Goal: Task Accomplishment & Management: Complete application form

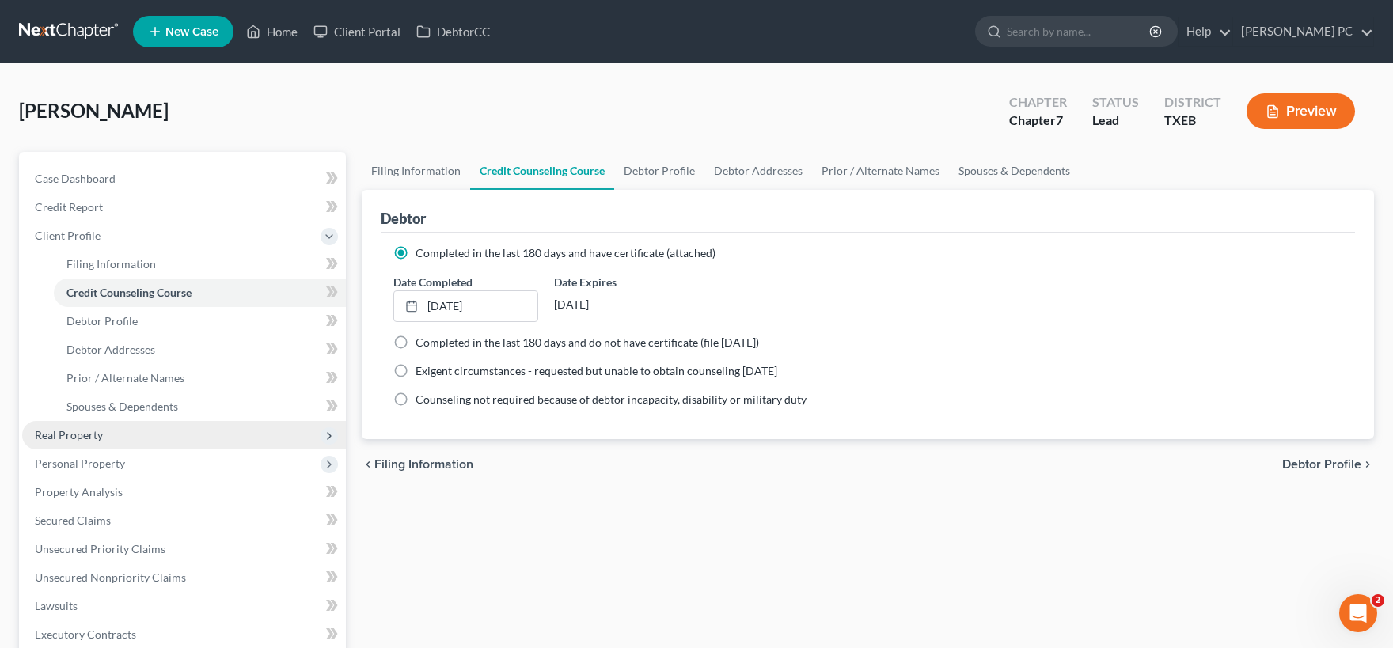
click at [135, 432] on span "Real Property" at bounding box center [184, 435] width 324 height 28
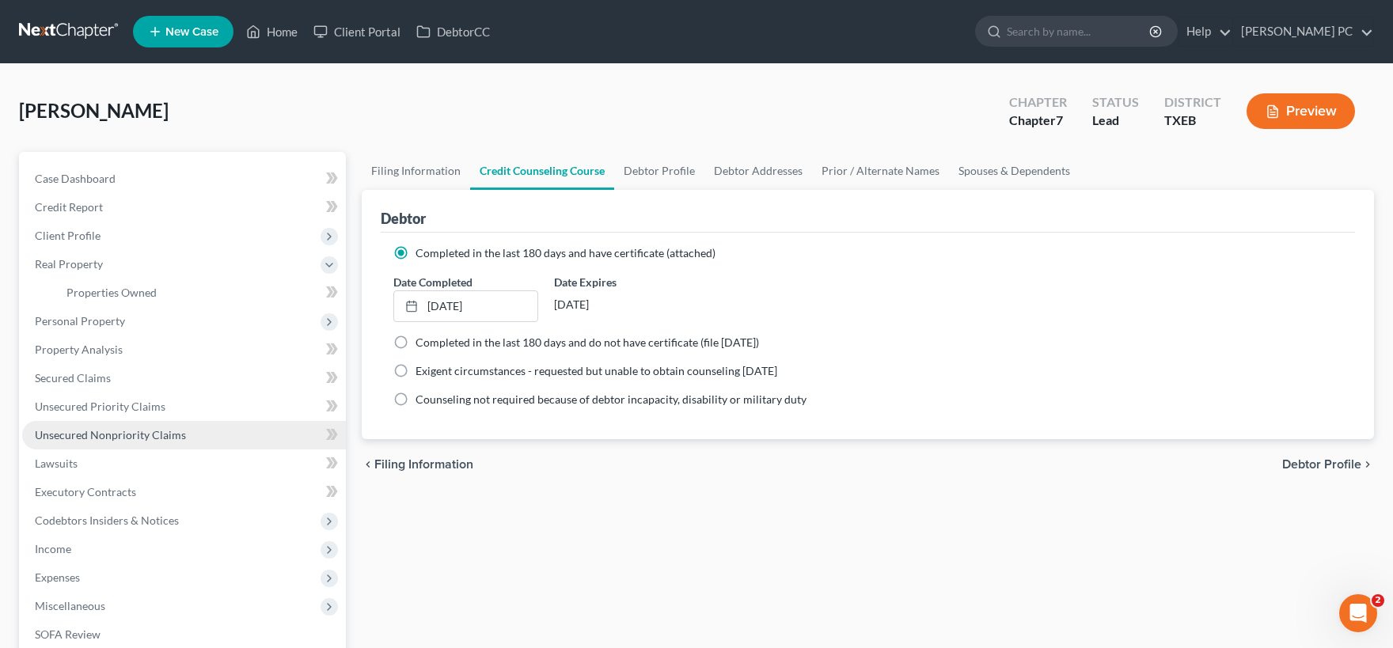
click at [132, 437] on span "Unsecured Nonpriority Claims" at bounding box center [110, 434] width 151 height 13
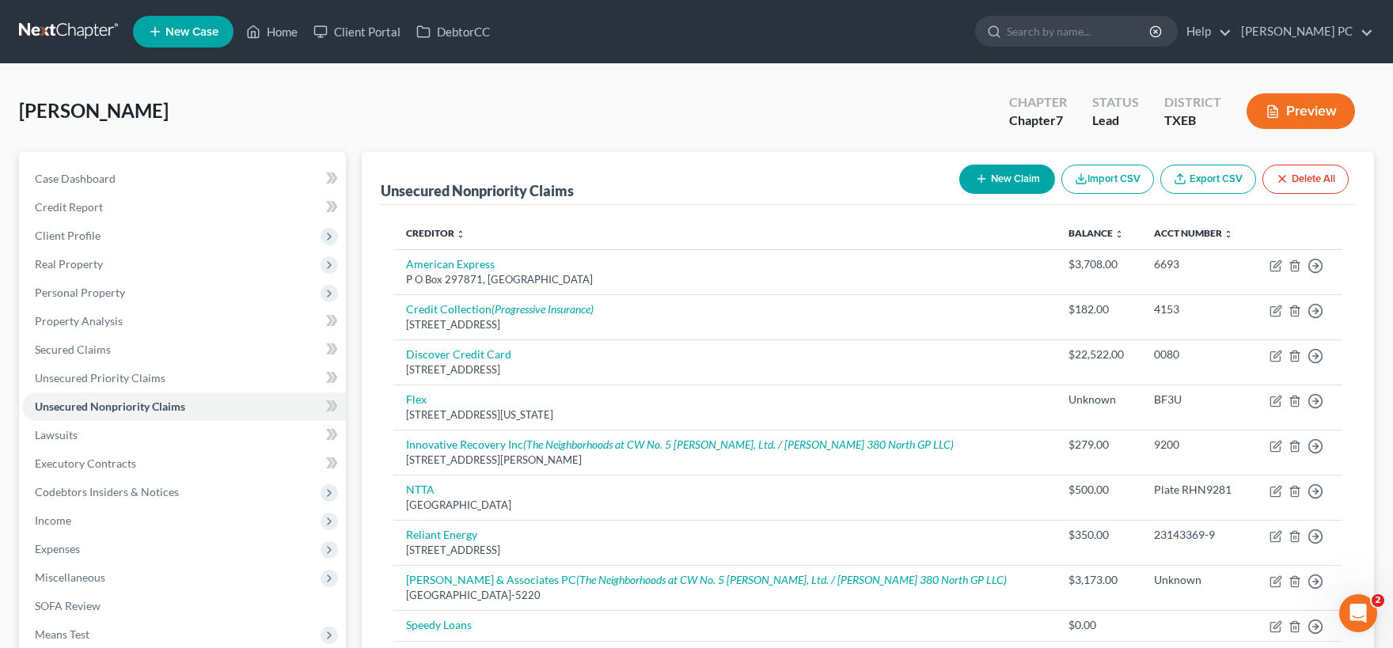
click at [40, 84] on div "Marinan, Clark Upgraded Chapter Chapter 7 Status Lead District TXEB Preview" at bounding box center [696, 117] width 1355 height 69
click at [97, 181] on span "Case Dashboard" at bounding box center [75, 178] width 81 height 13
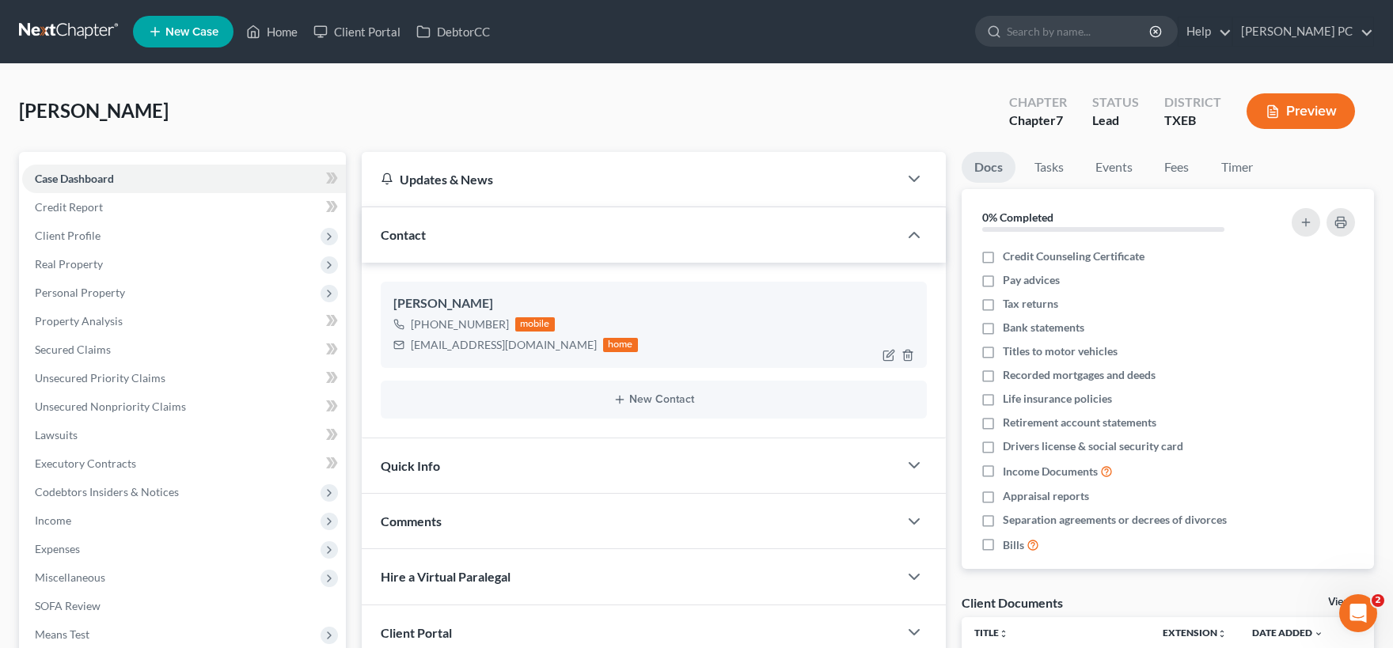
drag, startPoint x: 501, startPoint y: 323, endPoint x: 423, endPoint y: 320, distance: 78.4
click at [423, 320] on div "+1 (817) 528-0790" at bounding box center [460, 324] width 98 height 16
copy div "(817) 528-0790"
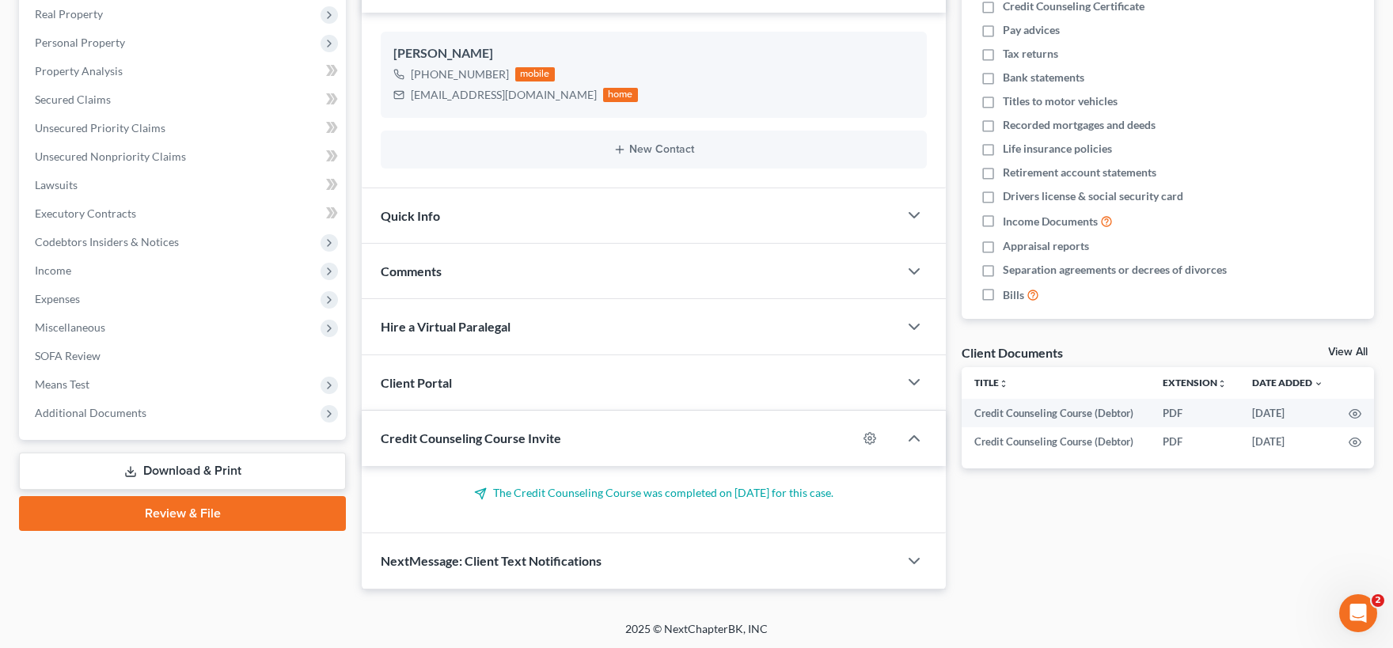
click at [561, 388] on div "Client Portal" at bounding box center [630, 382] width 536 height 55
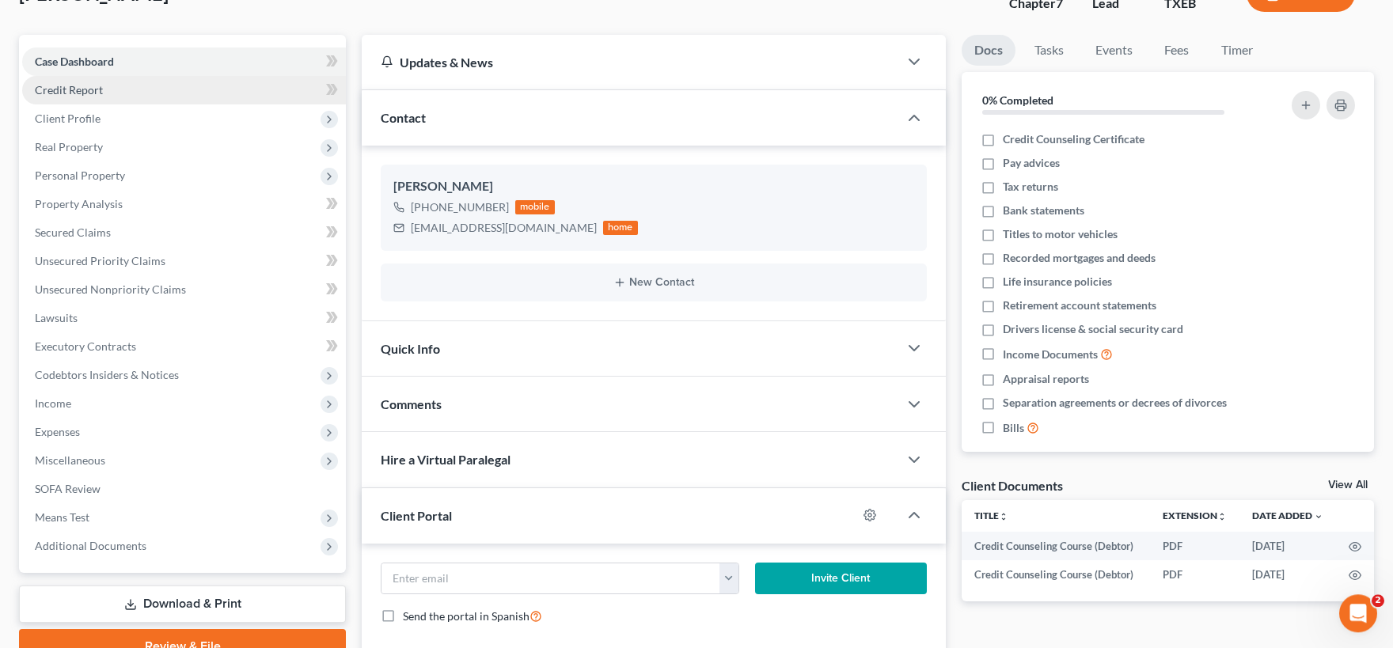
scroll to position [0, 0]
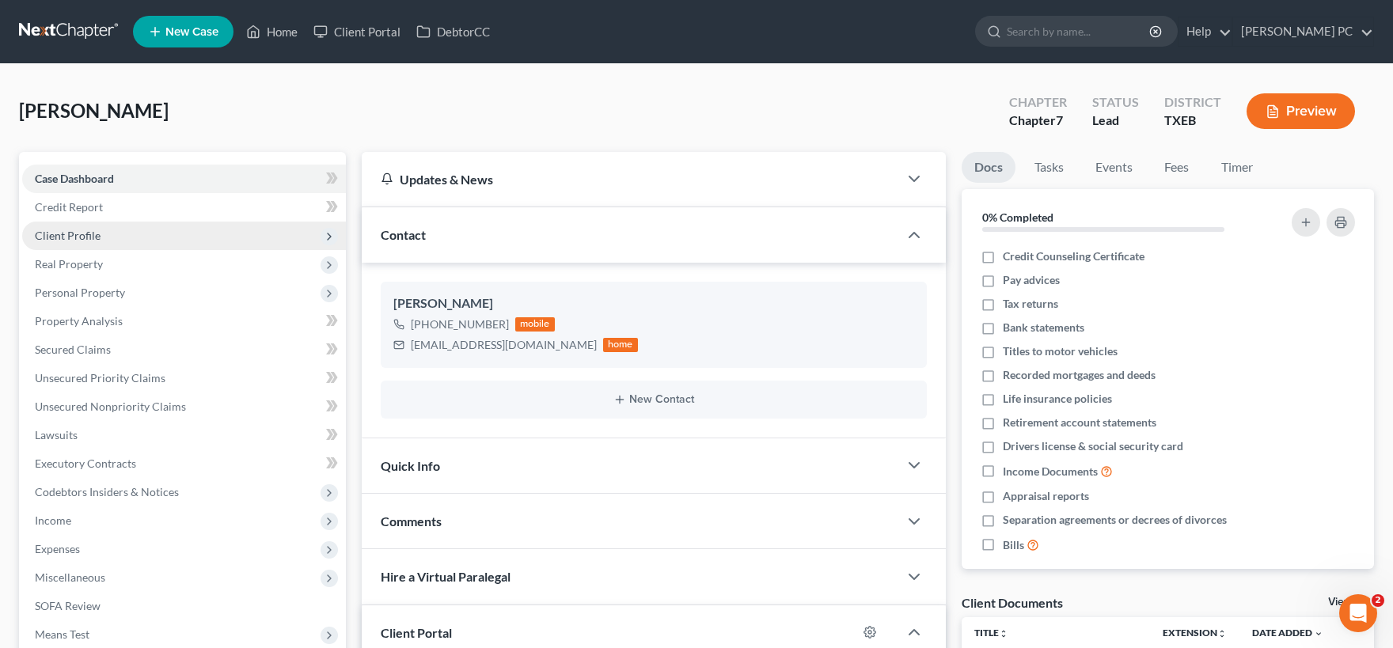
click at [100, 240] on span "Client Profile" at bounding box center [184, 236] width 324 height 28
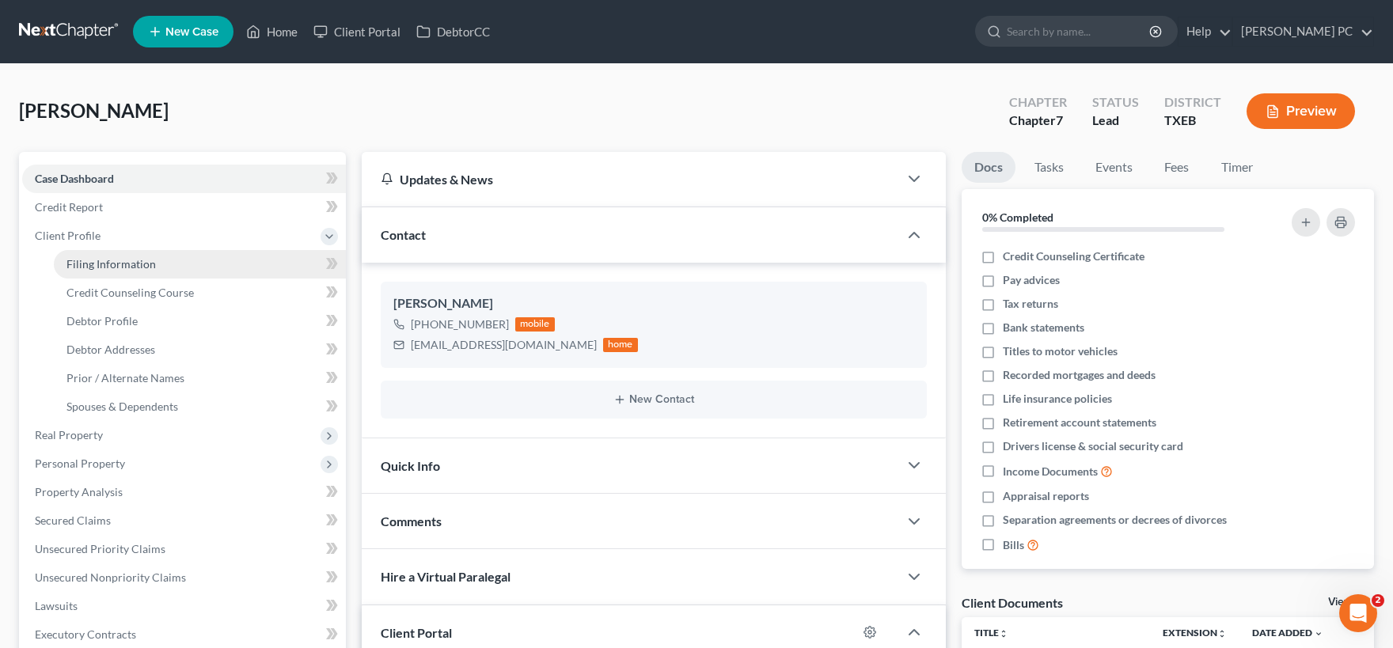
click at [125, 266] on span "Filing Information" at bounding box center [110, 263] width 89 height 13
select select "1"
select select "0"
select select "77"
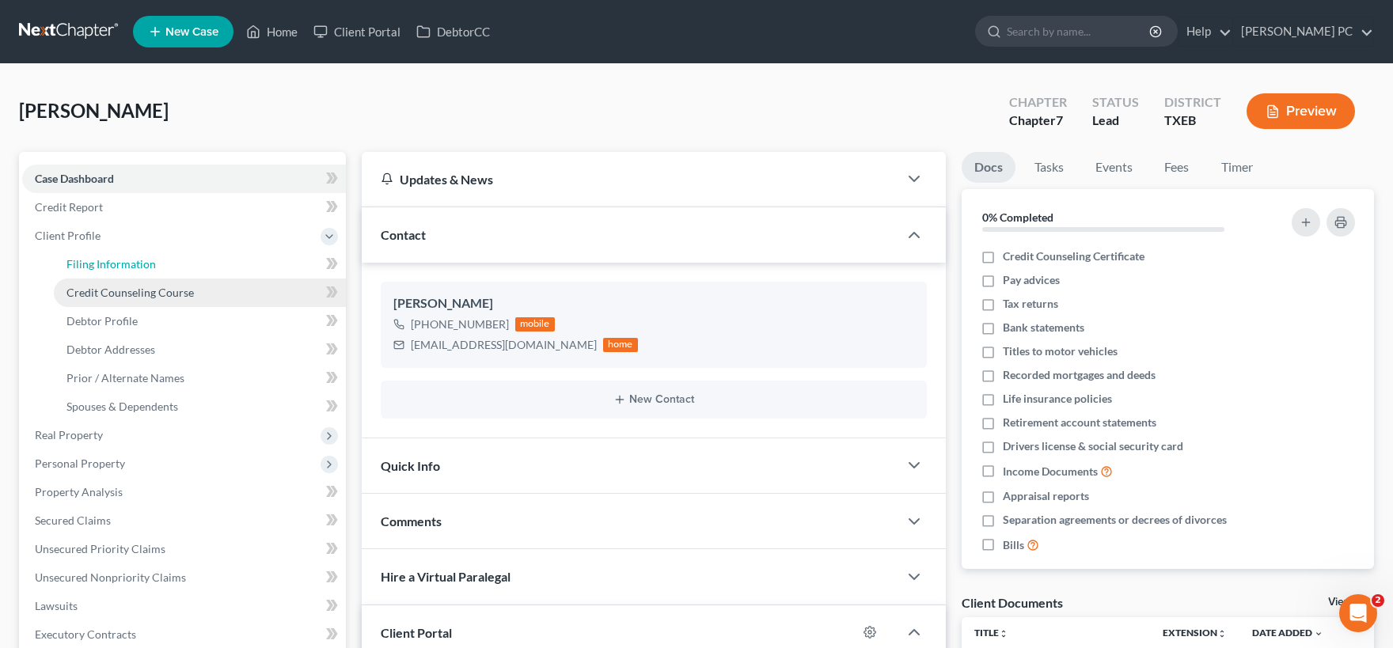
select select "1"
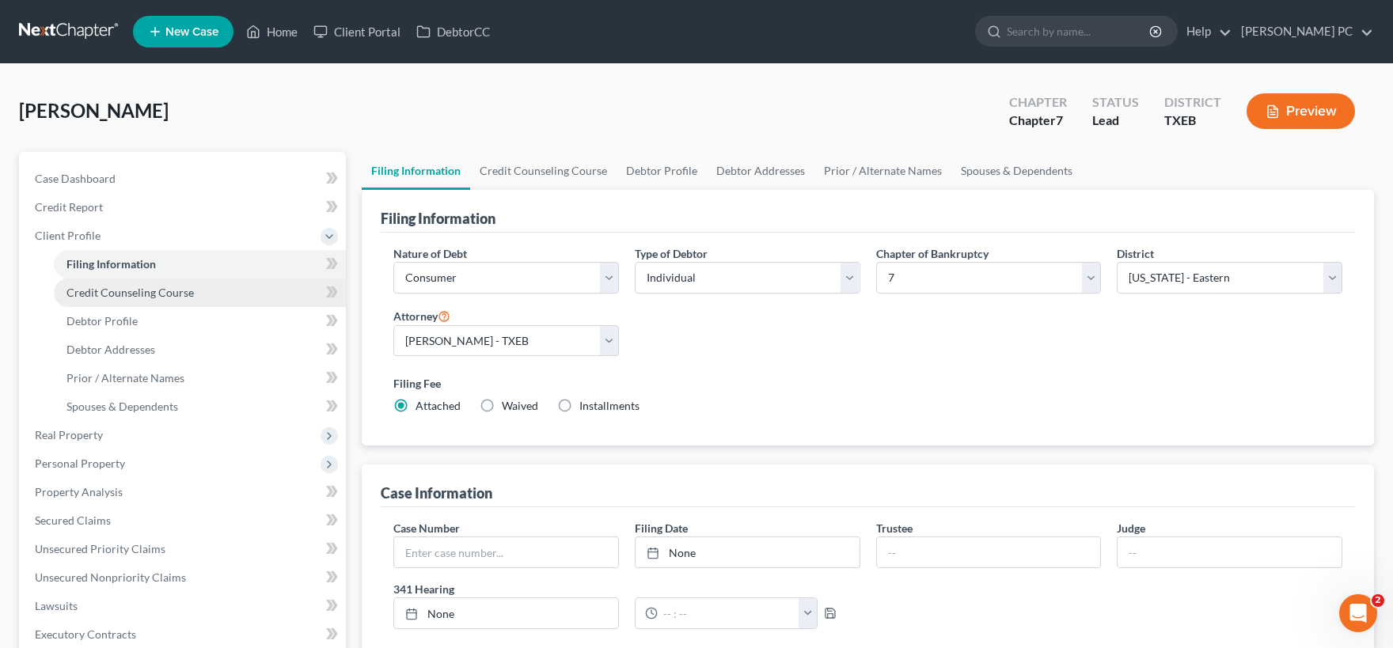
click at [128, 290] on span "Credit Counseling Course" at bounding box center [129, 292] width 127 height 13
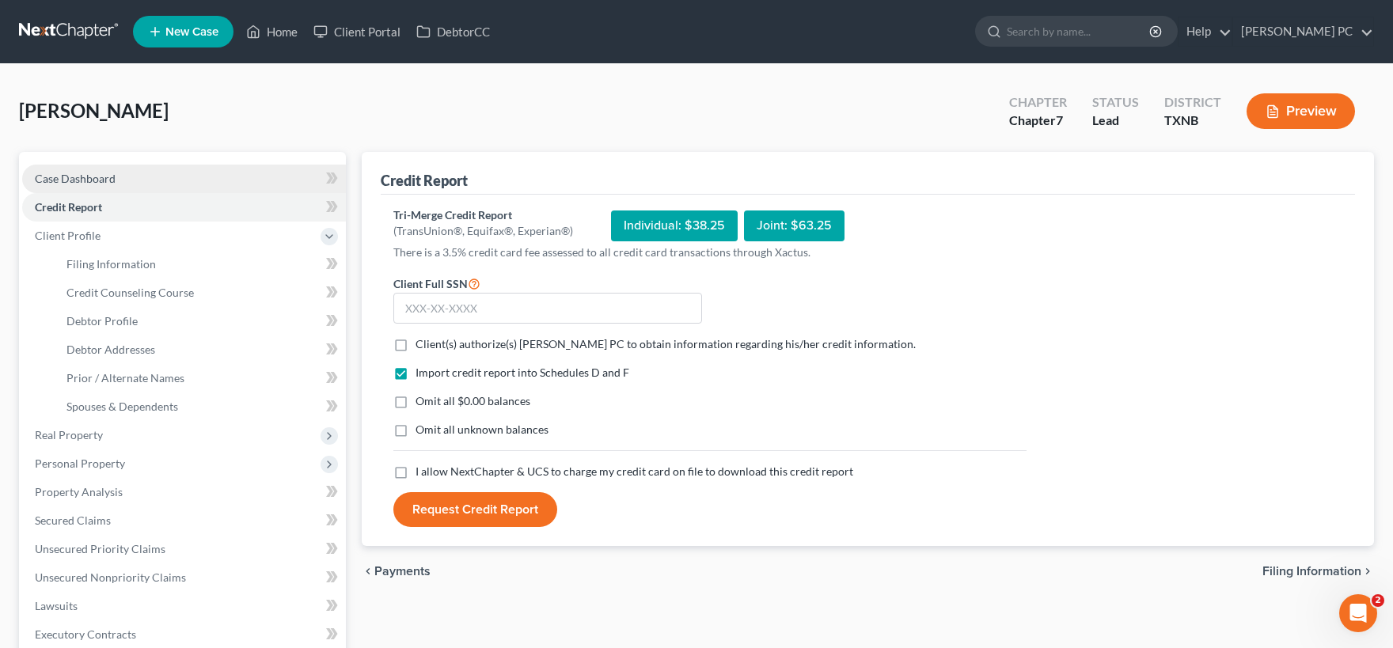
click at [153, 180] on link "Case Dashboard" at bounding box center [184, 179] width 324 height 28
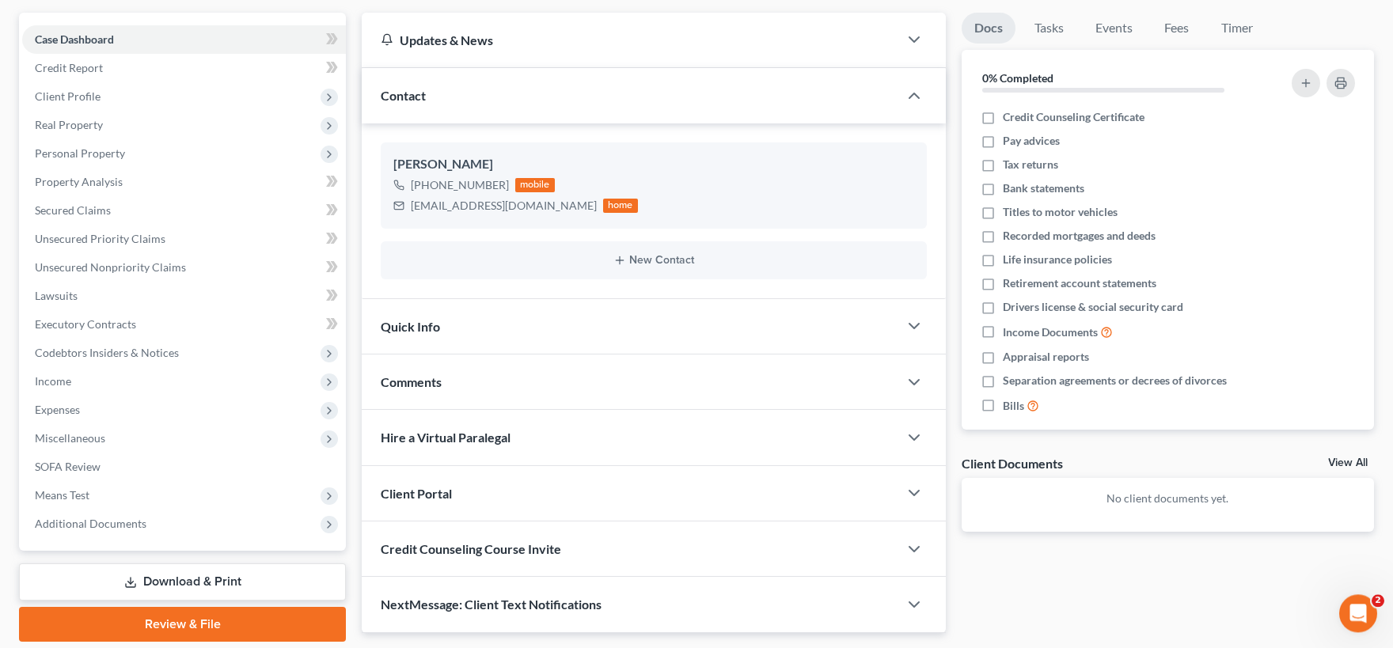
scroll to position [191, 0]
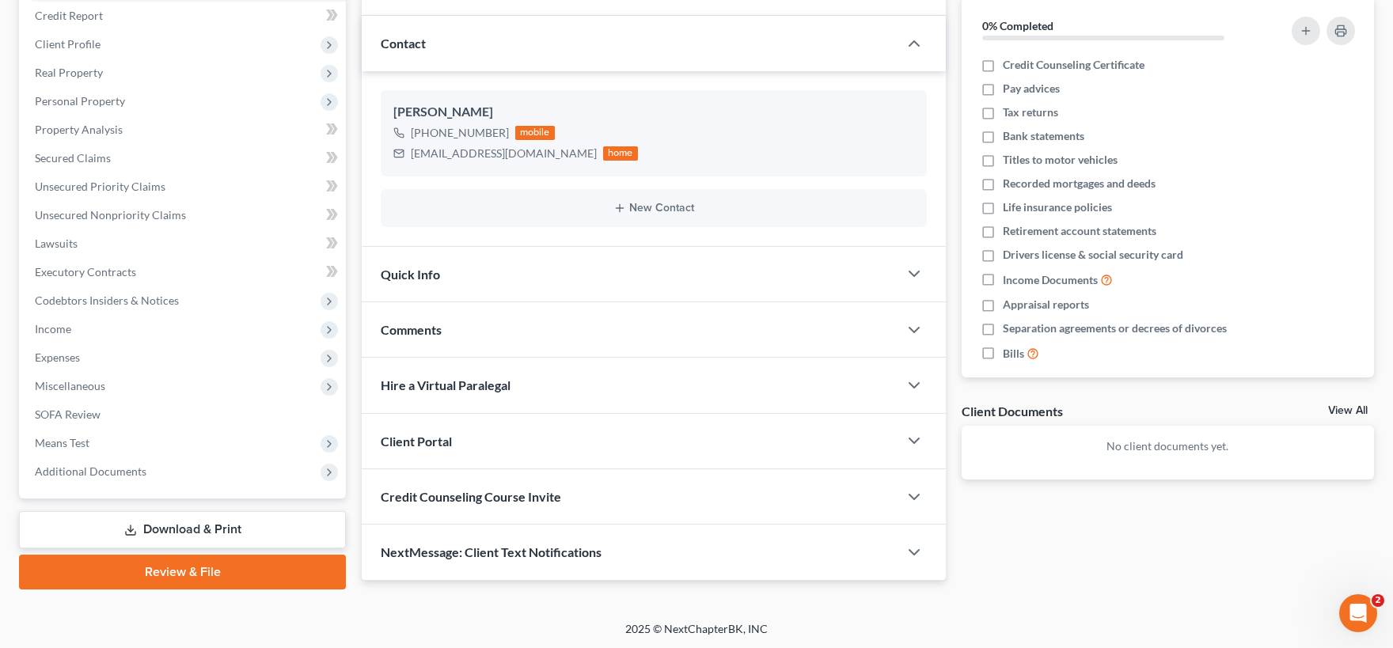
click at [612, 445] on div "Client Portal" at bounding box center [630, 441] width 536 height 55
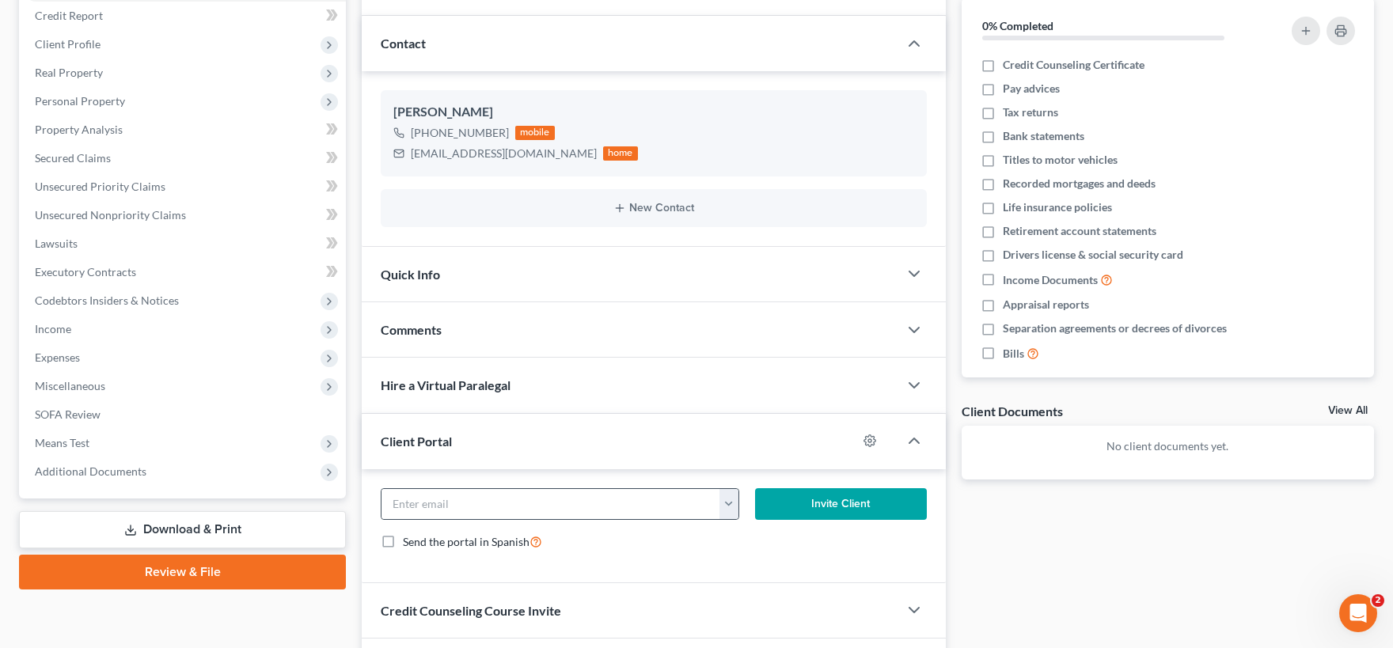
click at [731, 510] on button "button" at bounding box center [729, 504] width 20 height 30
click at [771, 540] on link "pariaschristie@gmail.com" at bounding box center [827, 538] width 216 height 27
type input "pariaschristie@gmail.com"
click at [821, 498] on button "Invite Client" at bounding box center [841, 504] width 172 height 32
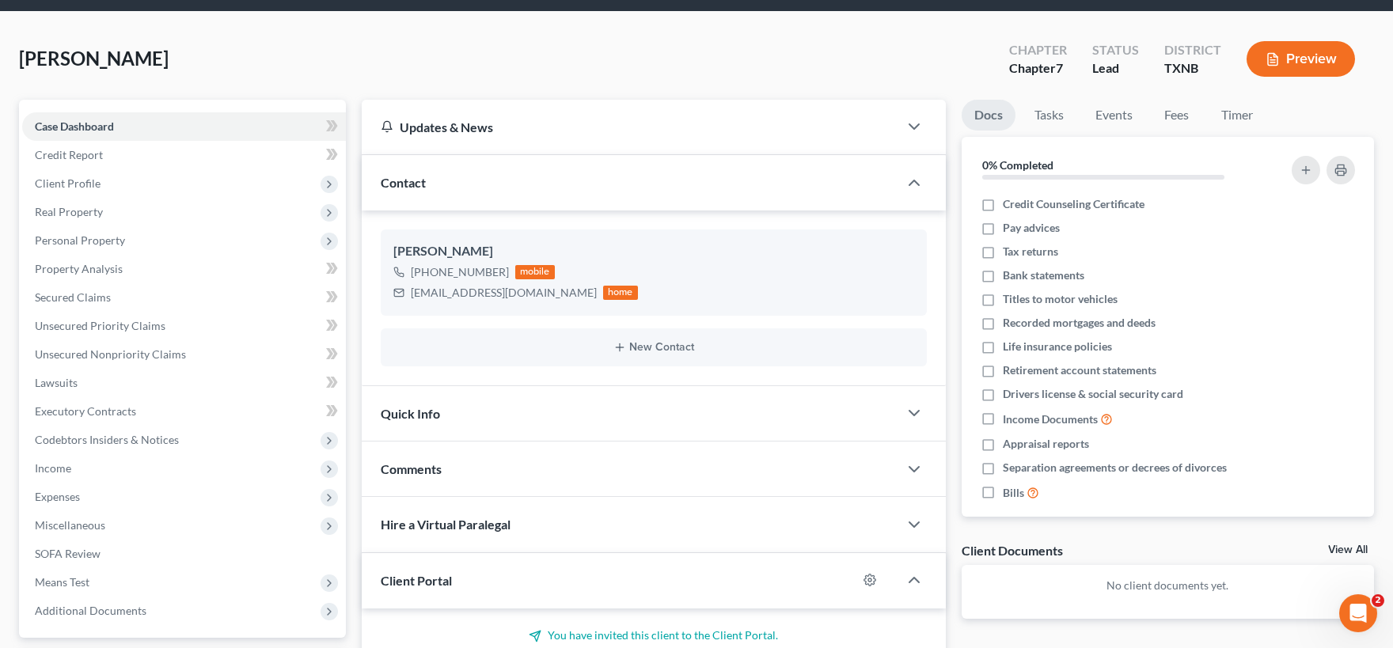
scroll to position [0, 0]
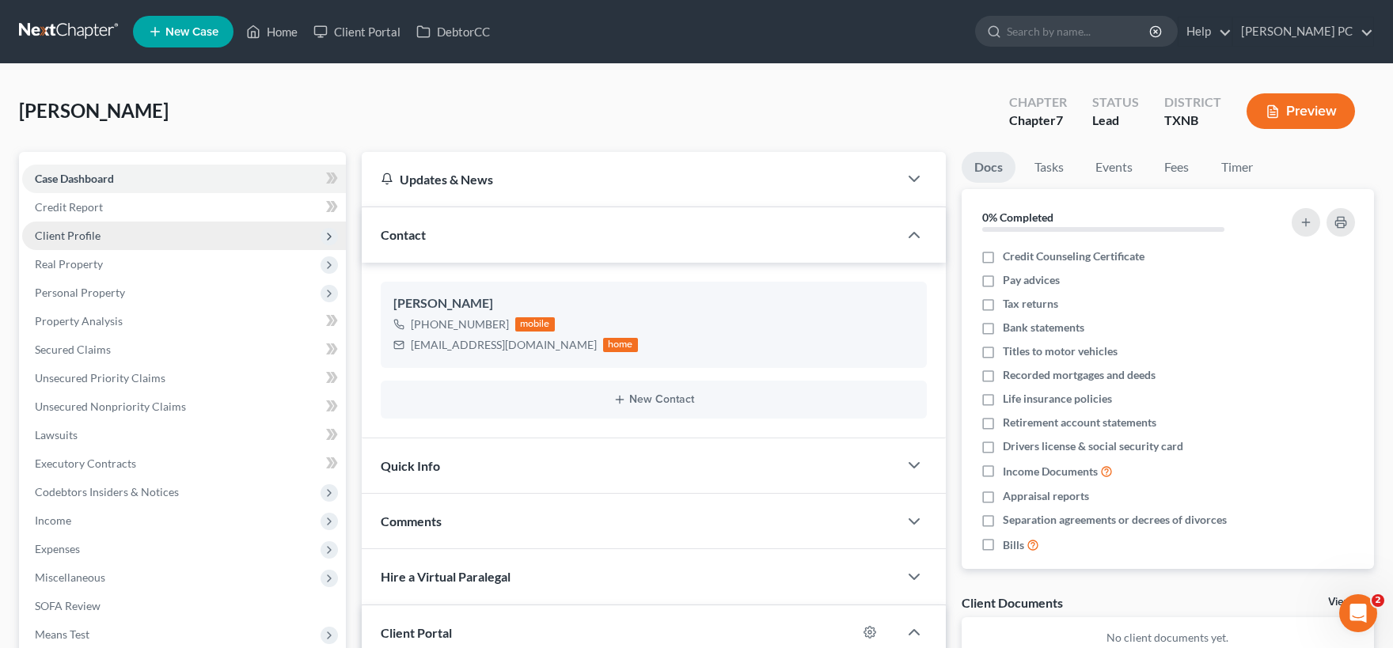
click at [107, 235] on span "Client Profile" at bounding box center [184, 236] width 324 height 28
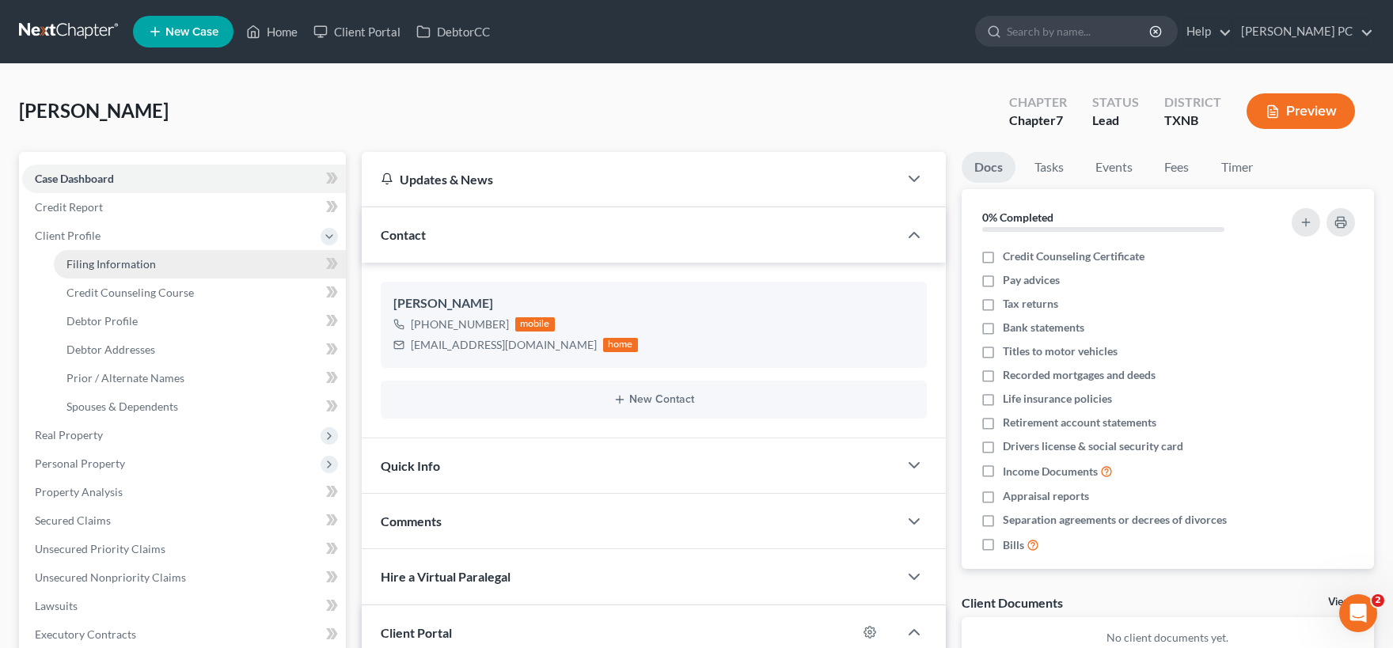
click at [123, 264] on span "Filing Information" at bounding box center [110, 263] width 89 height 13
select select "1"
select select "0"
select select "78"
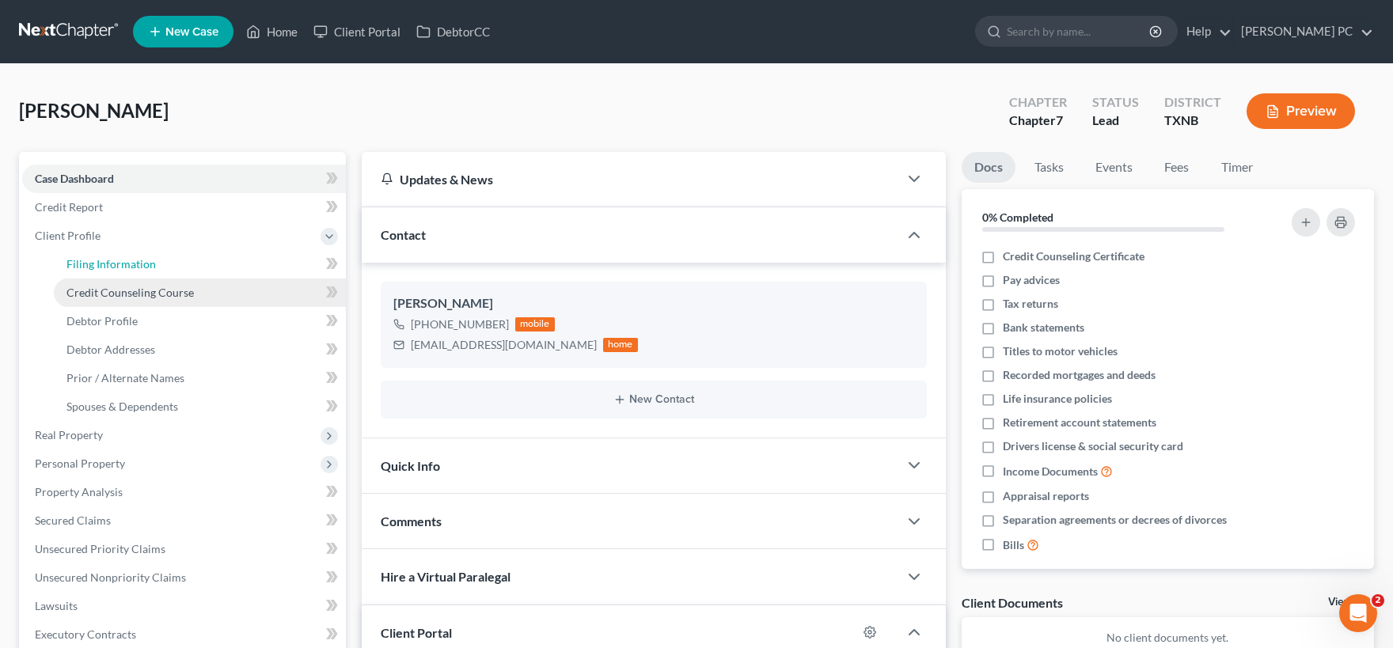
select select "0"
select select "45"
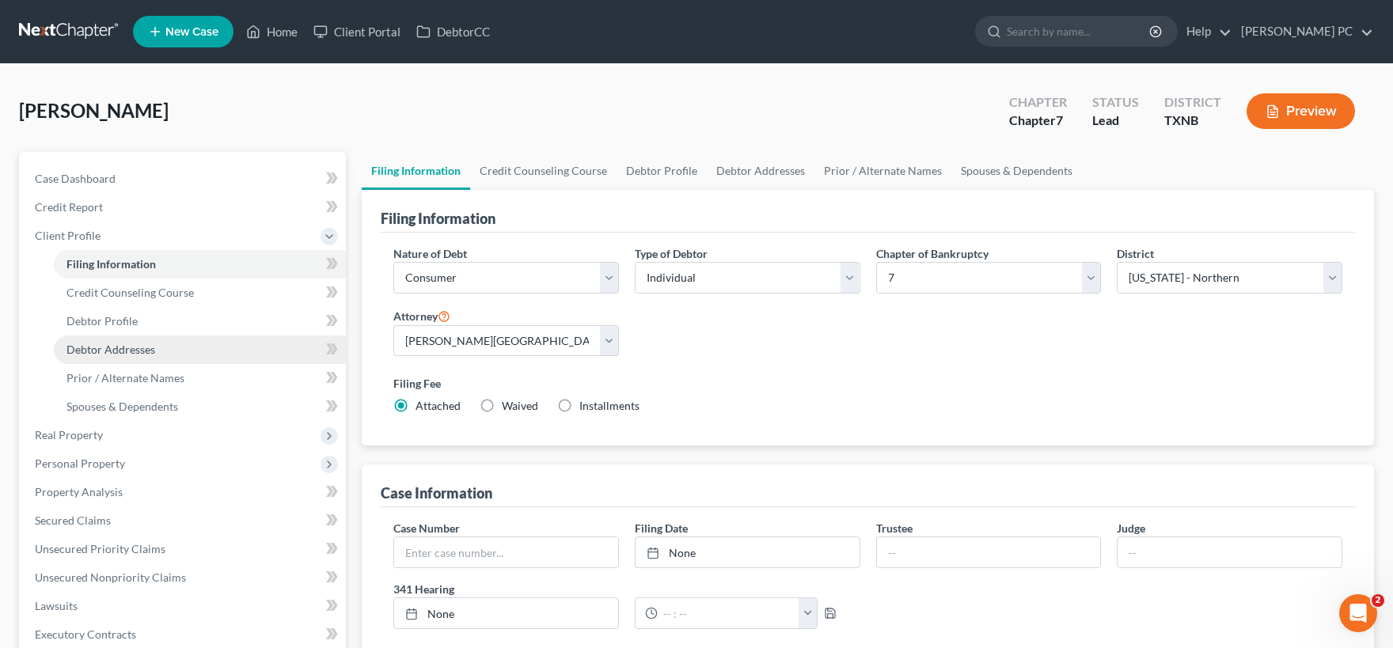
click at [142, 348] on span "Debtor Addresses" at bounding box center [110, 349] width 89 height 13
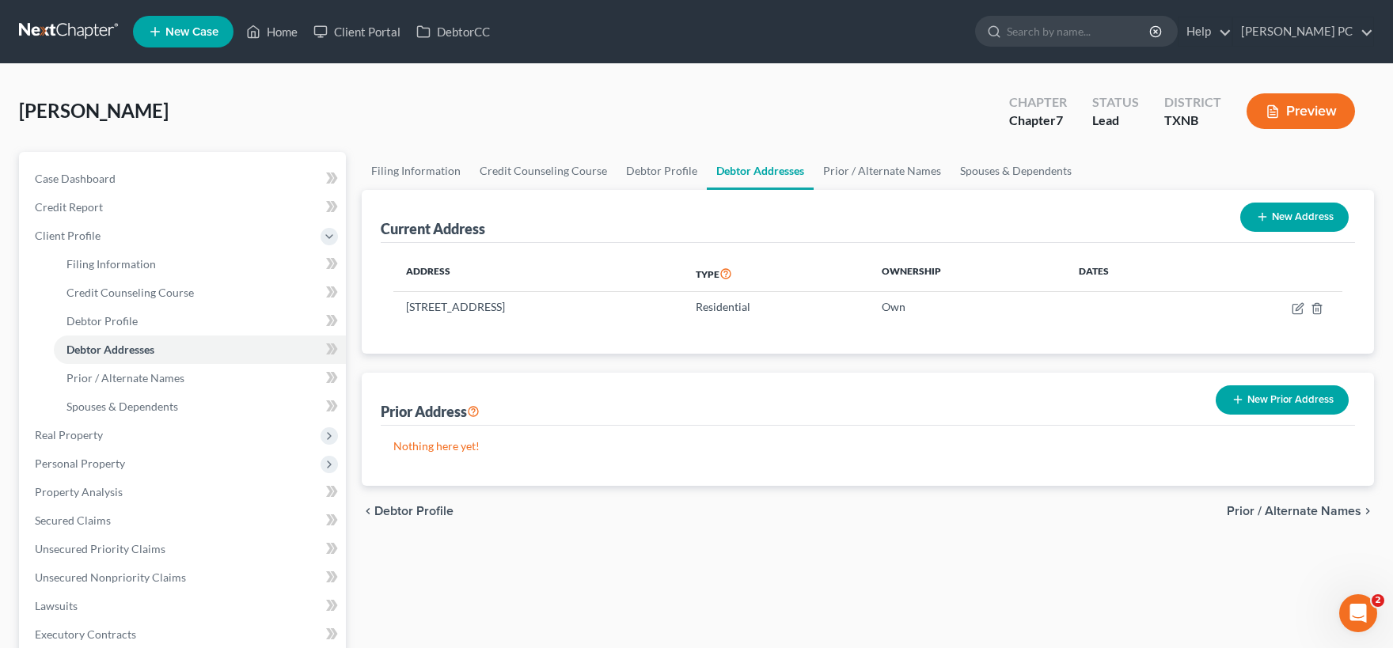
click at [1267, 402] on button "New Prior Address" at bounding box center [1281, 399] width 133 height 29
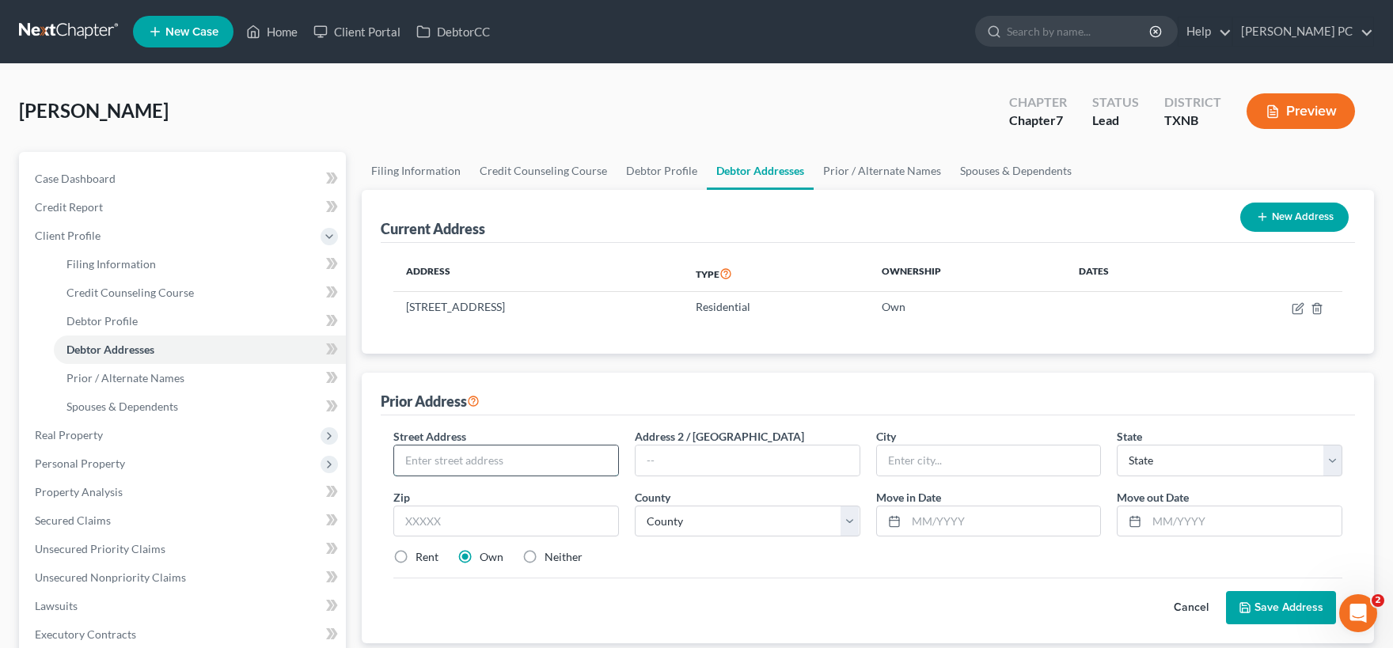
click at [531, 457] on input "text" at bounding box center [506, 460] width 224 height 30
type input "8"
type input "4805 Melita Ave"
type input "Fort Worth"
select select "45"
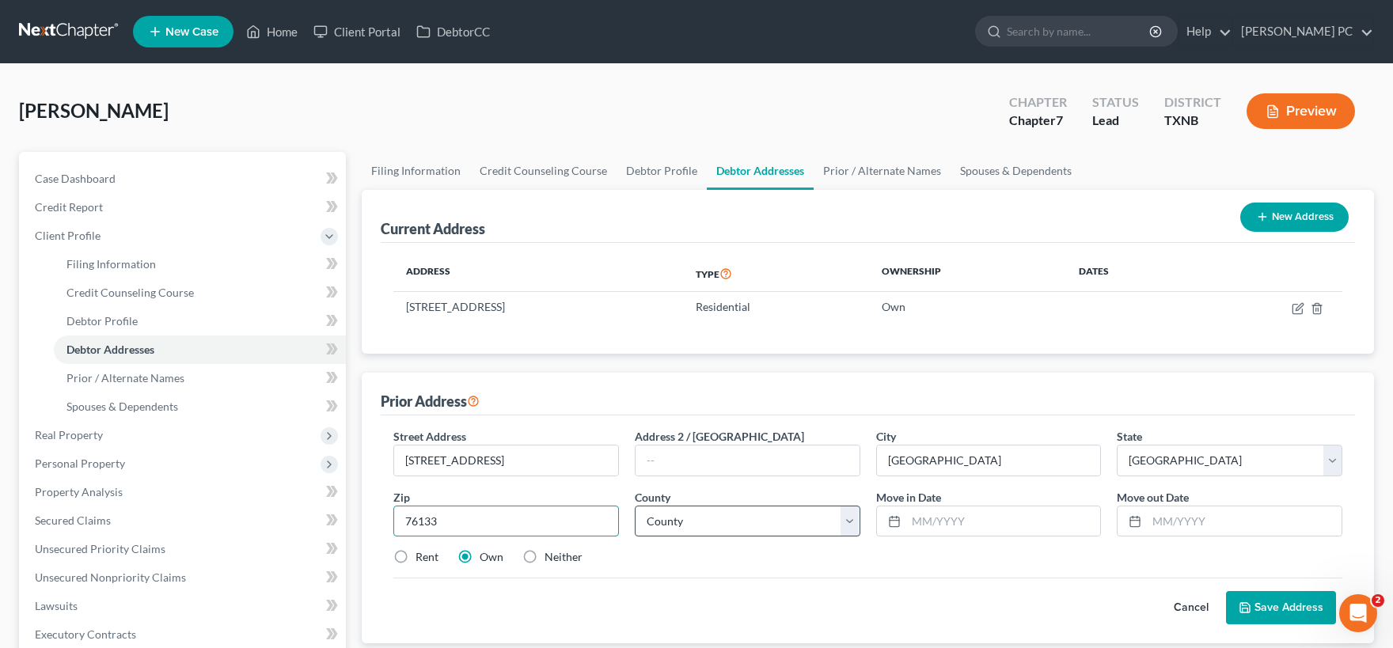
type input "76133"
select select "219"
click option "Tarrant County" at bounding box center [0, 0] width 0 height 0
click at [1033, 528] on input "text" at bounding box center [1003, 521] width 195 height 30
type input "07/2023"
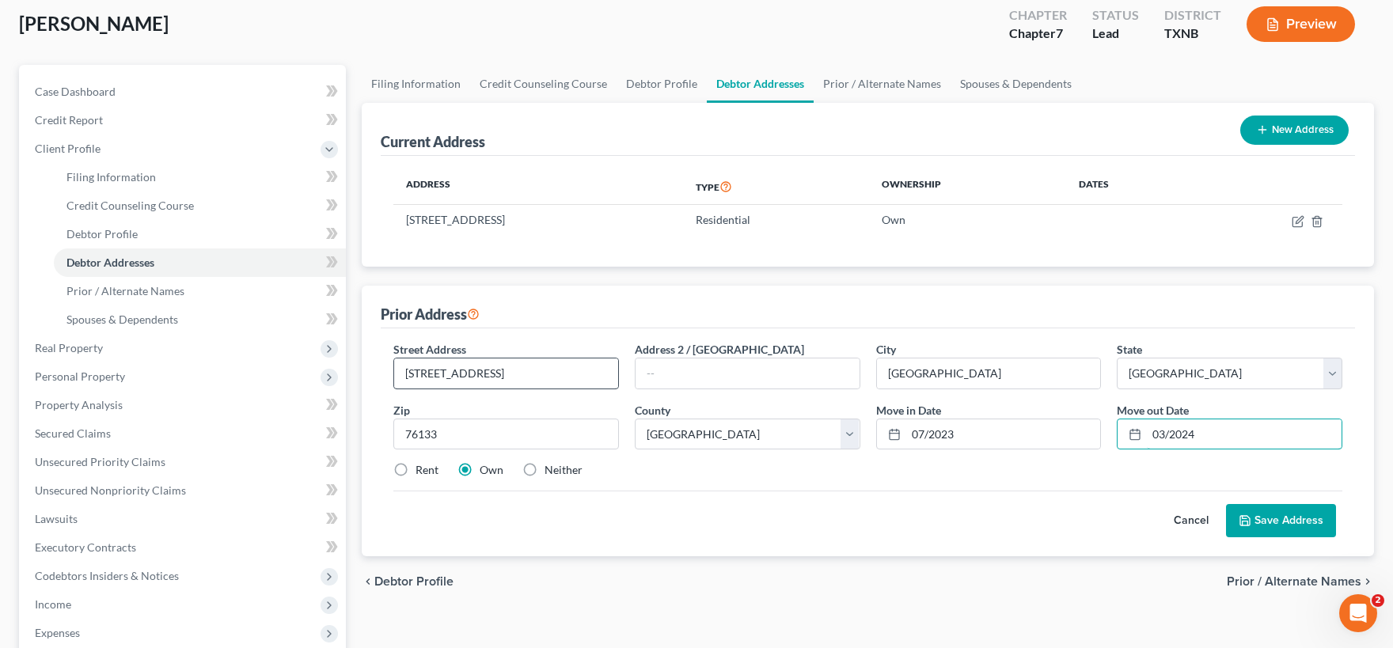
scroll to position [174, 0]
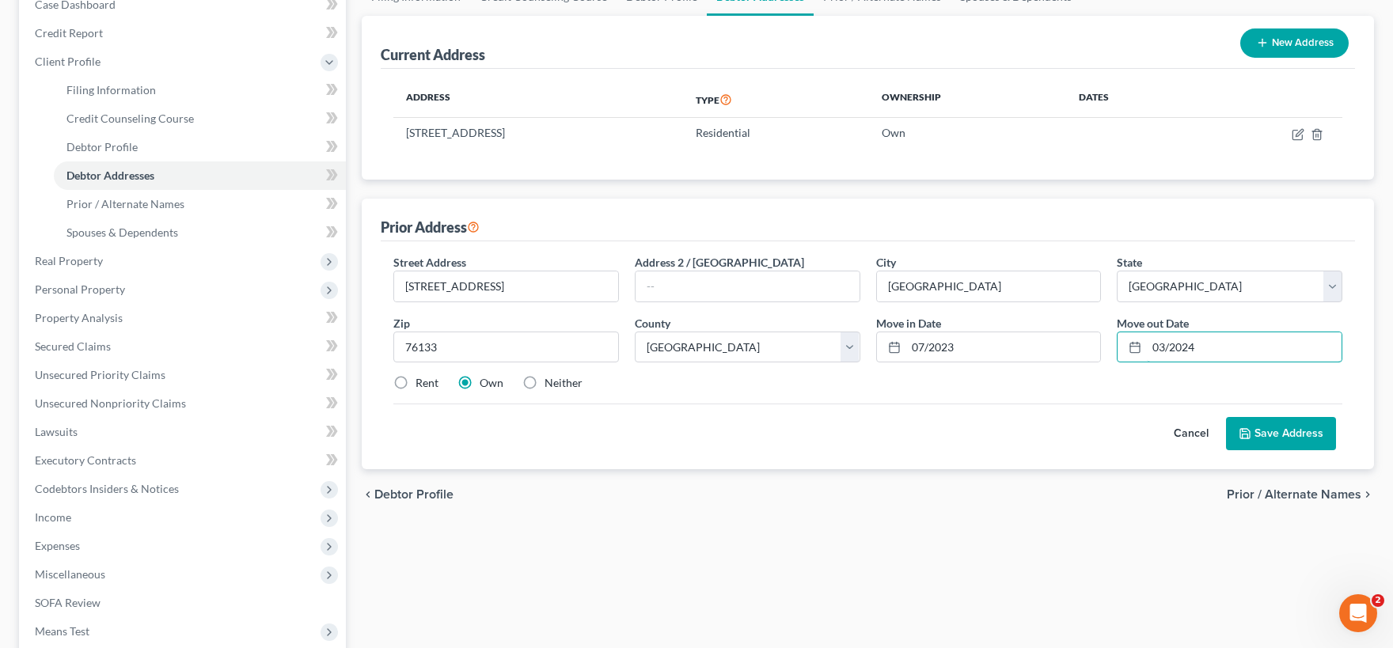
type input "03/2024"
click at [1263, 434] on button "Save Address" at bounding box center [1281, 433] width 110 height 33
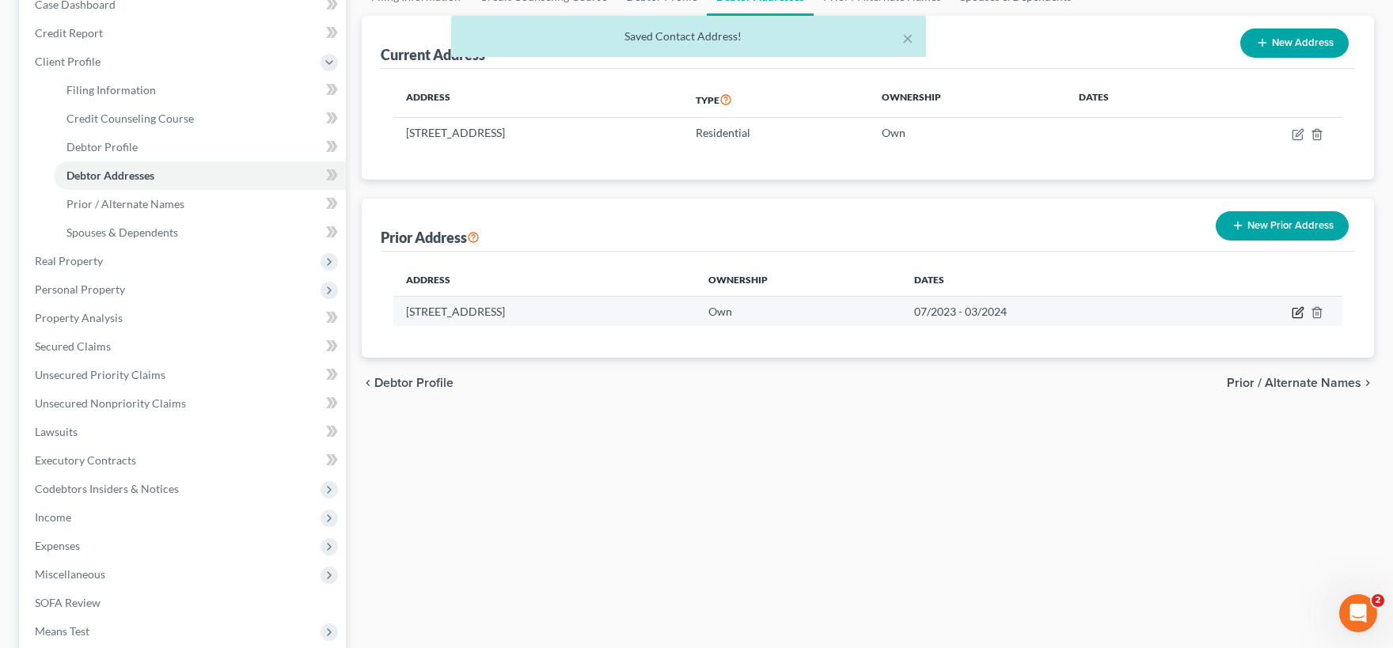
click at [1300, 312] on icon "button" at bounding box center [1297, 312] width 13 height 13
select select "45"
select select "219"
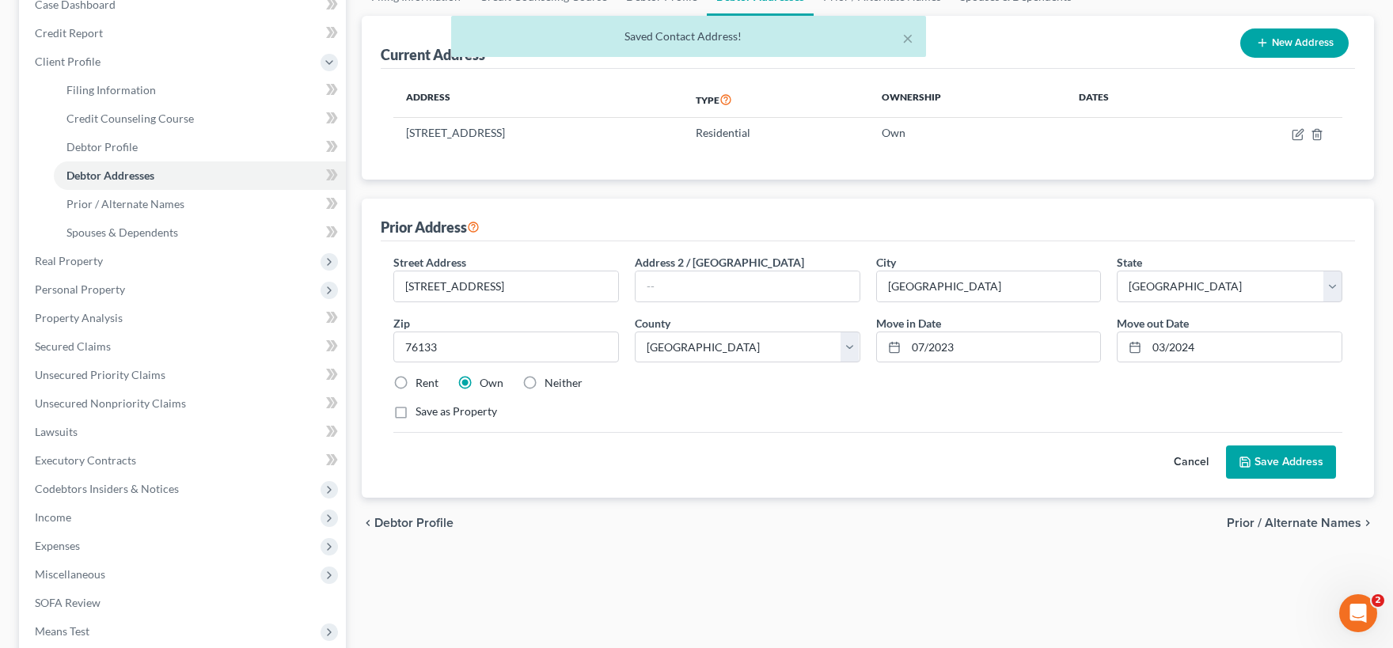
click at [415, 381] on label "Rent" at bounding box center [426, 383] width 23 height 16
click at [422, 381] on input "Rent" at bounding box center [427, 380] width 10 height 10
radio input "true"
click at [1279, 461] on button "Save Address" at bounding box center [1281, 461] width 110 height 33
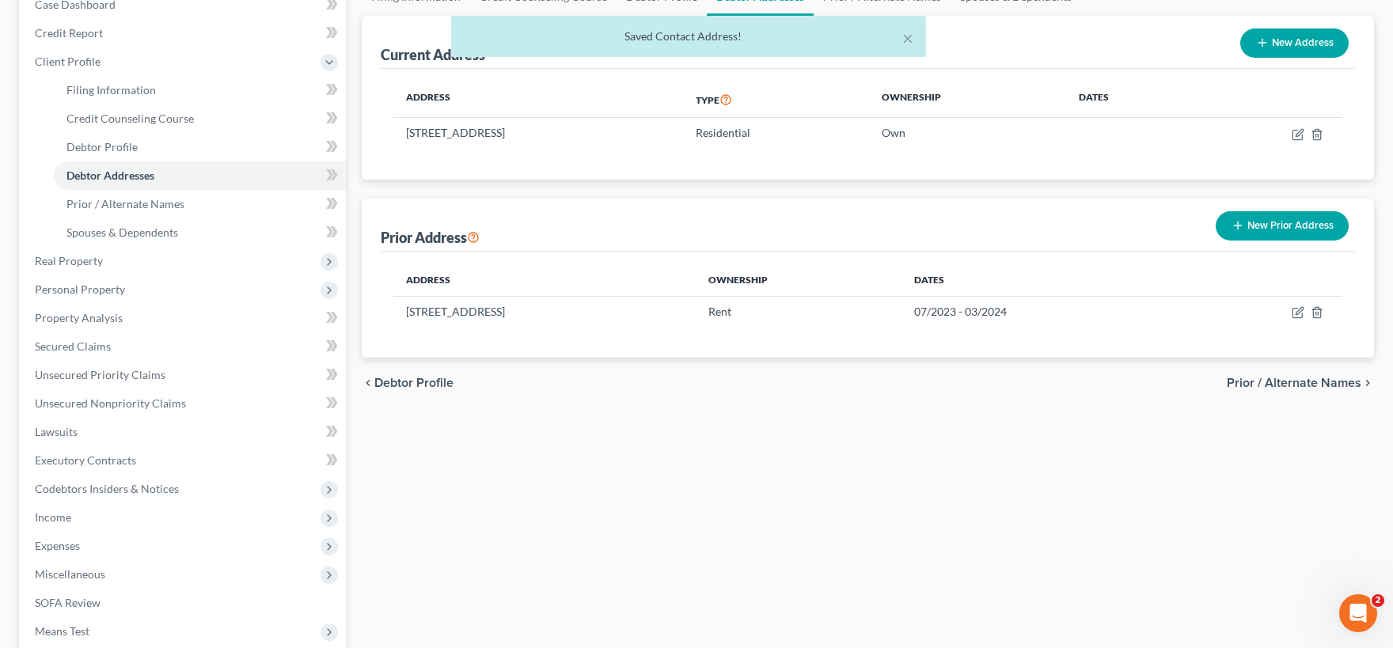
click at [1256, 226] on button "New Prior Address" at bounding box center [1281, 225] width 133 height 29
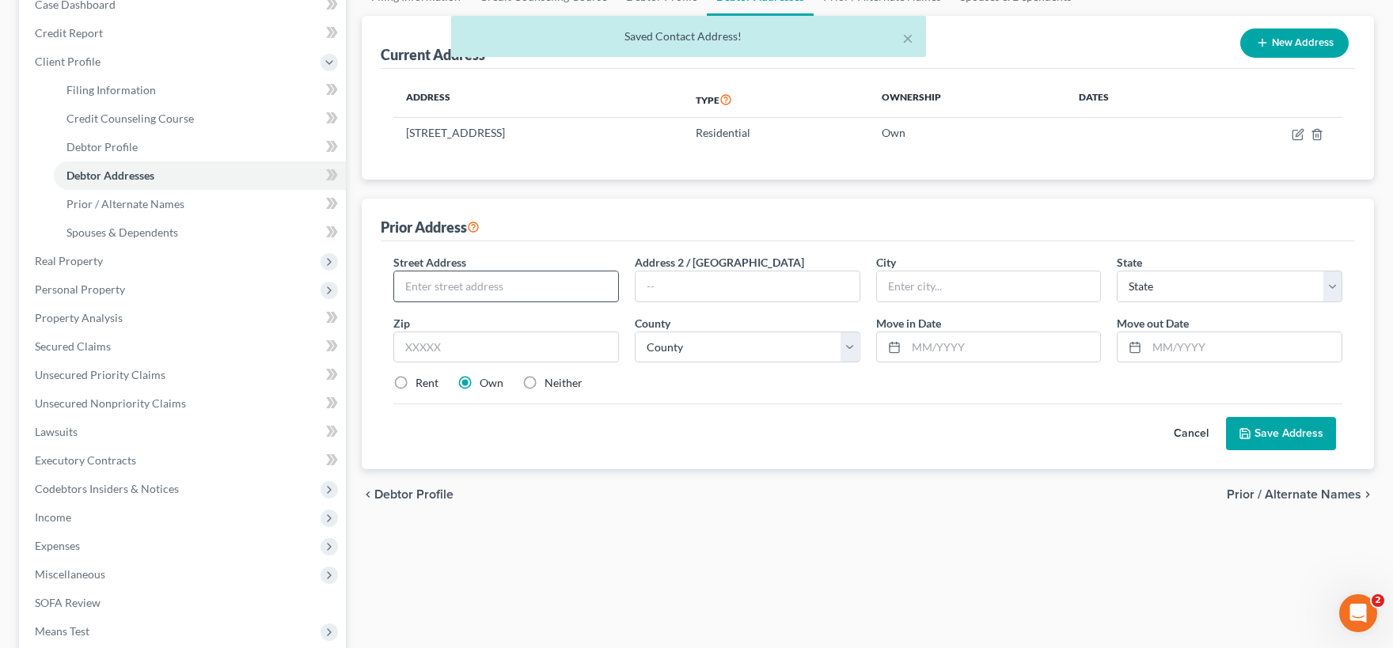
click at [486, 286] on input "text" at bounding box center [506, 286] width 224 height 30
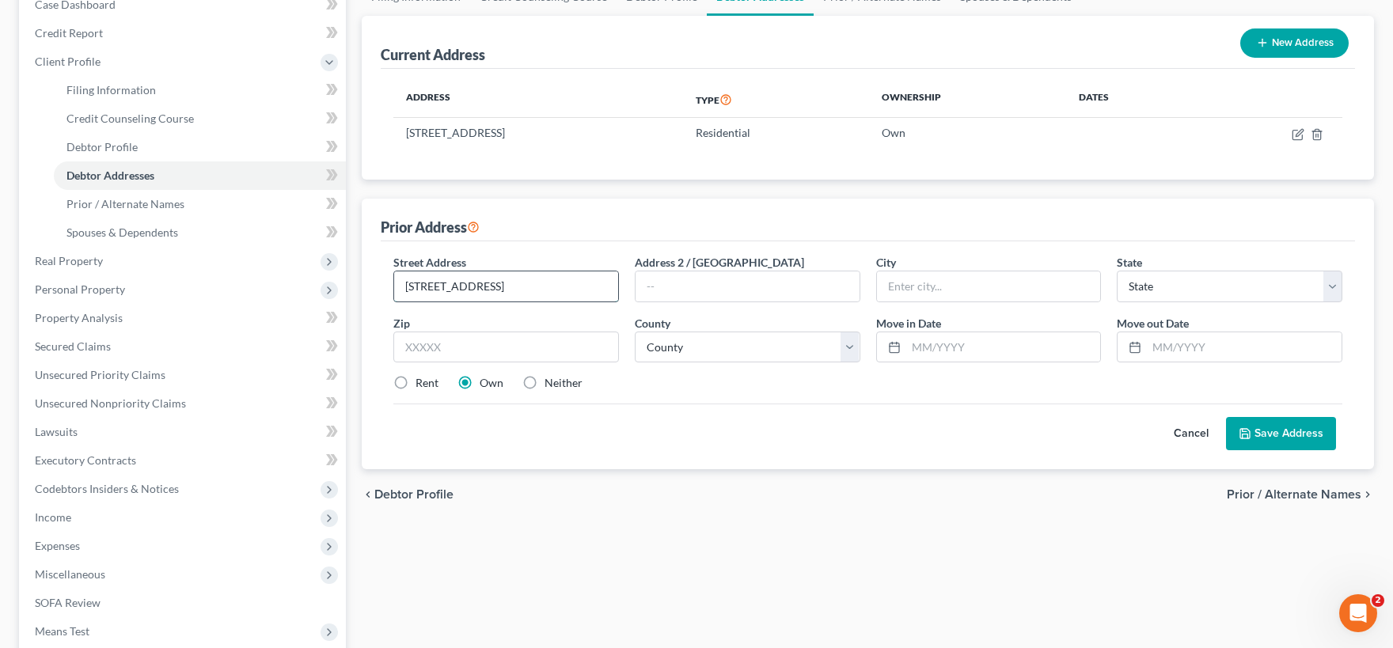
type input "3155 Blue Sky Circle"
click at [798, 290] on input "text" at bounding box center [747, 286] width 224 height 30
type input "#107"
type input "Erie"
select select "5"
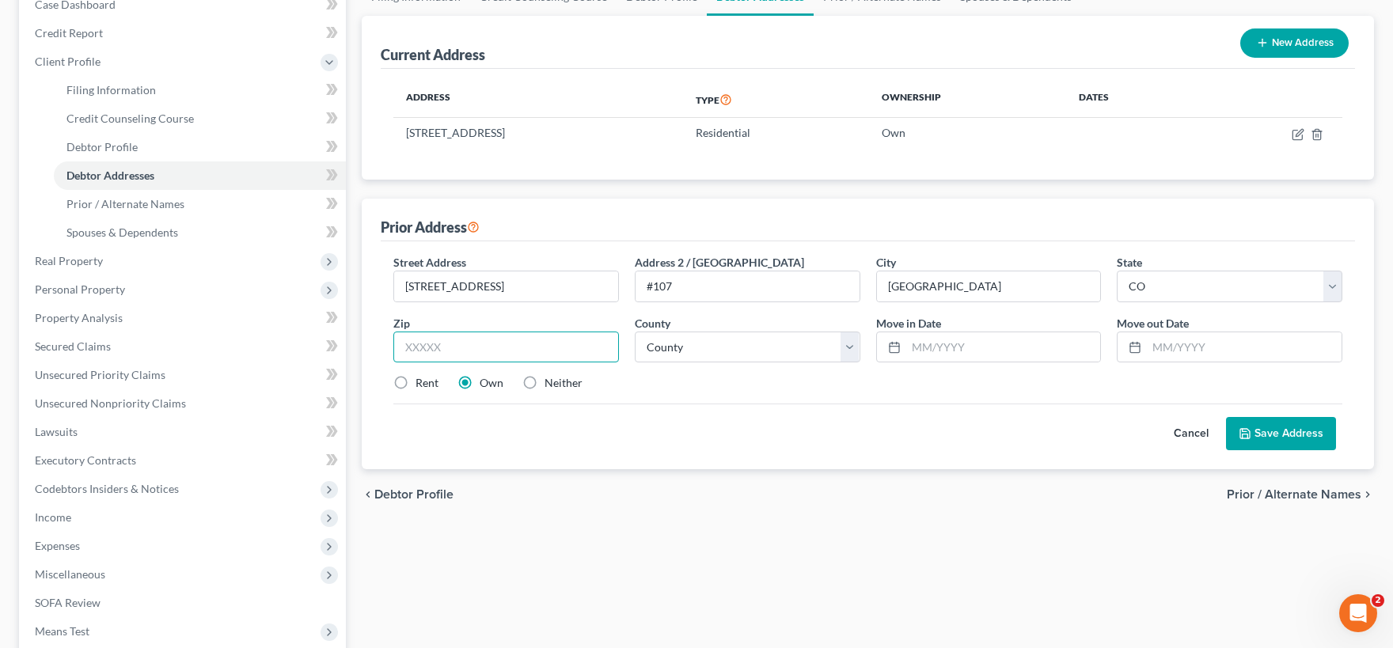
click at [495, 340] on input "text" at bounding box center [506, 348] width 226 height 32
type input "80516"
click at [635, 332] on select "County Adams County Alamosa County Arapahoe County Archuleta County Baca County…" at bounding box center [748, 348] width 226 height 32
select select "62"
click option "Weld County" at bounding box center [0, 0] width 0 height 0
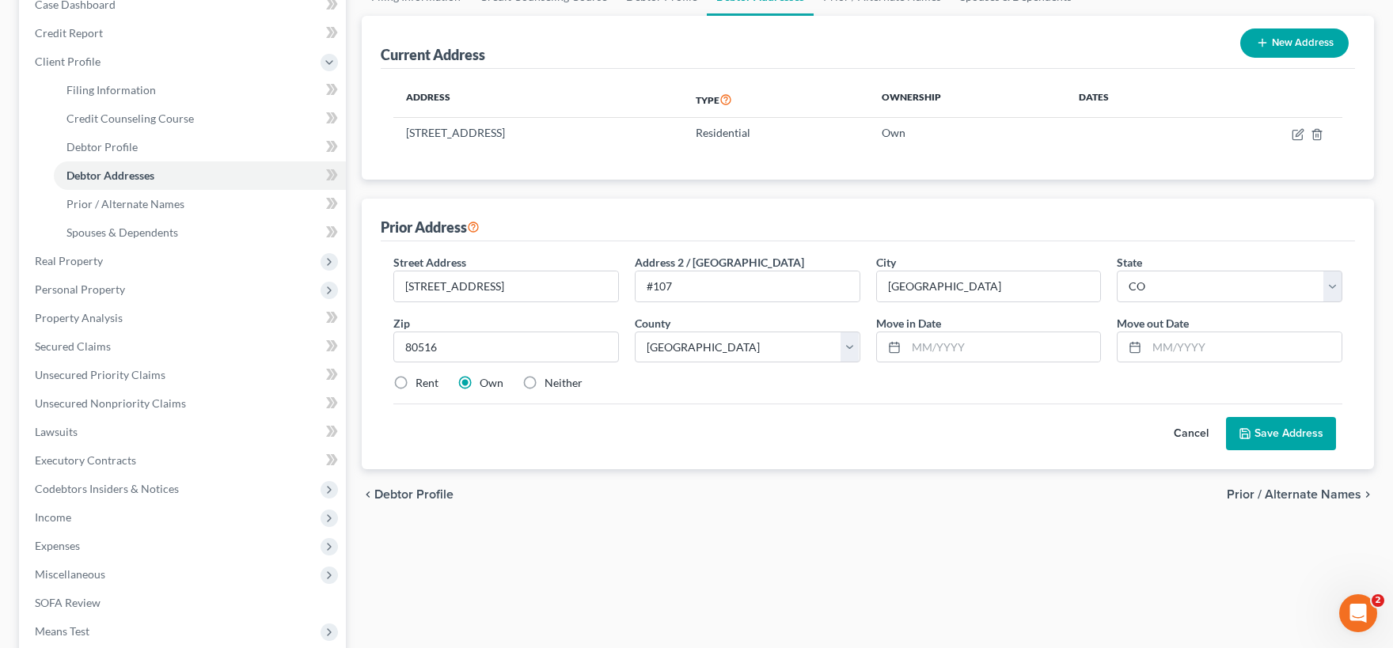
click at [415, 383] on label "Rent" at bounding box center [426, 383] width 23 height 16
click at [422, 383] on input "Rent" at bounding box center [427, 380] width 10 height 10
radio input "true"
click at [921, 351] on input "text" at bounding box center [1003, 347] width 195 height 30
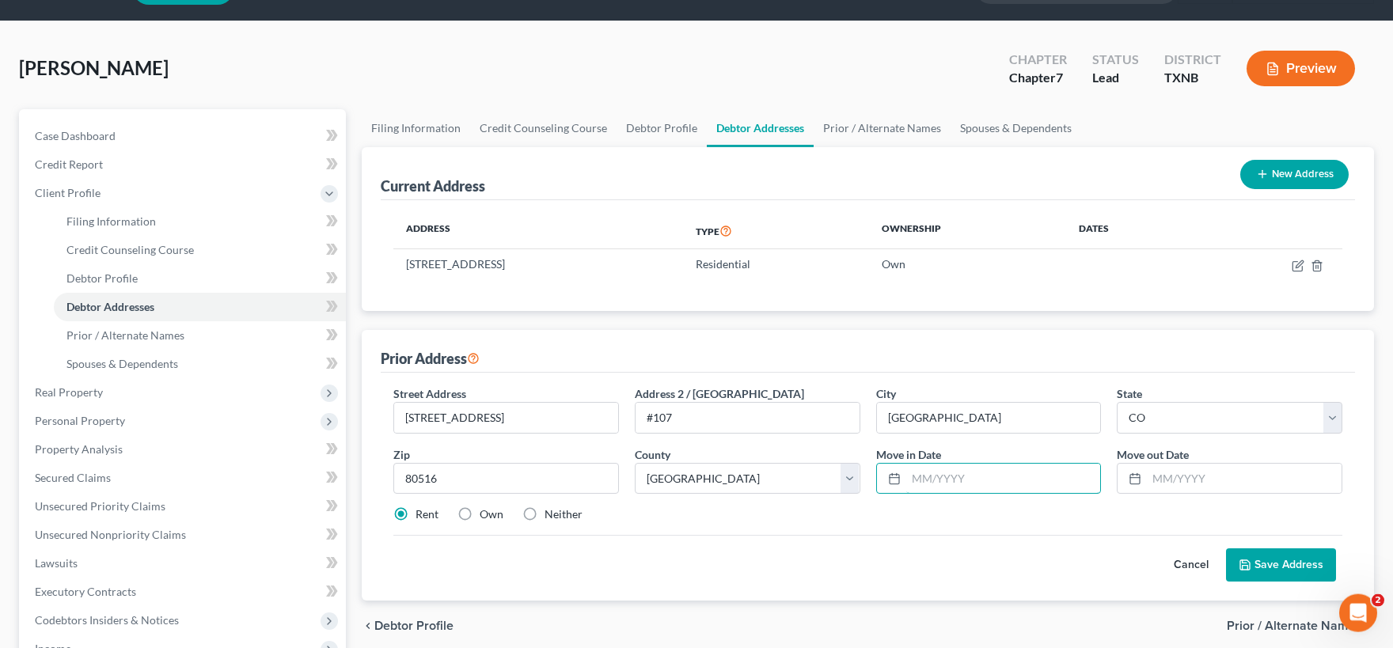
scroll to position [0, 0]
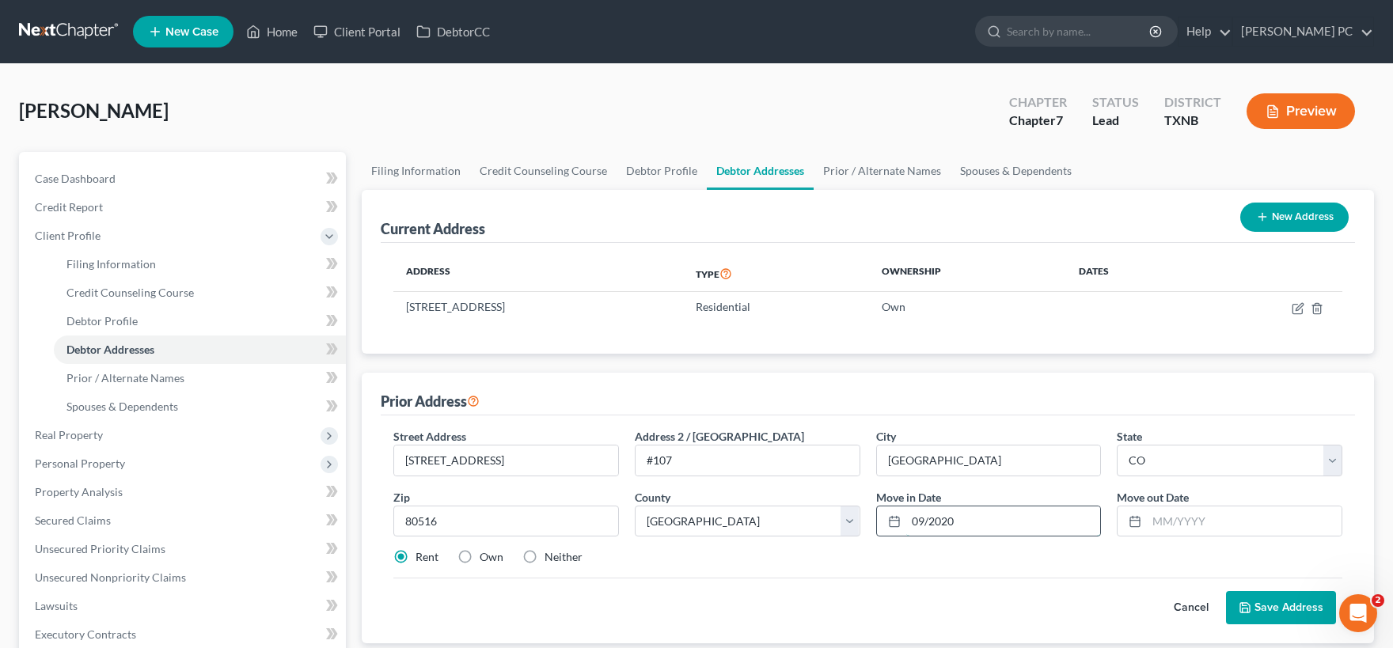
type input "09/2020"
type input "07/2023"
click at [1258, 606] on button "Save Address" at bounding box center [1281, 607] width 110 height 33
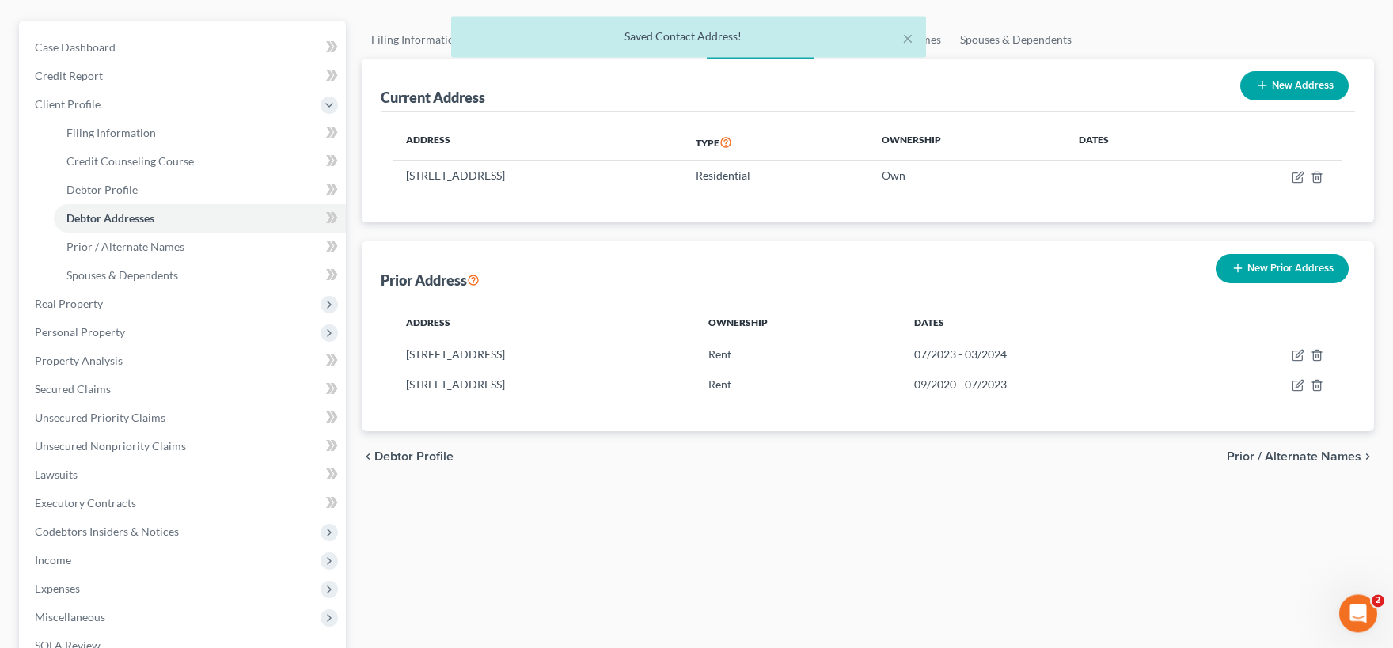
scroll to position [174, 0]
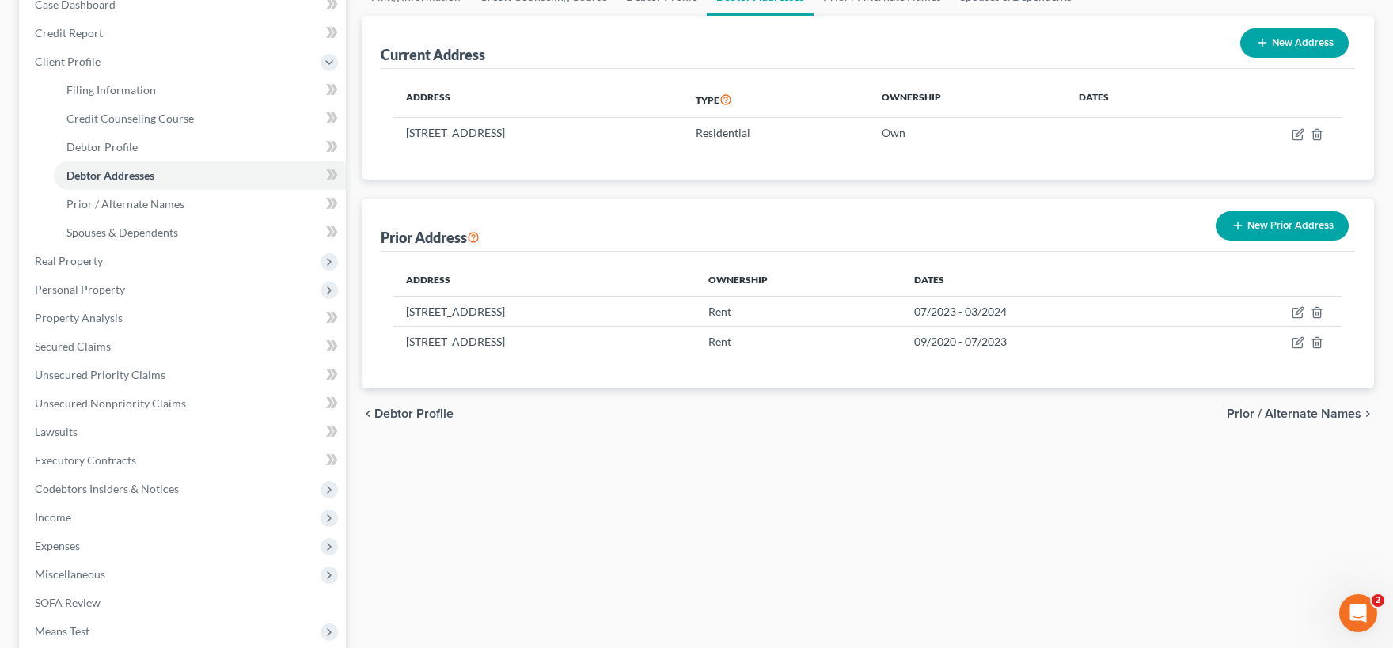
click at [1264, 227] on button "New Prior Address" at bounding box center [1281, 225] width 133 height 29
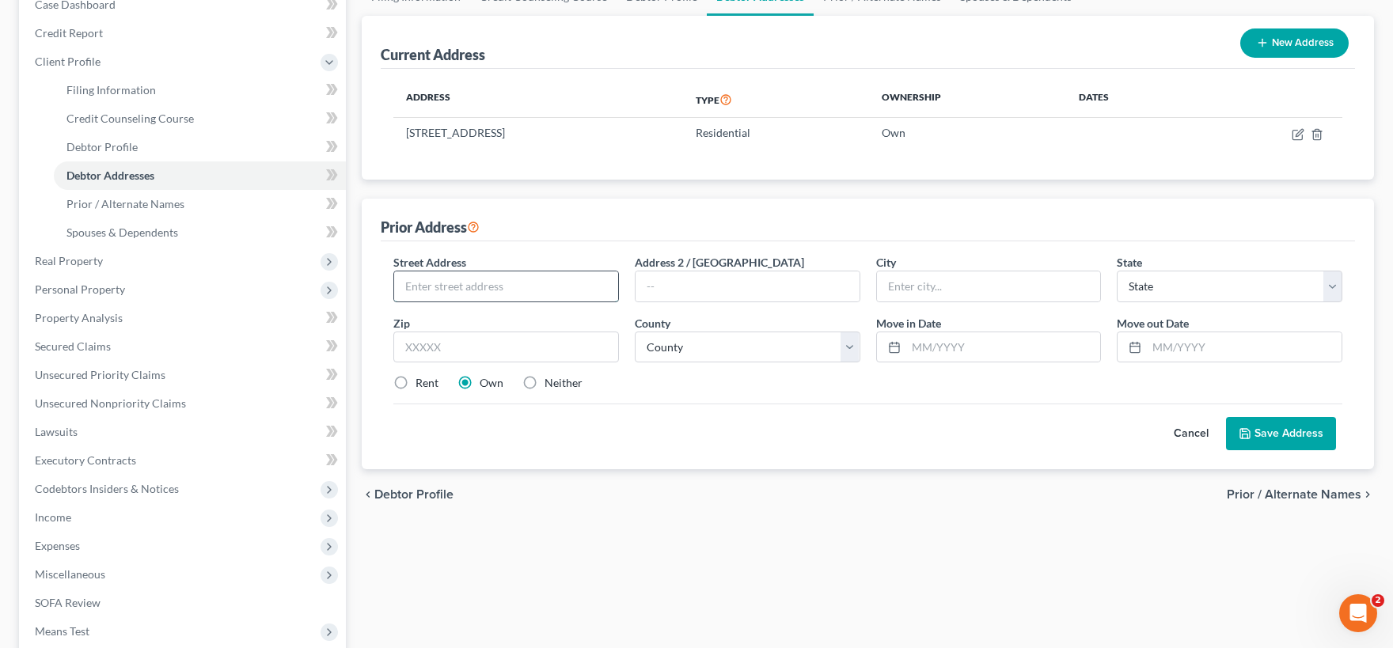
click at [486, 283] on input "text" at bounding box center [506, 286] width 224 height 30
type input "629 Walden Circle"
type input "Unit 101"
type input "Boulder"
select select "5"
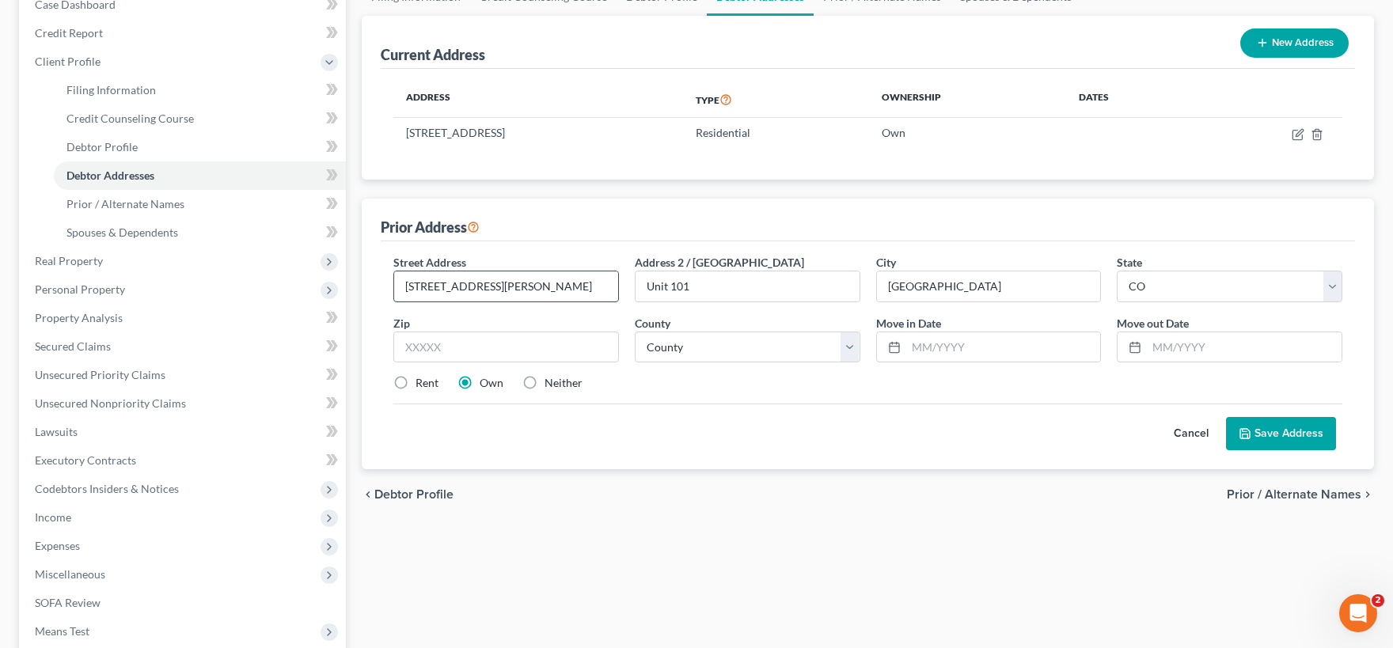
drag, startPoint x: 507, startPoint y: 286, endPoint x: 336, endPoint y: 290, distance: 171.0
click at [394, 290] on input "629 Walden Circle" at bounding box center [506, 286] width 224 height 30
click at [456, 342] on input "text" at bounding box center [506, 348] width 226 height 32
type input "80305"
click at [635, 332] on select "County Adams County Alamosa County Arapahoe County Archuleta County Baca County…" at bounding box center [748, 348] width 226 height 32
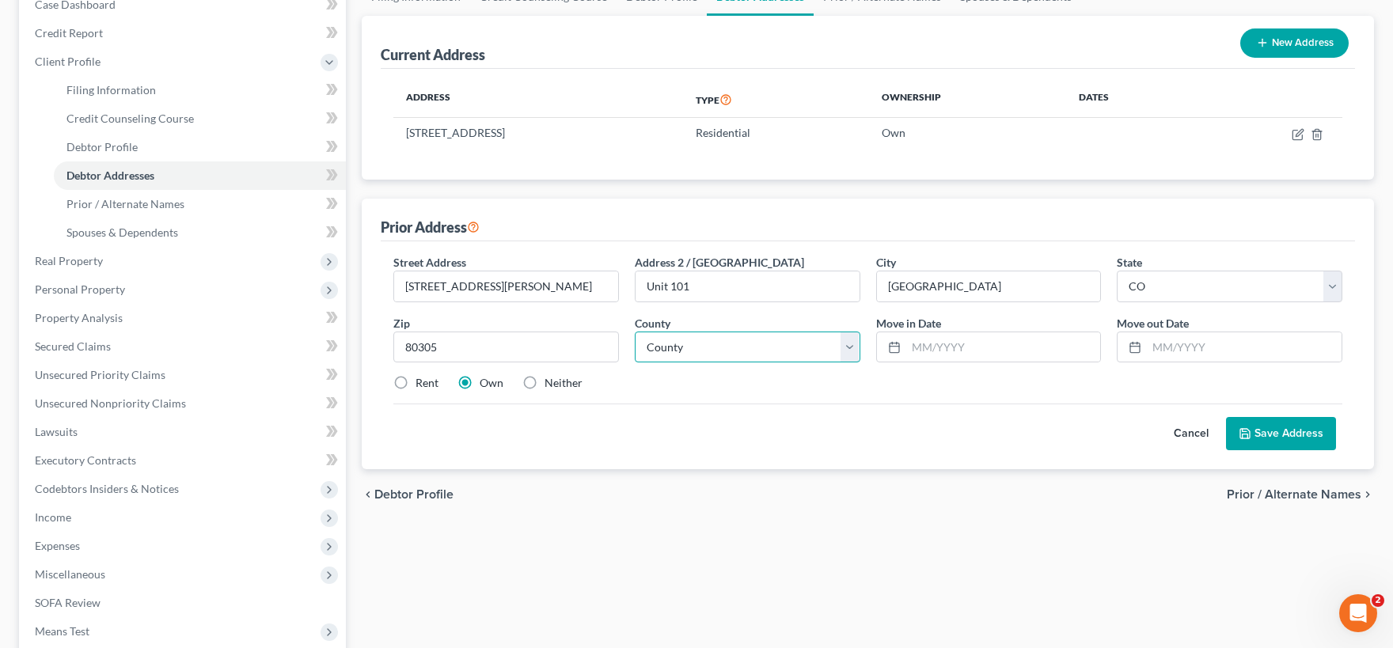
select select "6"
click option "Boulder County" at bounding box center [0, 0] width 0 height 0
click at [961, 346] on input "text" at bounding box center [1003, 347] width 195 height 30
type input "01/2017"
type input "09/2020"
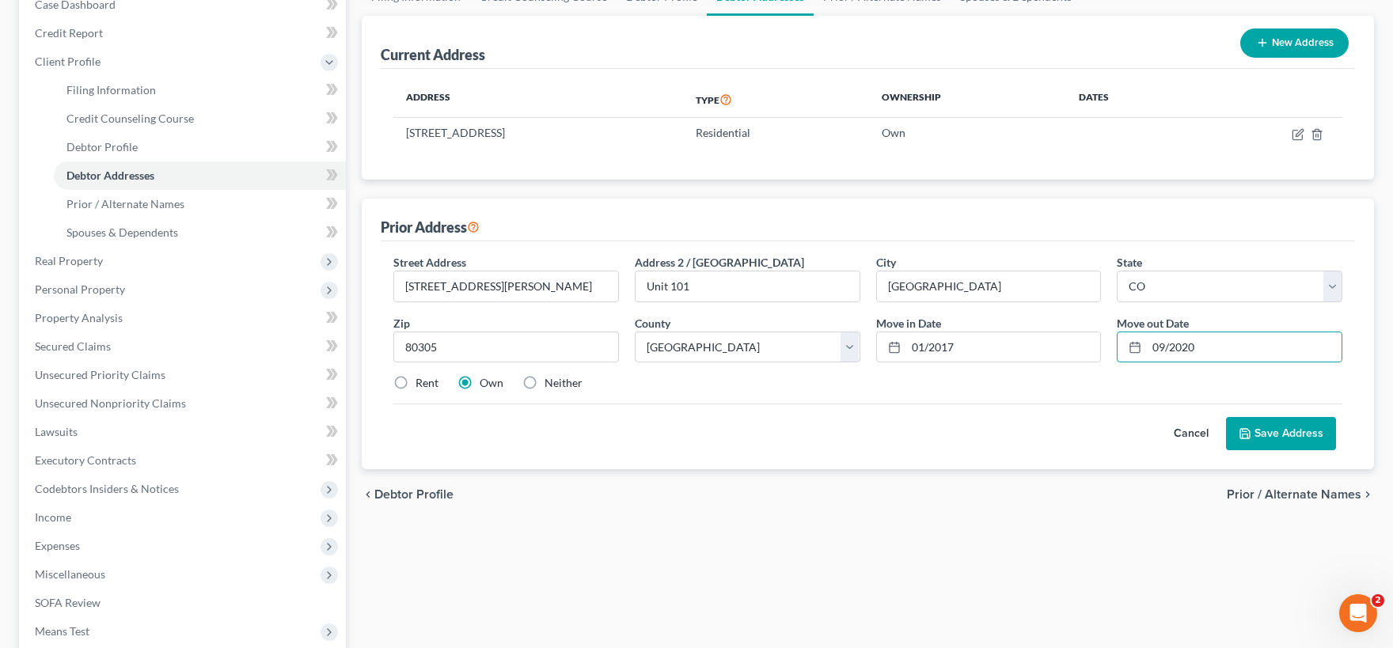
click at [1284, 426] on button "Save Address" at bounding box center [1281, 433] width 110 height 33
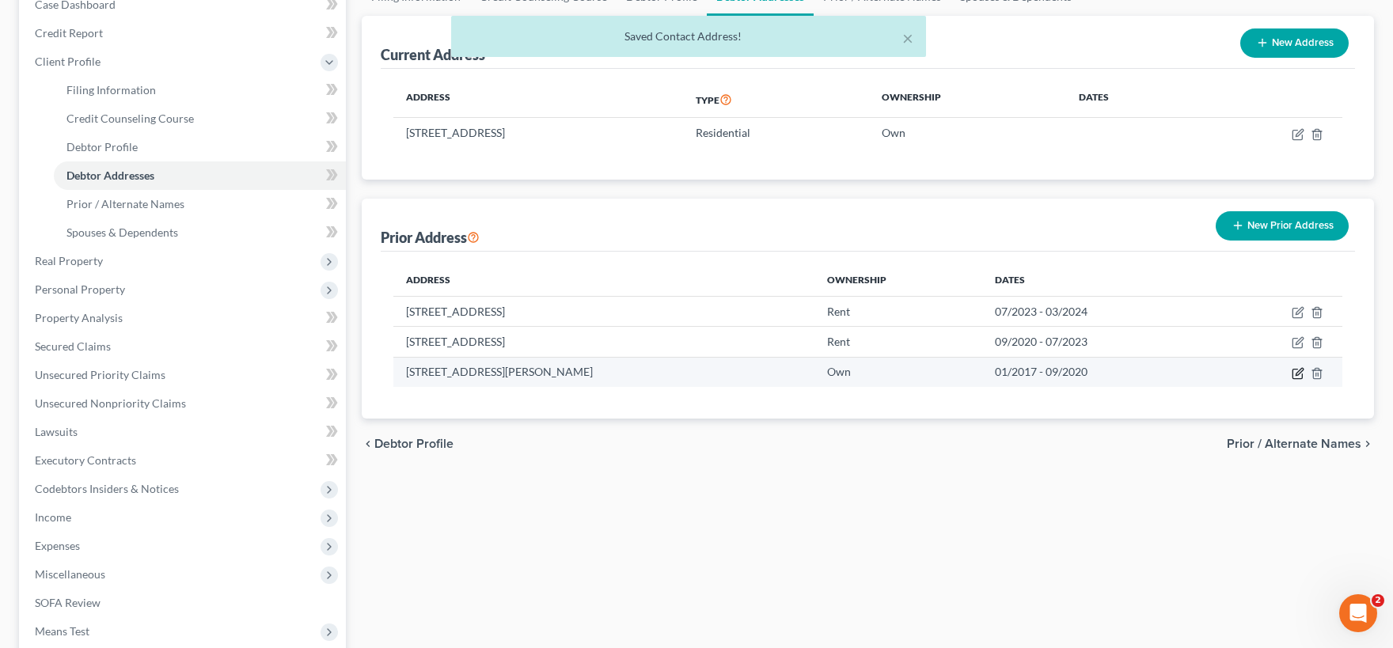
click at [1296, 374] on icon "button" at bounding box center [1298, 371] width 7 height 7
select select "5"
select select "6"
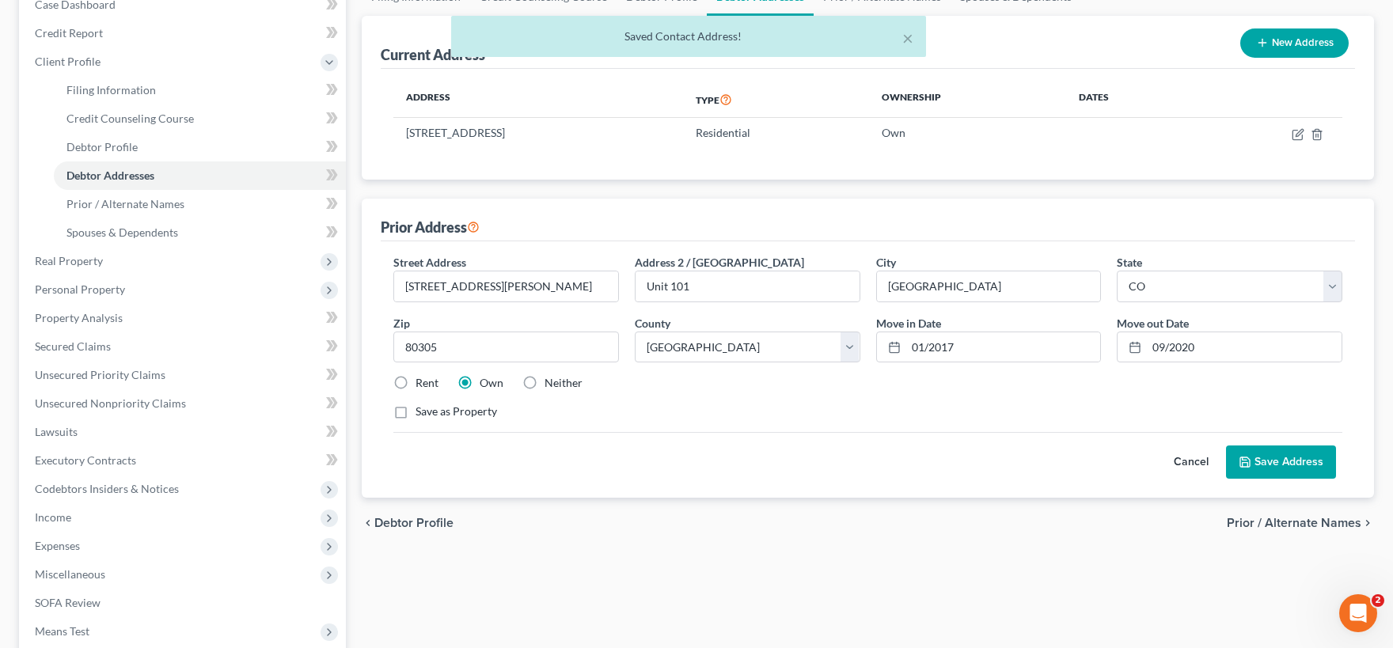
drag, startPoint x: 400, startPoint y: 383, endPoint x: 466, endPoint y: 385, distance: 66.5
click at [415, 382] on label "Rent" at bounding box center [426, 383] width 23 height 16
click at [422, 382] on input "Rent" at bounding box center [427, 380] width 10 height 10
radio input "true"
click at [1249, 457] on icon at bounding box center [1244, 461] width 9 height 9
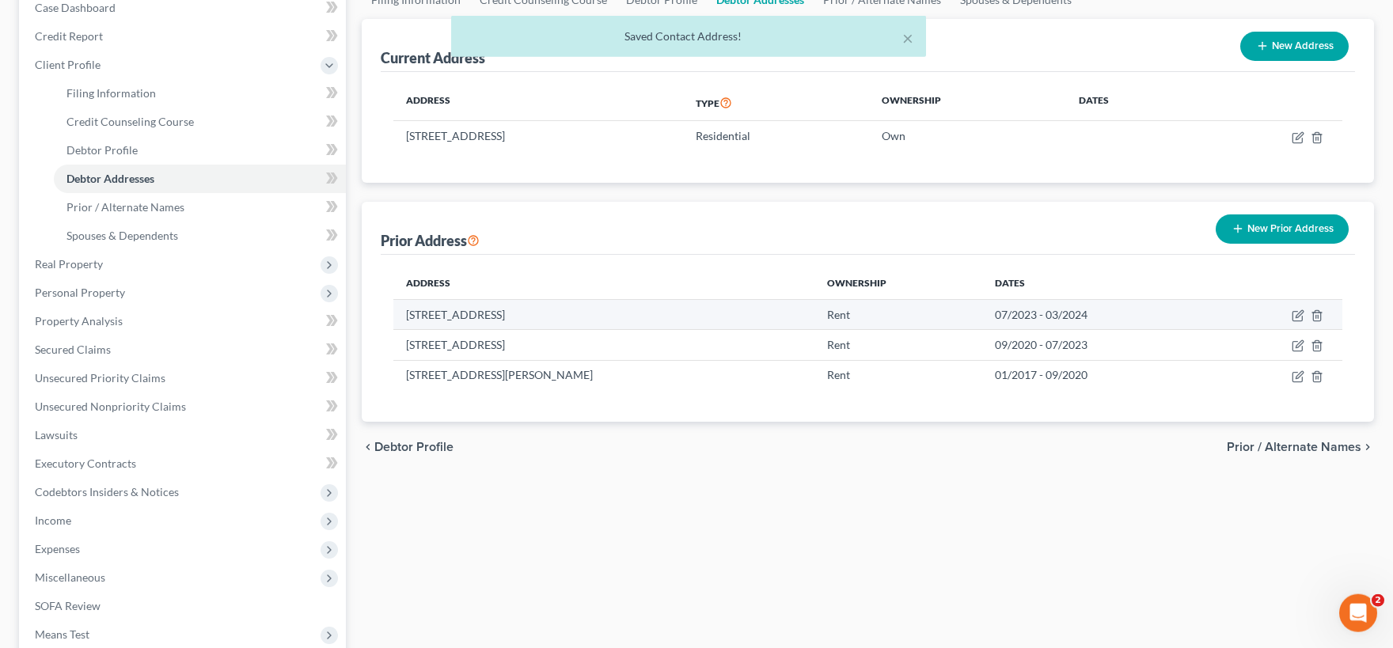
scroll to position [0, 0]
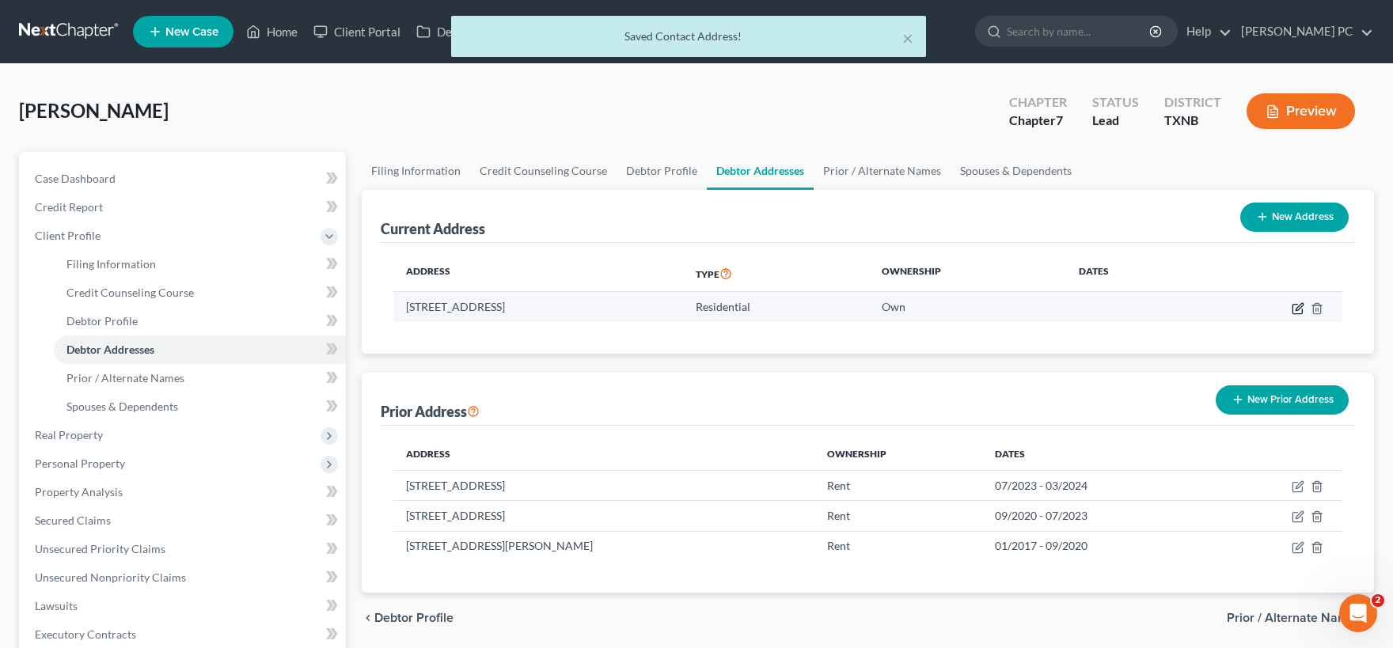
click at [1298, 309] on icon "button" at bounding box center [1297, 308] width 13 height 13
select select "45"
select select "219"
select select "0"
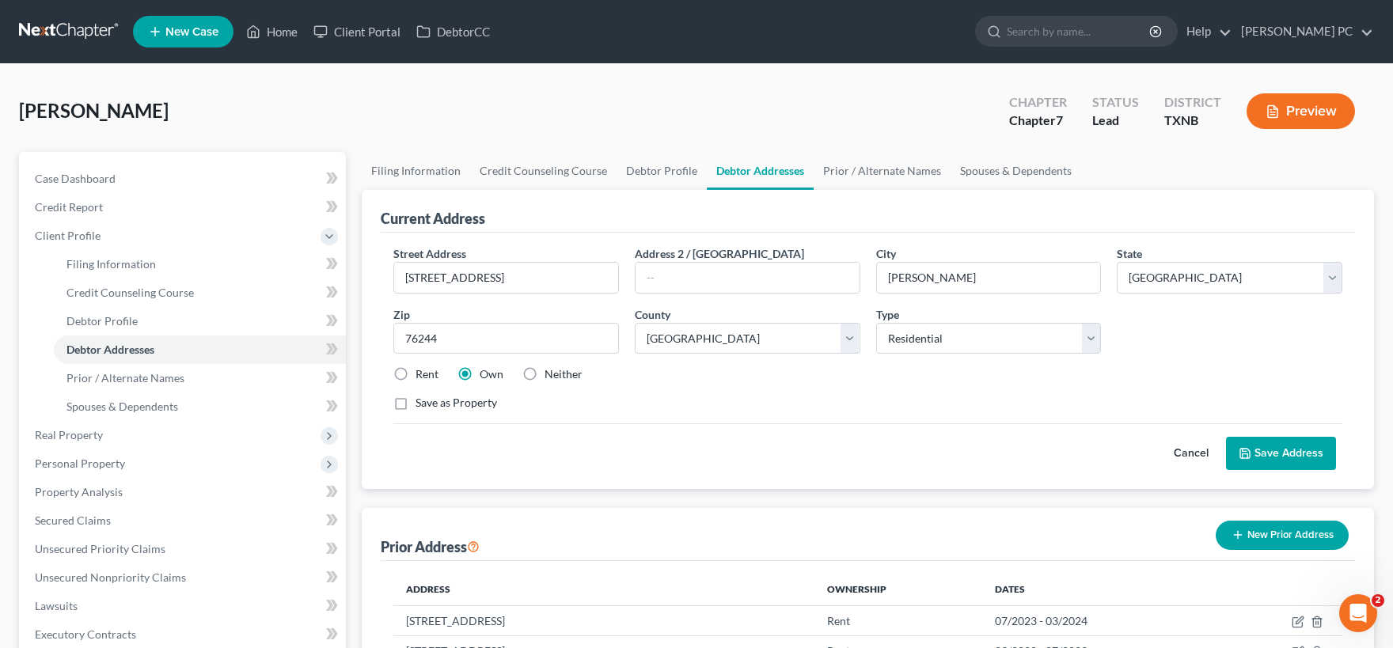
click at [1276, 457] on button "Save Address" at bounding box center [1281, 453] width 110 height 33
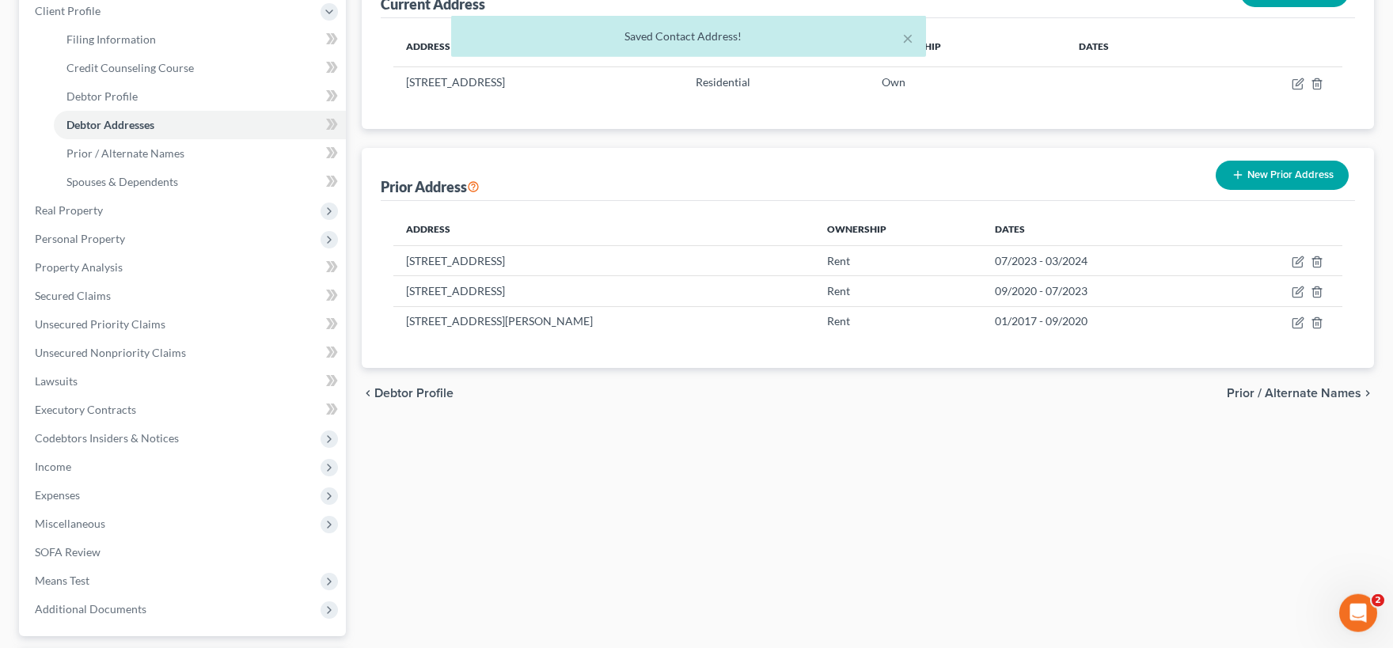
scroll to position [261, 0]
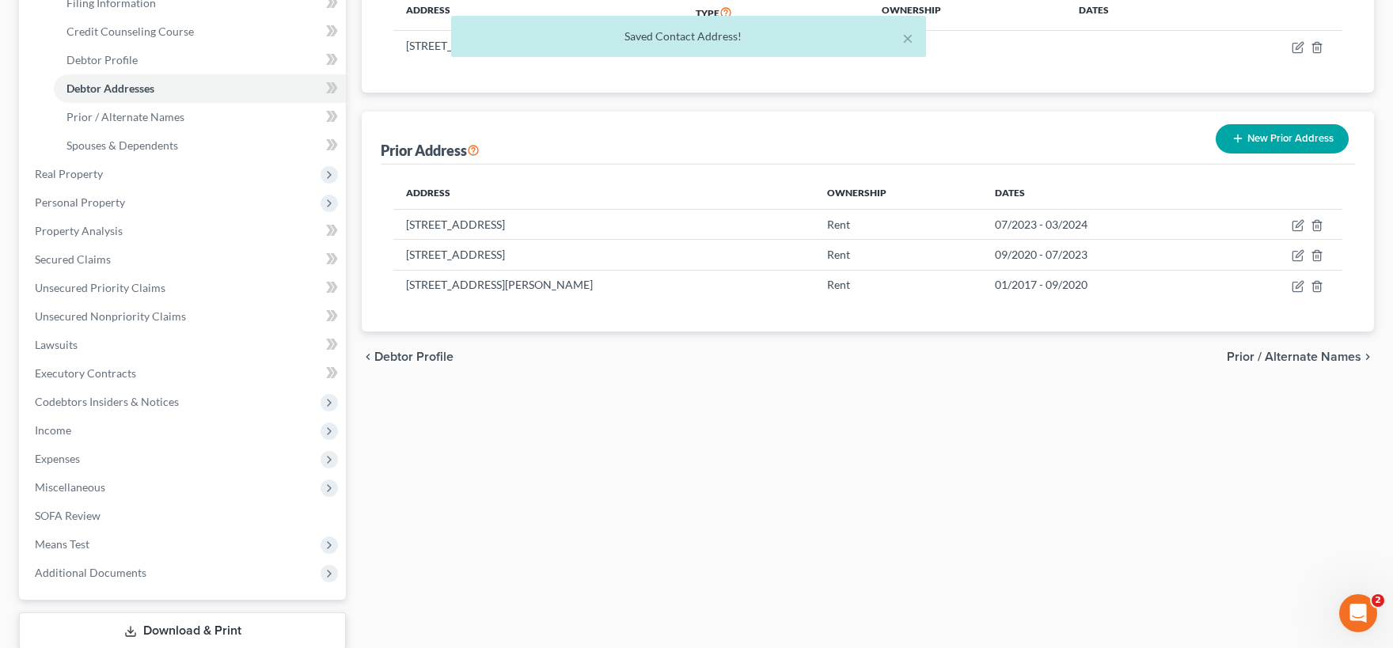
click at [1267, 358] on span "Prior / Alternate Names" at bounding box center [1293, 357] width 135 height 13
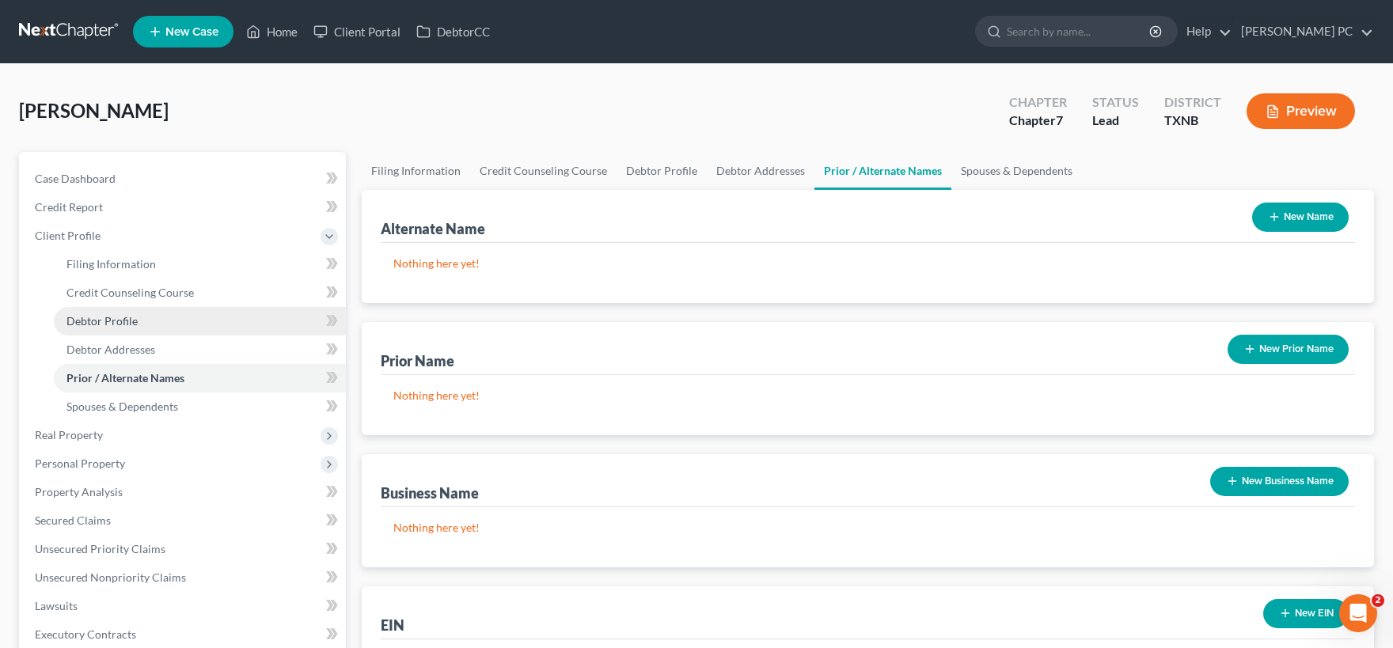
click at [118, 323] on span "Debtor Profile" at bounding box center [101, 320] width 71 height 13
select select "0"
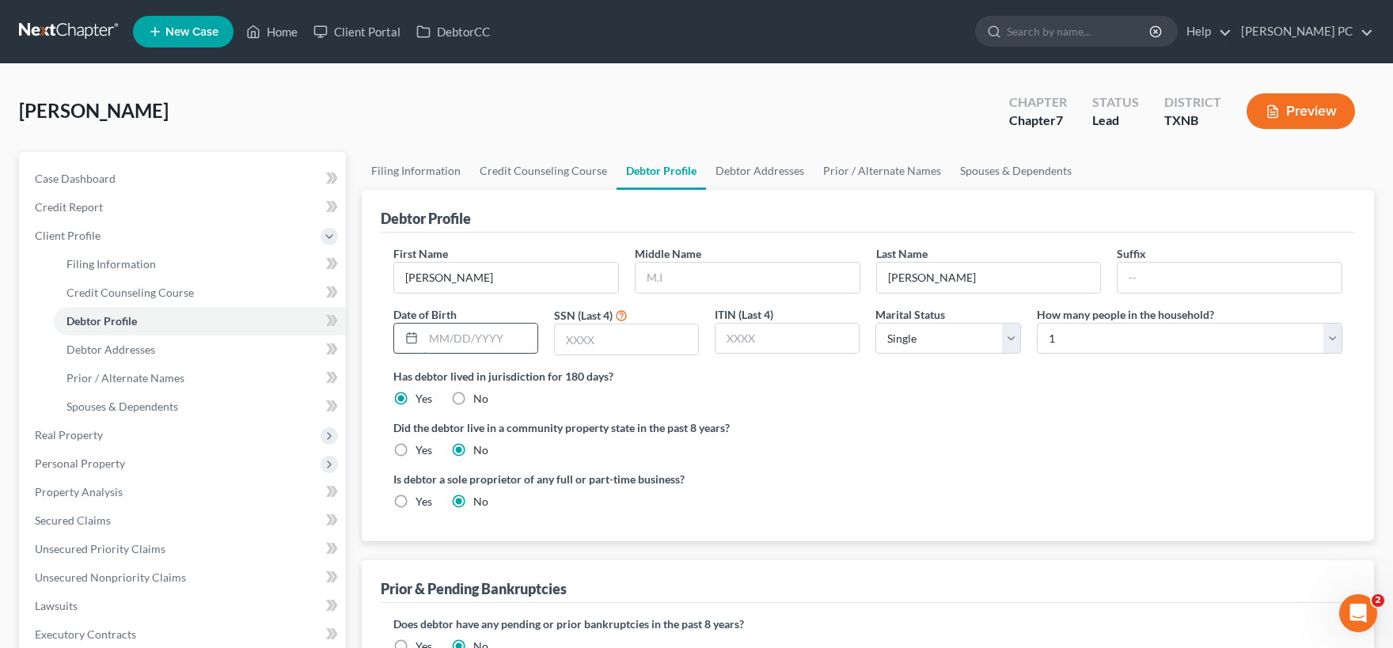
click at [459, 335] on input "text" at bounding box center [480, 339] width 114 height 30
type input "09/03/1979"
type input "1520"
click at [1037, 323] on select "Select 1 2 3 4 5 6 7 8 9 10 11 12 13 14 15 16 17 18 19 20" at bounding box center [1189, 339] width 305 height 32
select select "2"
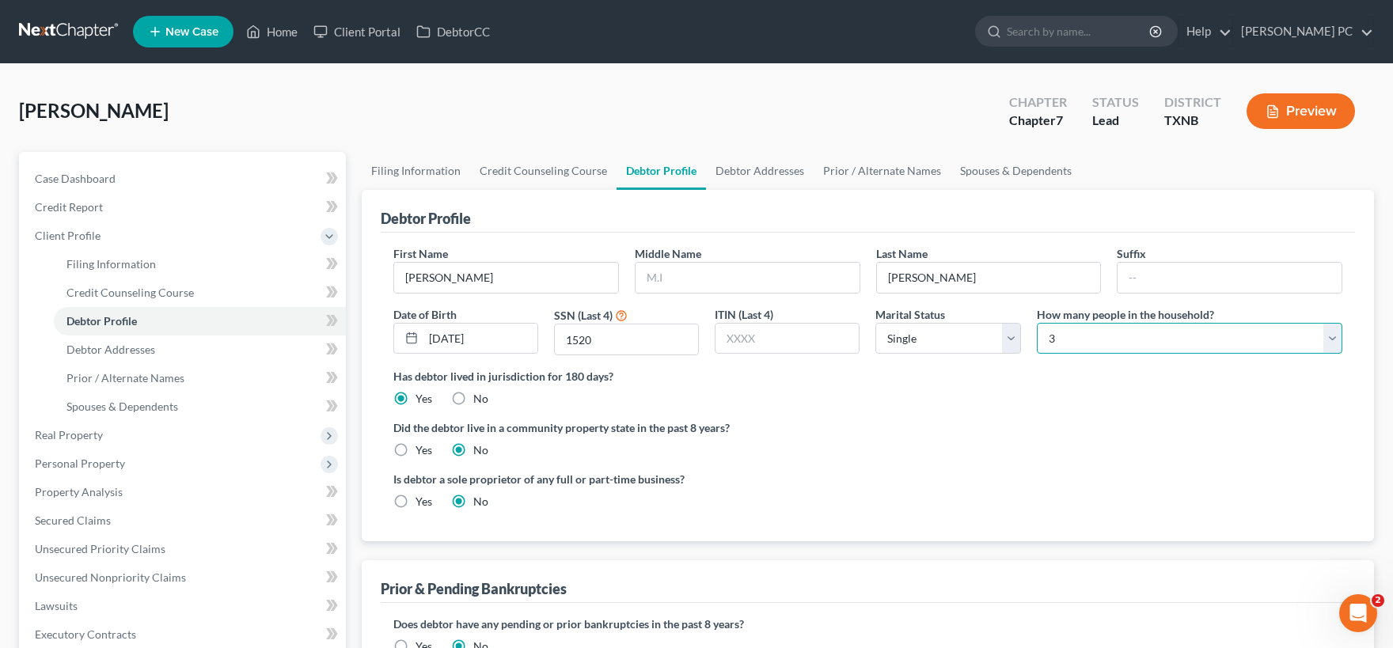
click option "3" at bounding box center [0, 0] width 0 height 0
click at [415, 449] on label "Yes" at bounding box center [423, 450] width 17 height 16
click at [422, 449] on input "Yes" at bounding box center [427, 447] width 10 height 10
radio input "true"
radio input "false"
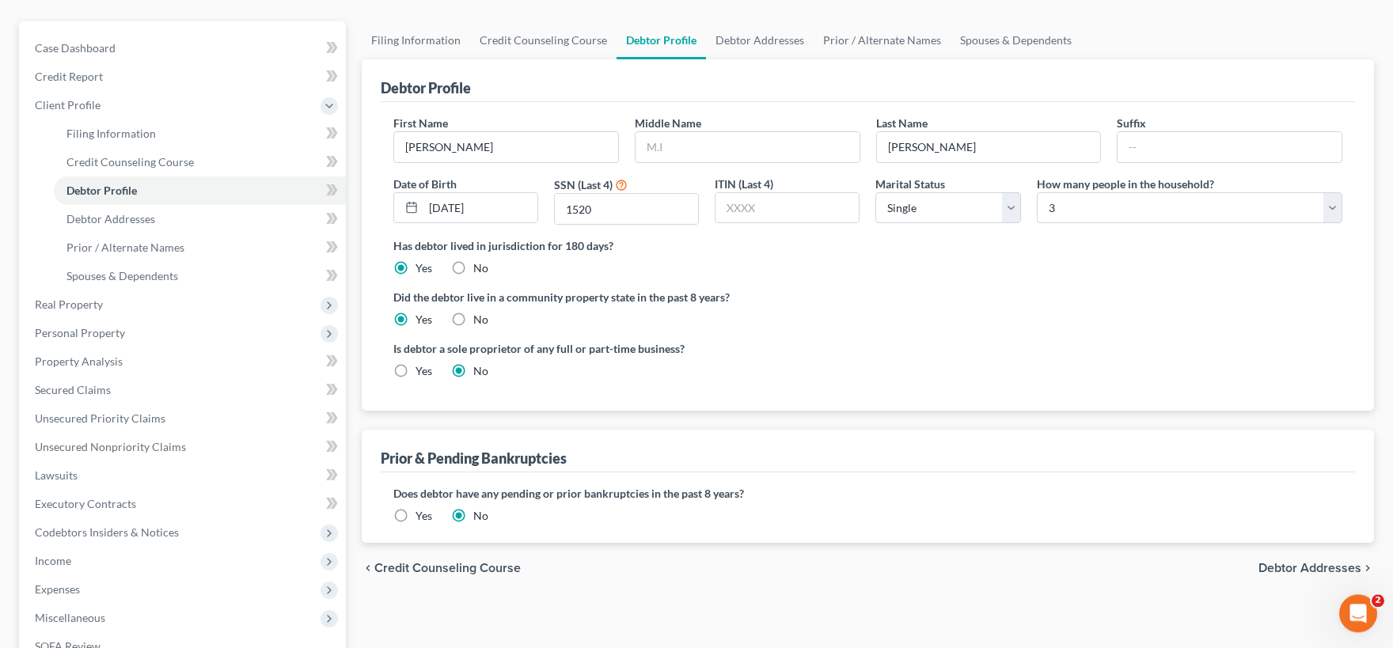
scroll to position [174, 0]
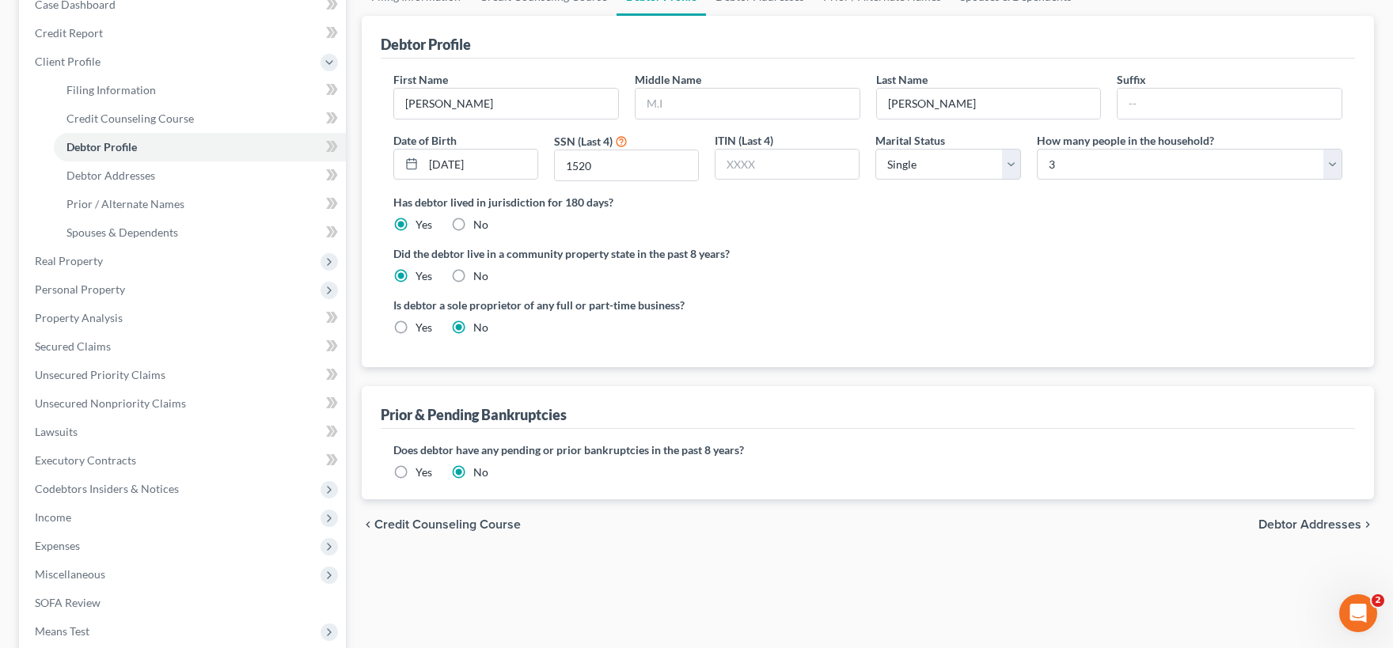
click at [415, 328] on label "Yes" at bounding box center [423, 328] width 17 height 16
click at [422, 328] on input "Yes" at bounding box center [427, 325] width 10 height 10
radio input "true"
radio input "false"
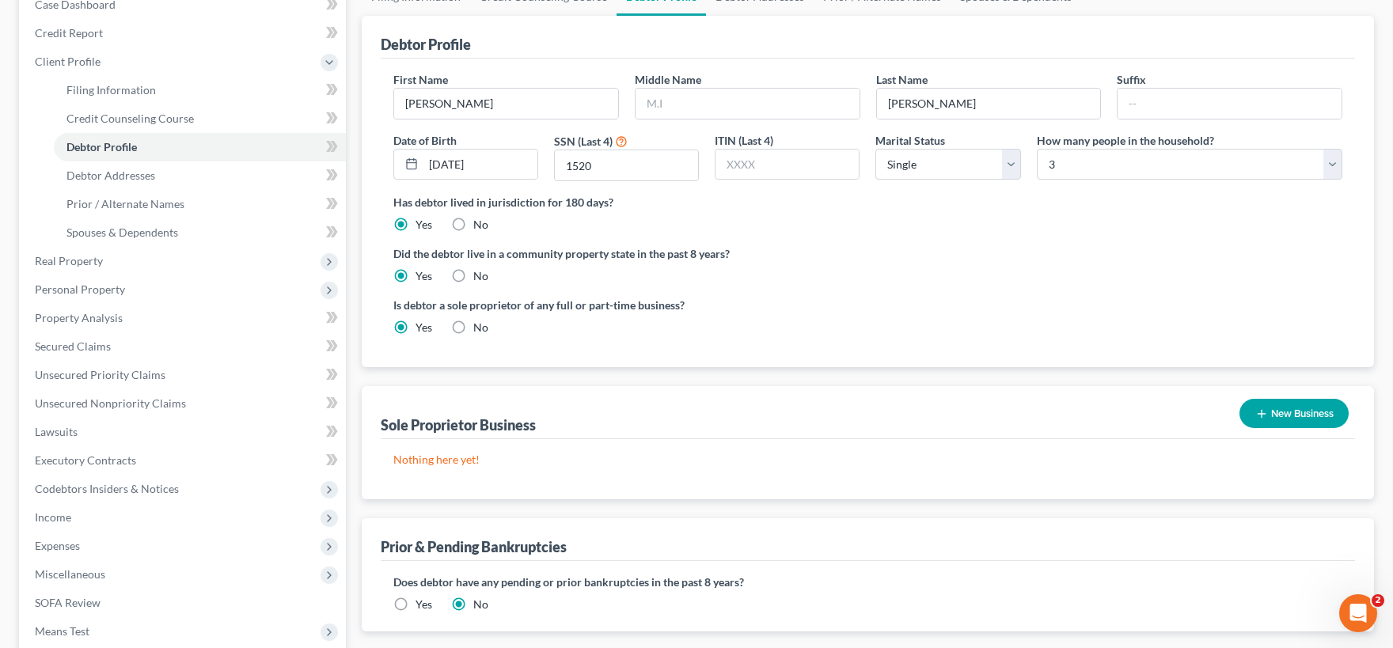
click at [1292, 412] on button "New Business" at bounding box center [1293, 413] width 109 height 29
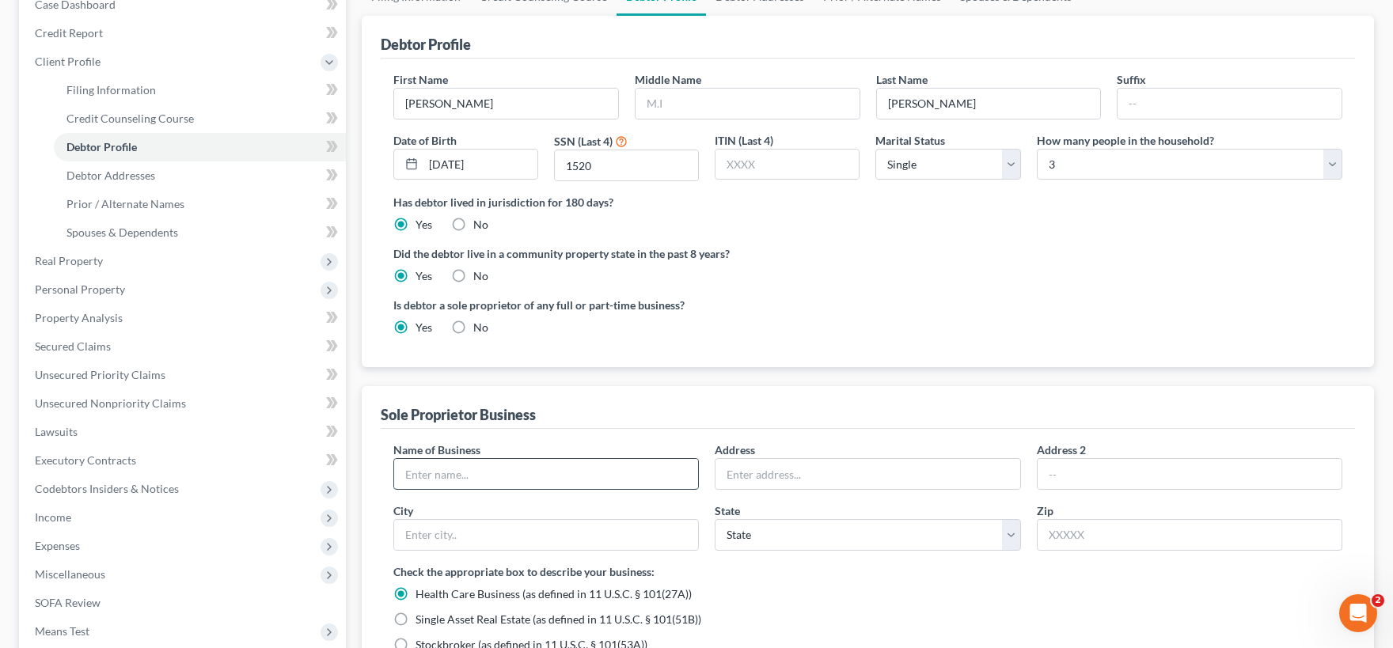
click at [463, 475] on input "text" at bounding box center [546, 474] width 304 height 30
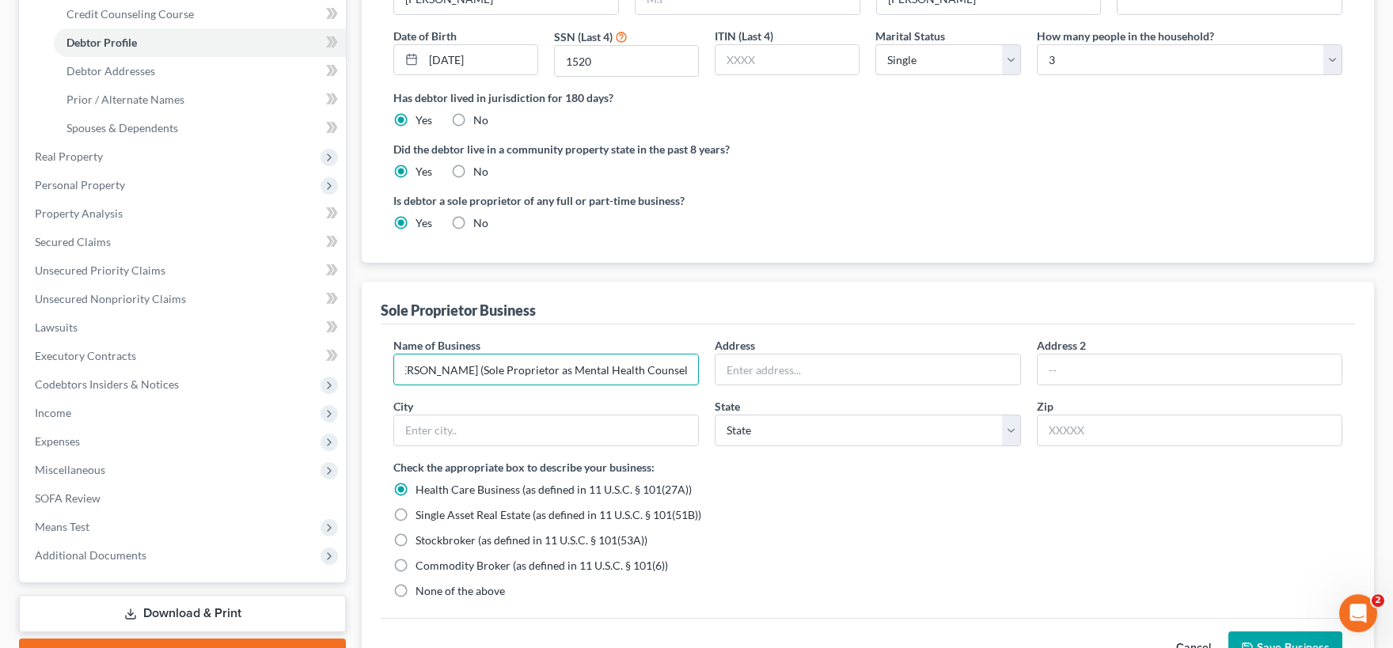
scroll to position [348, 0]
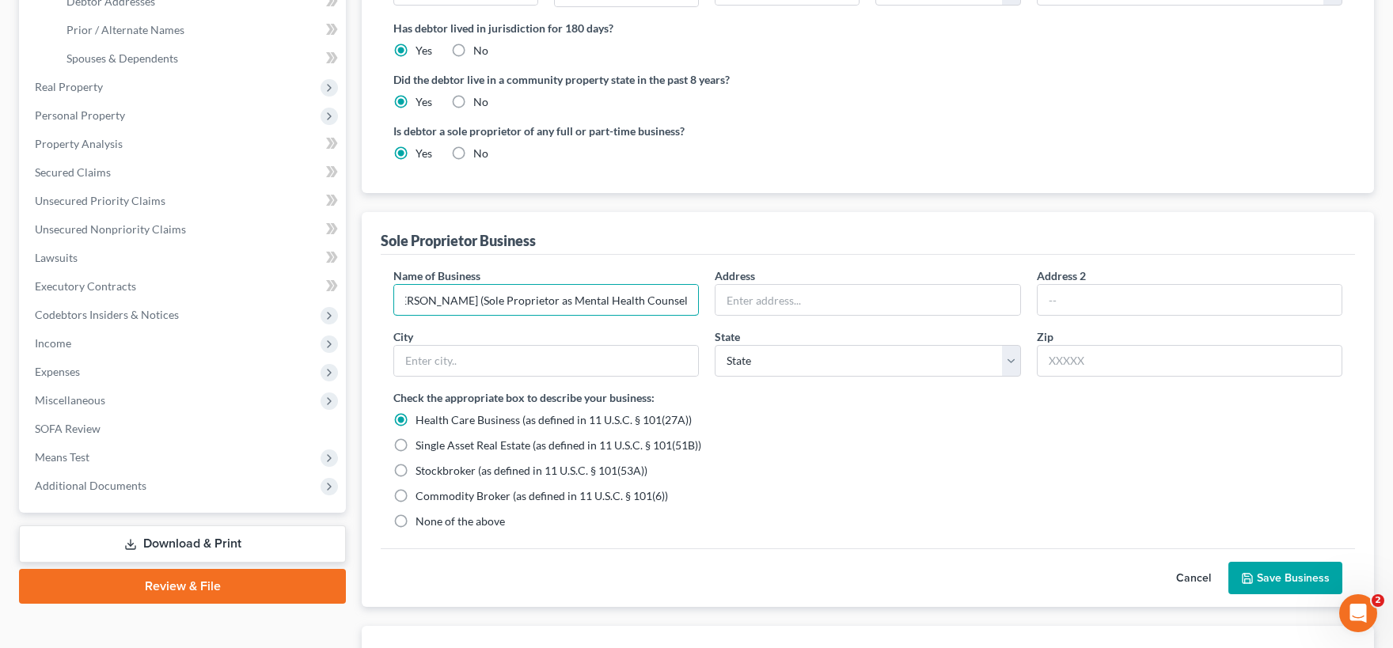
type input "Patricia Christie (Sole Proprietor as Mental Health Counselor)"
drag, startPoint x: 692, startPoint y: 420, endPoint x: 588, endPoint y: 424, distance: 104.5
click at [588, 424] on div "Health Care Business (as defined in 11 U.S.C. § 101(27A))" at bounding box center [867, 420] width 949 height 16
copy span "11 U.S.C. § 101(27A))"
click at [415, 522] on label "None of the above" at bounding box center [459, 522] width 89 height 16
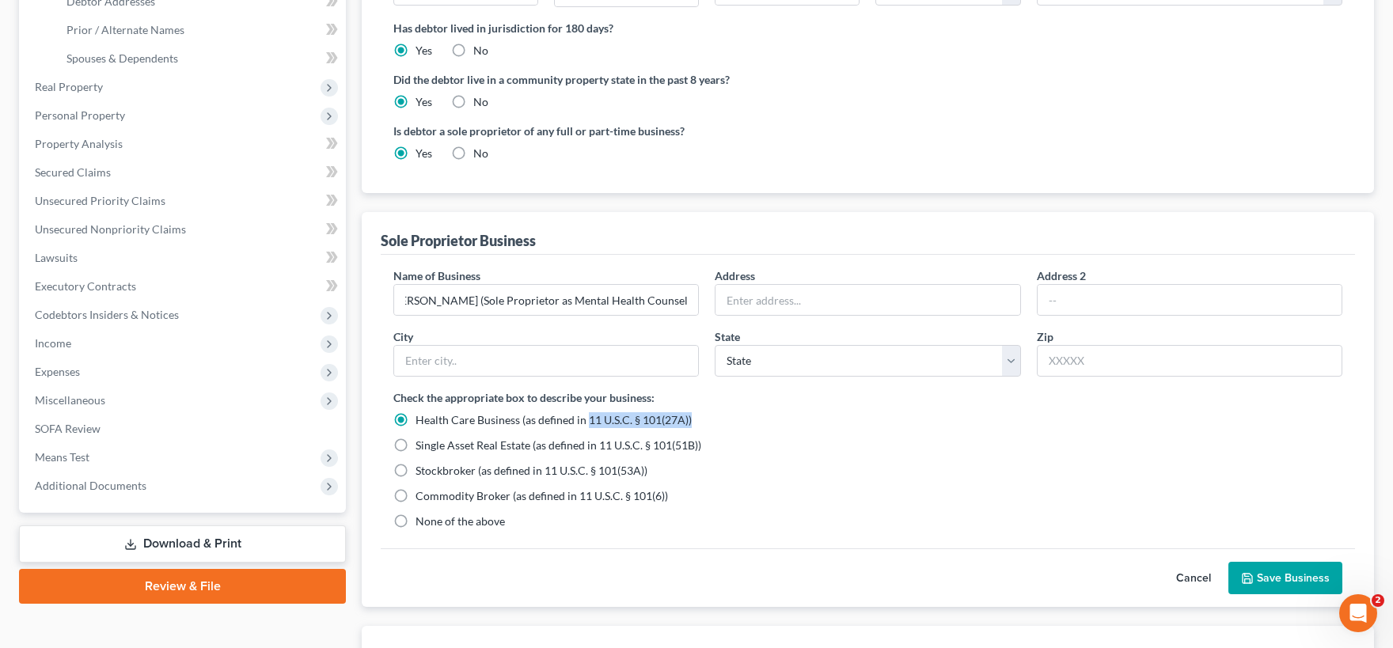
click at [422, 522] on input "None of the above" at bounding box center [427, 519] width 10 height 10
radio input "true"
radio input "false"
click at [771, 302] on input "text" at bounding box center [867, 300] width 304 height 30
type input "2605 Sandcherry Dr"
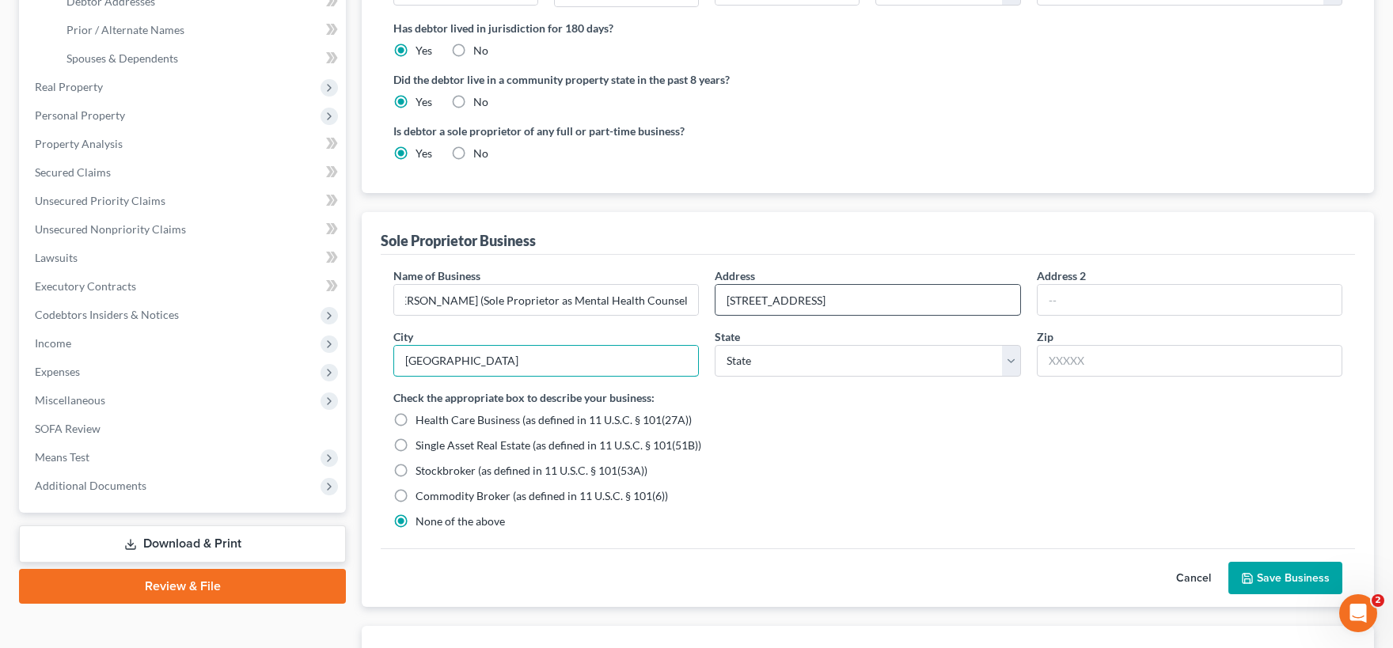
type input "Fort Worth"
select select "45"
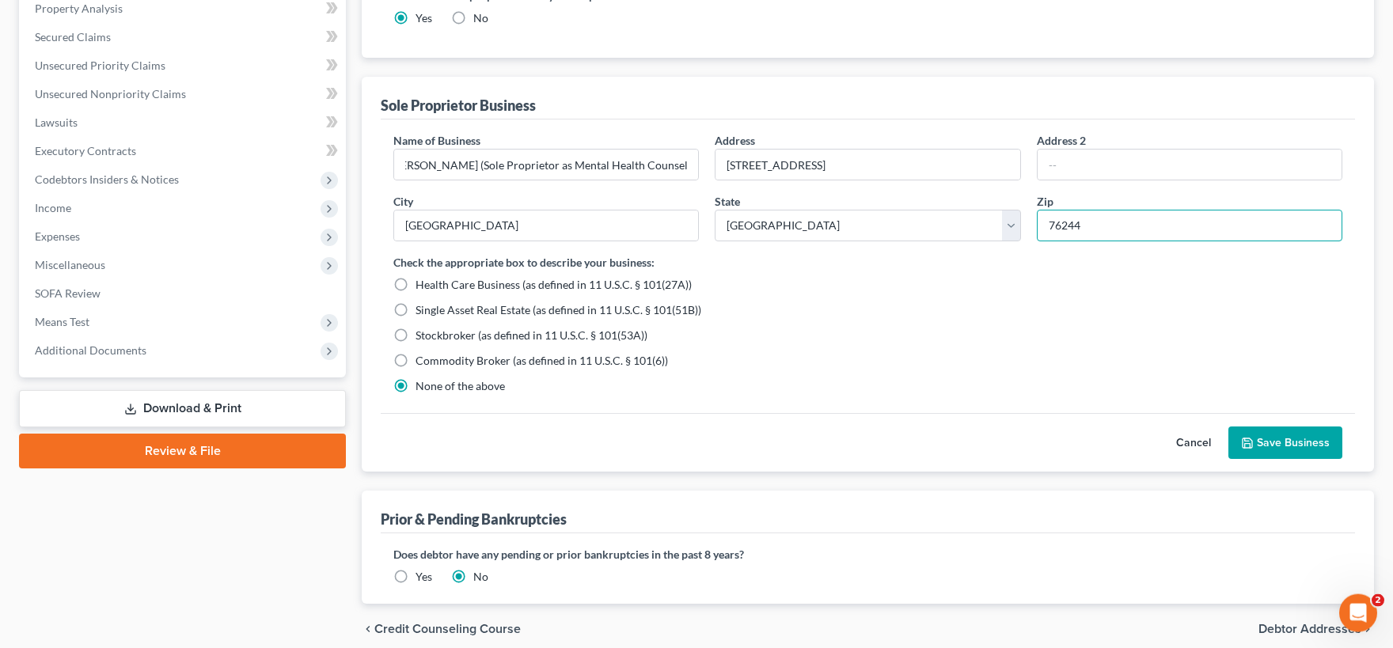
scroll to position [548, 0]
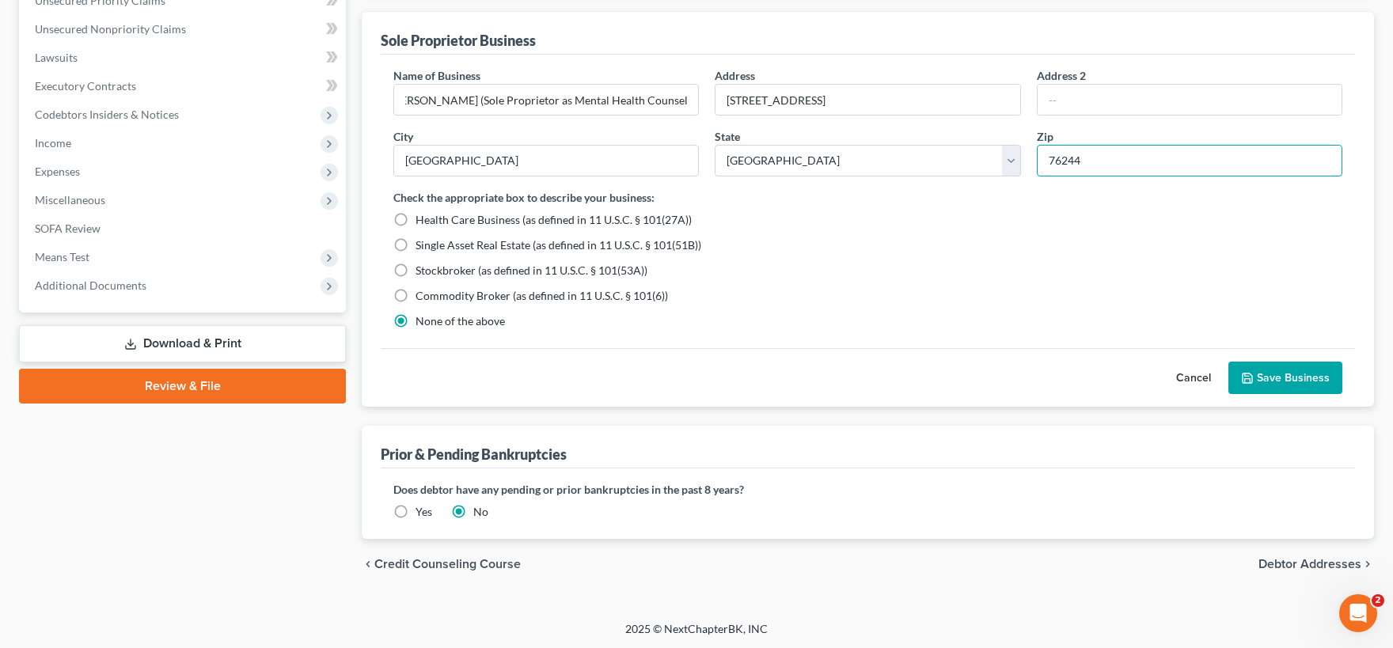
type input "76244"
click at [1268, 382] on button "Save Business" at bounding box center [1285, 378] width 114 height 33
type input "Keller"
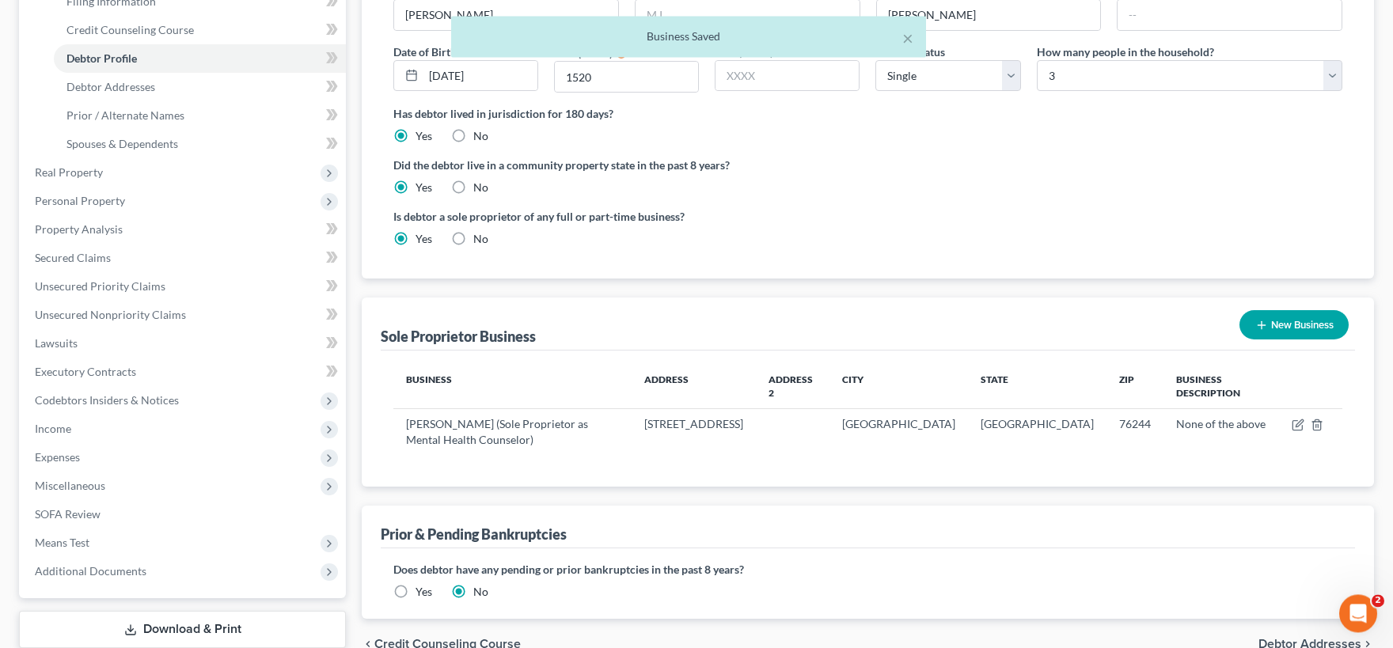
scroll to position [362, 0]
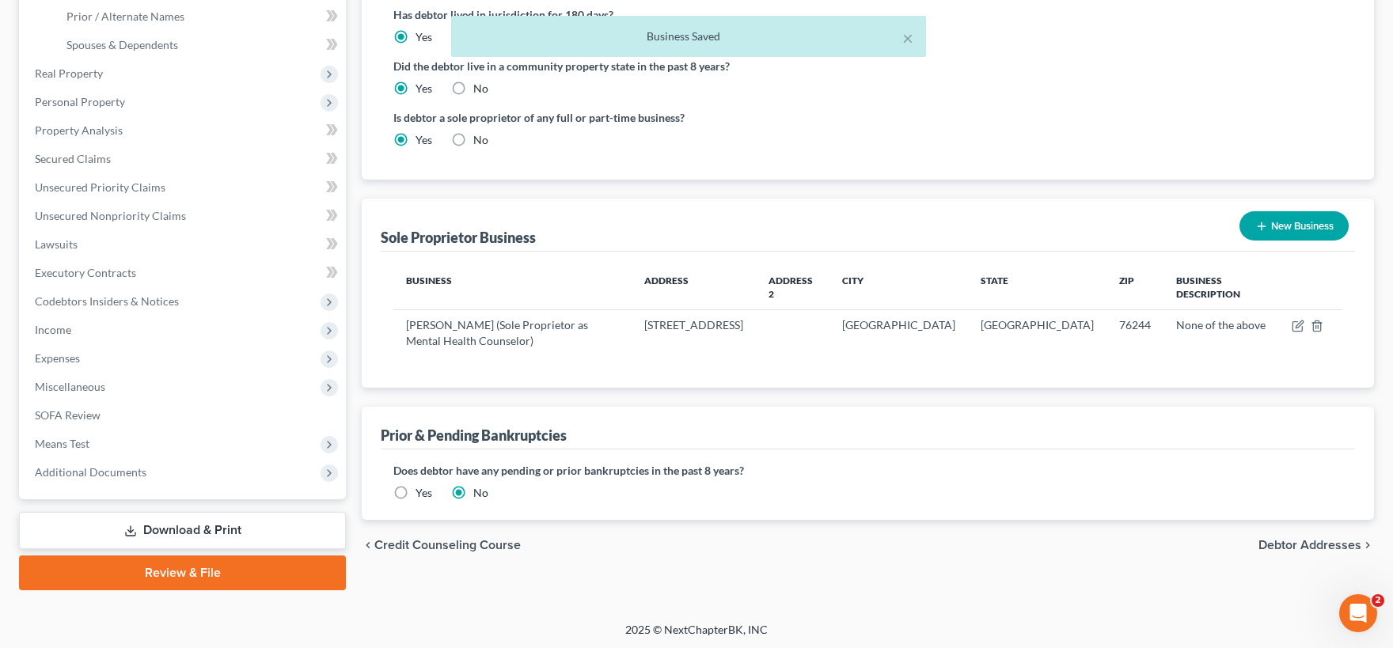
click at [1313, 539] on span "Debtor Addresses" at bounding box center [1309, 545] width 103 height 13
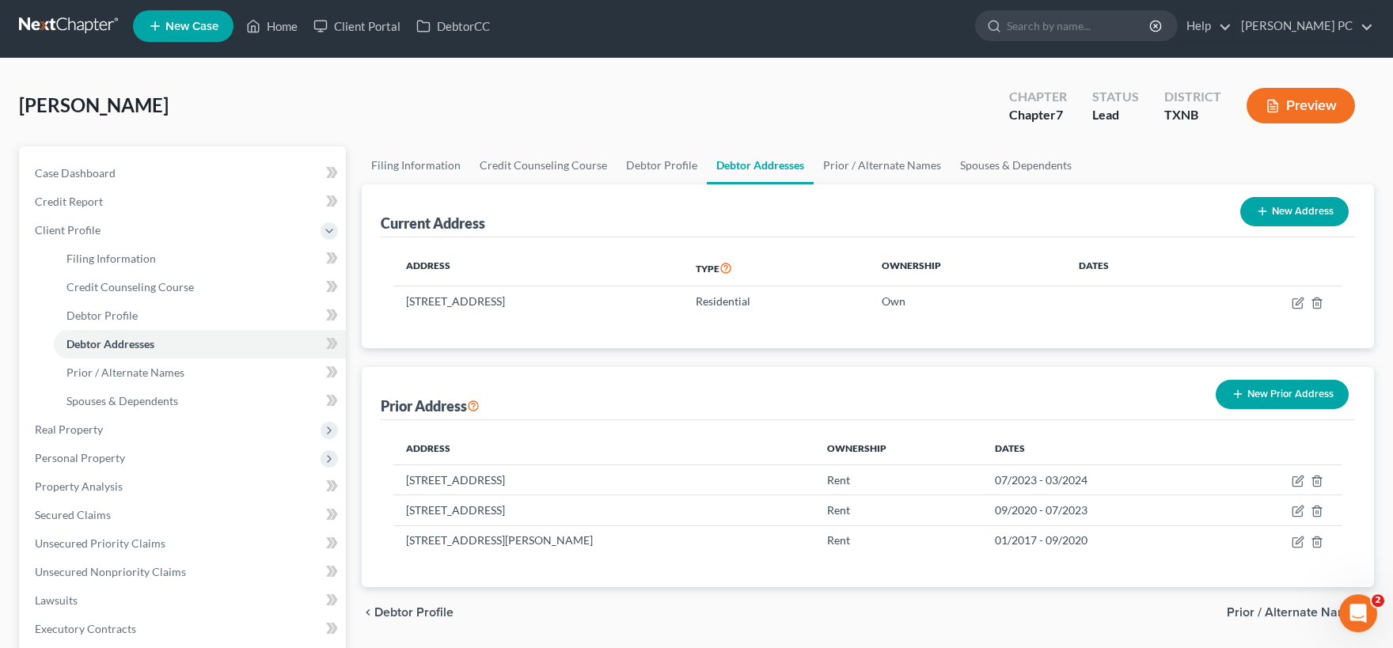
scroll to position [348, 0]
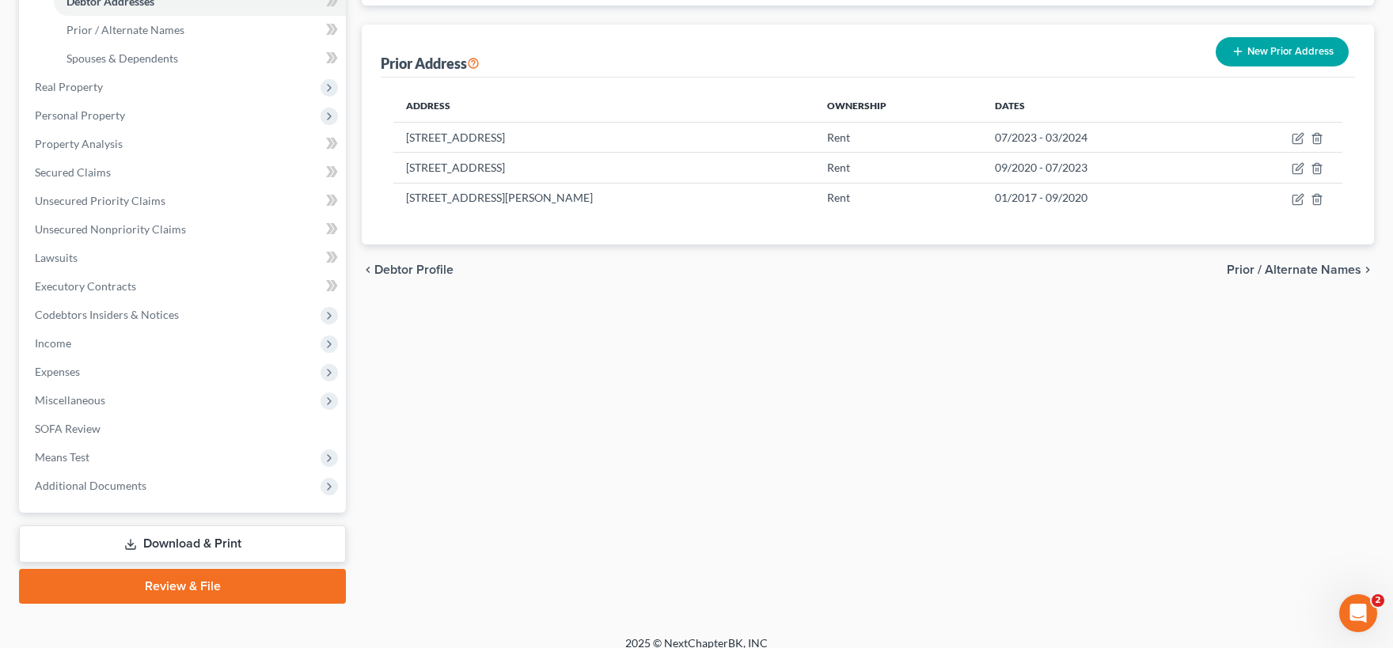
click at [1267, 266] on span "Prior / Alternate Names" at bounding box center [1293, 269] width 135 height 13
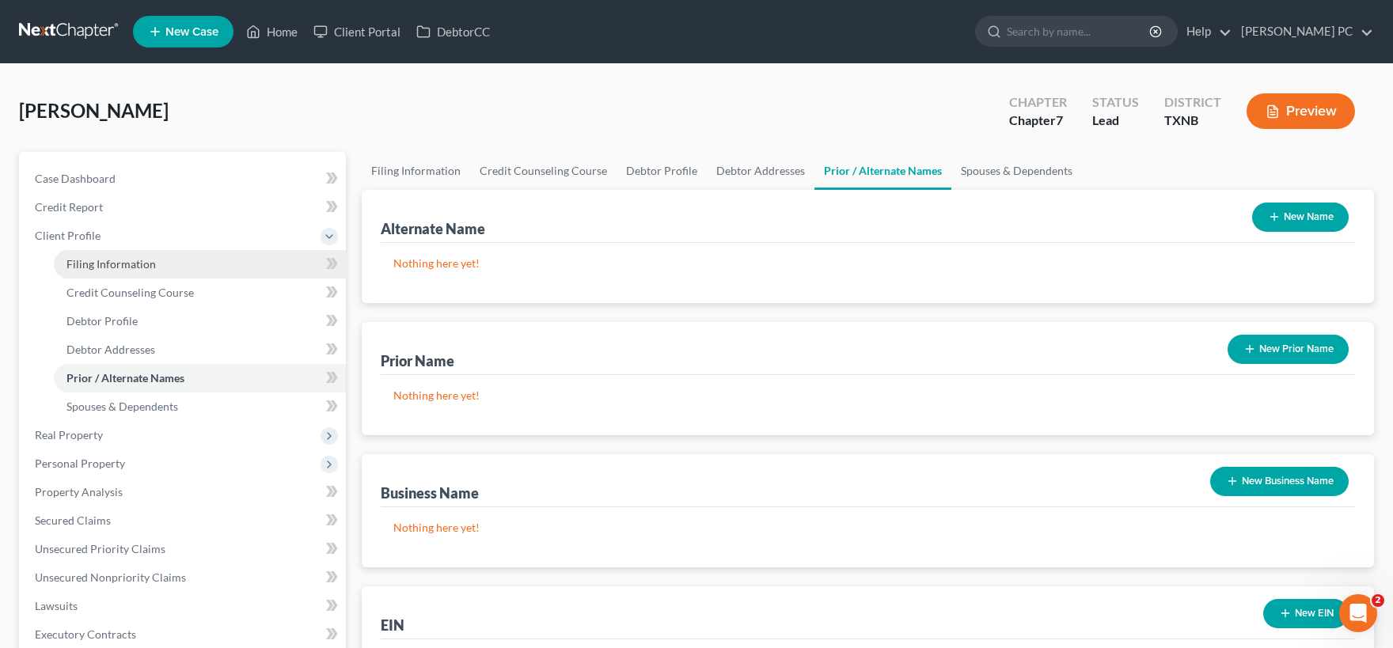
click at [101, 260] on span "Filing Information" at bounding box center [110, 263] width 89 height 13
select select "1"
select select "0"
select select "78"
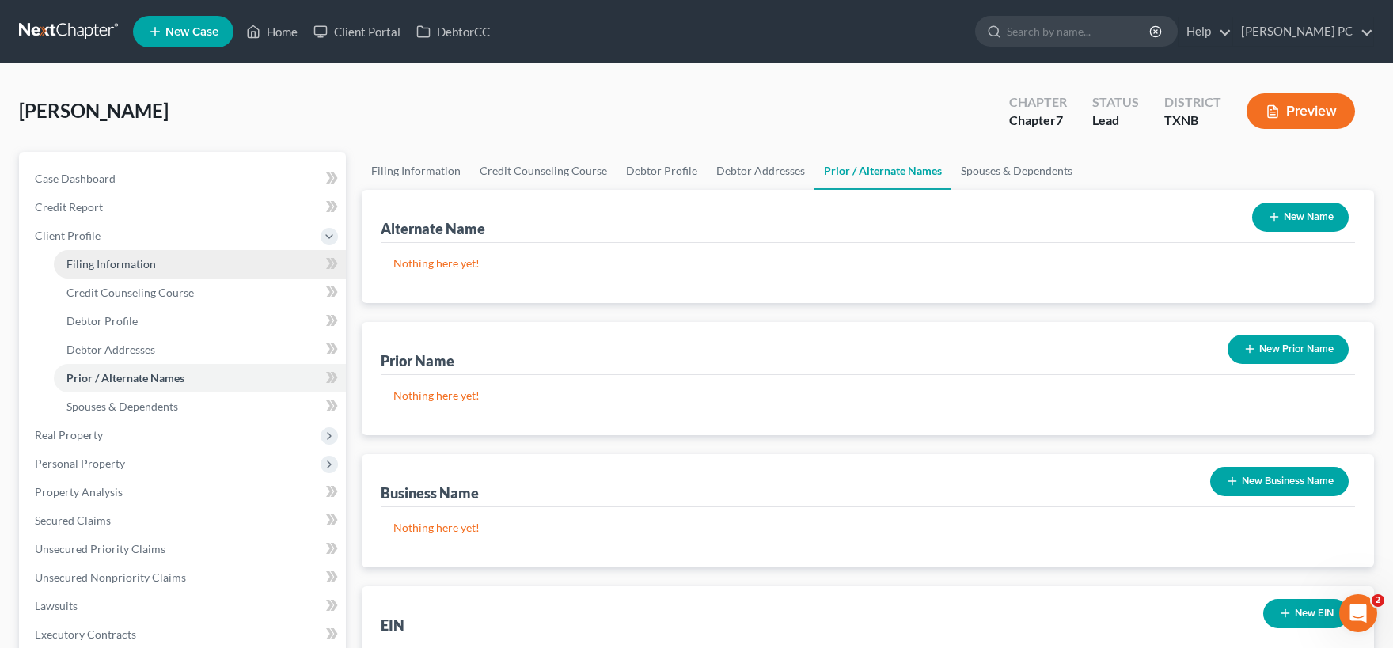
select select "0"
select select "45"
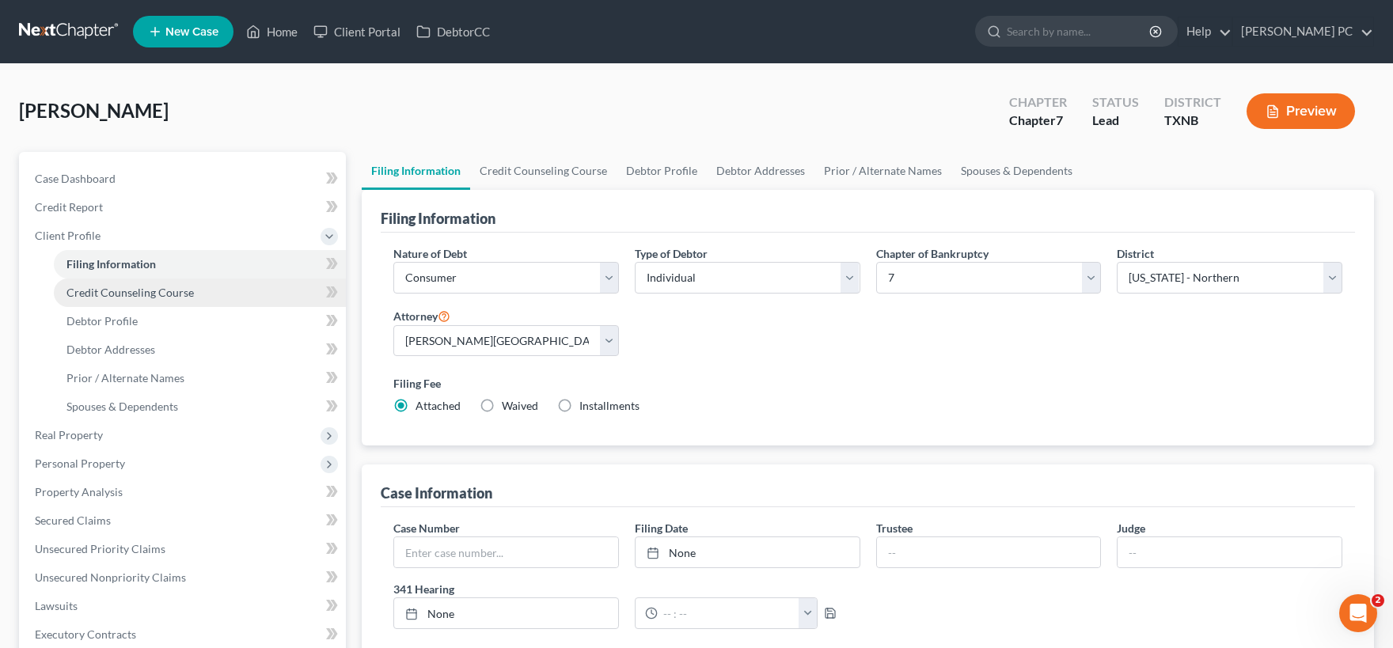
click at [126, 295] on span "Credit Counseling Course" at bounding box center [129, 292] width 127 height 13
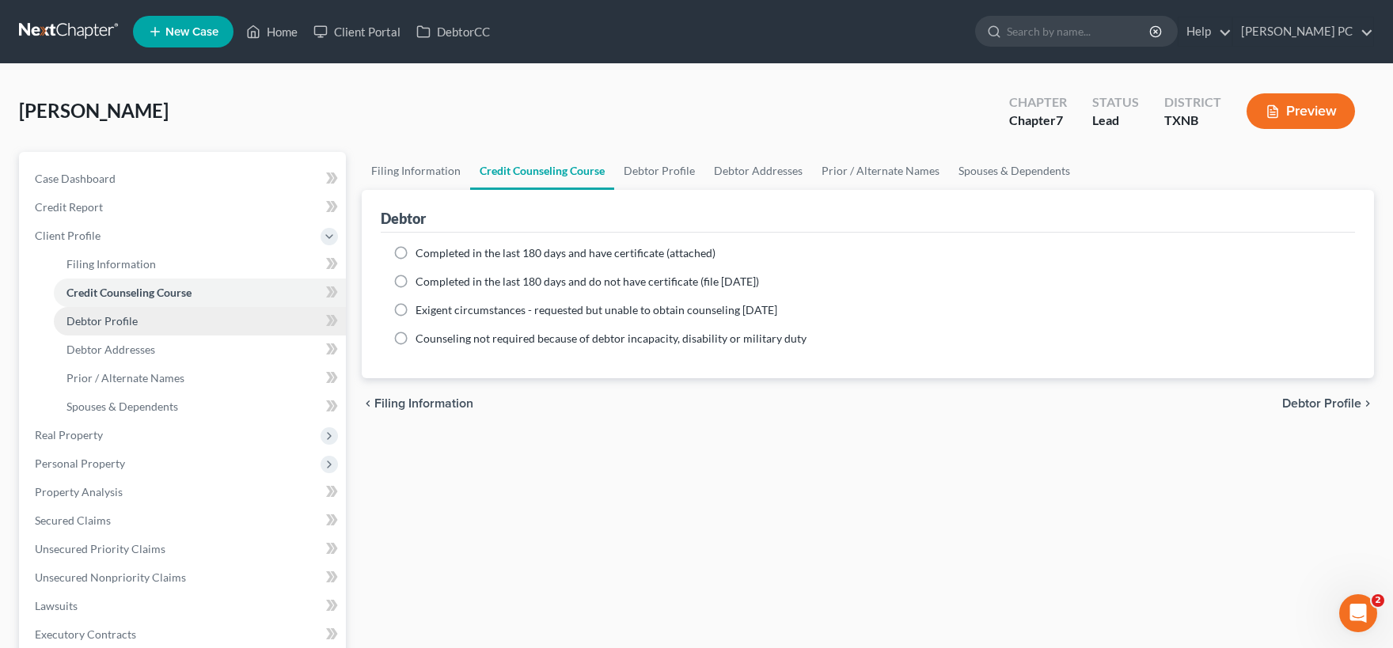
click at [118, 322] on span "Debtor Profile" at bounding box center [101, 320] width 71 height 13
select select "0"
select select "2"
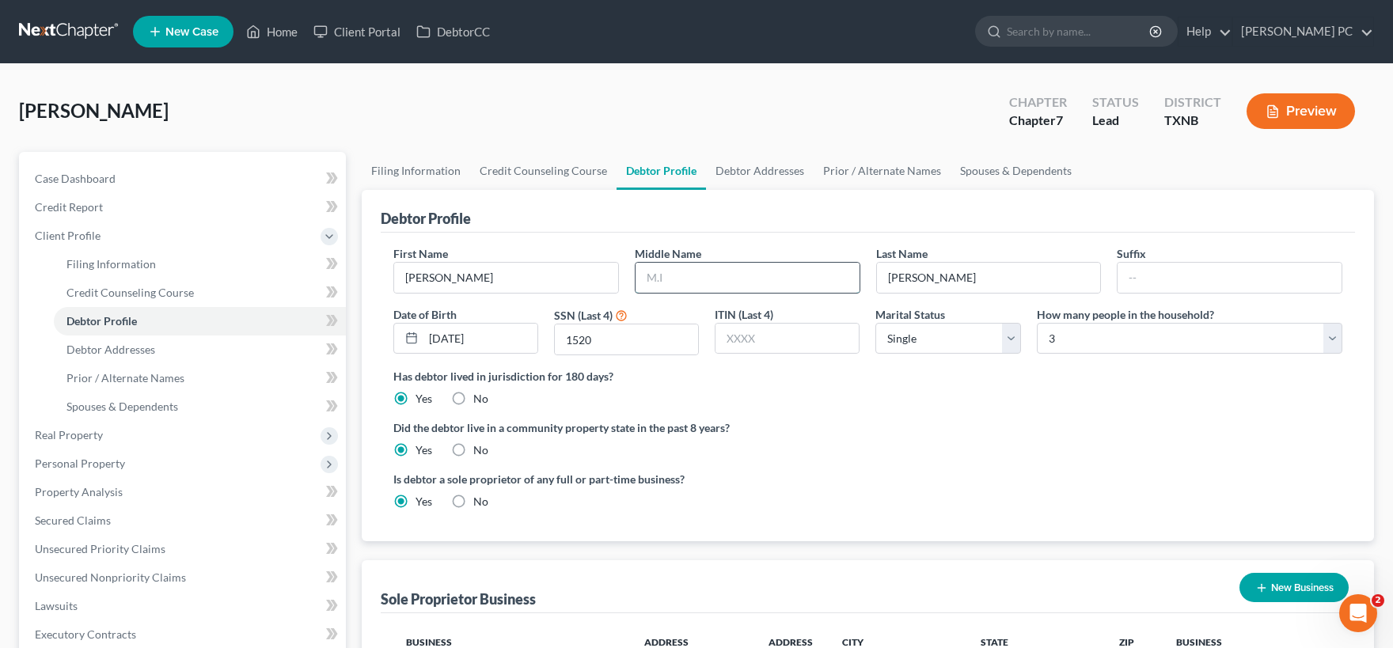
click at [729, 279] on input "text" at bounding box center [747, 278] width 224 height 30
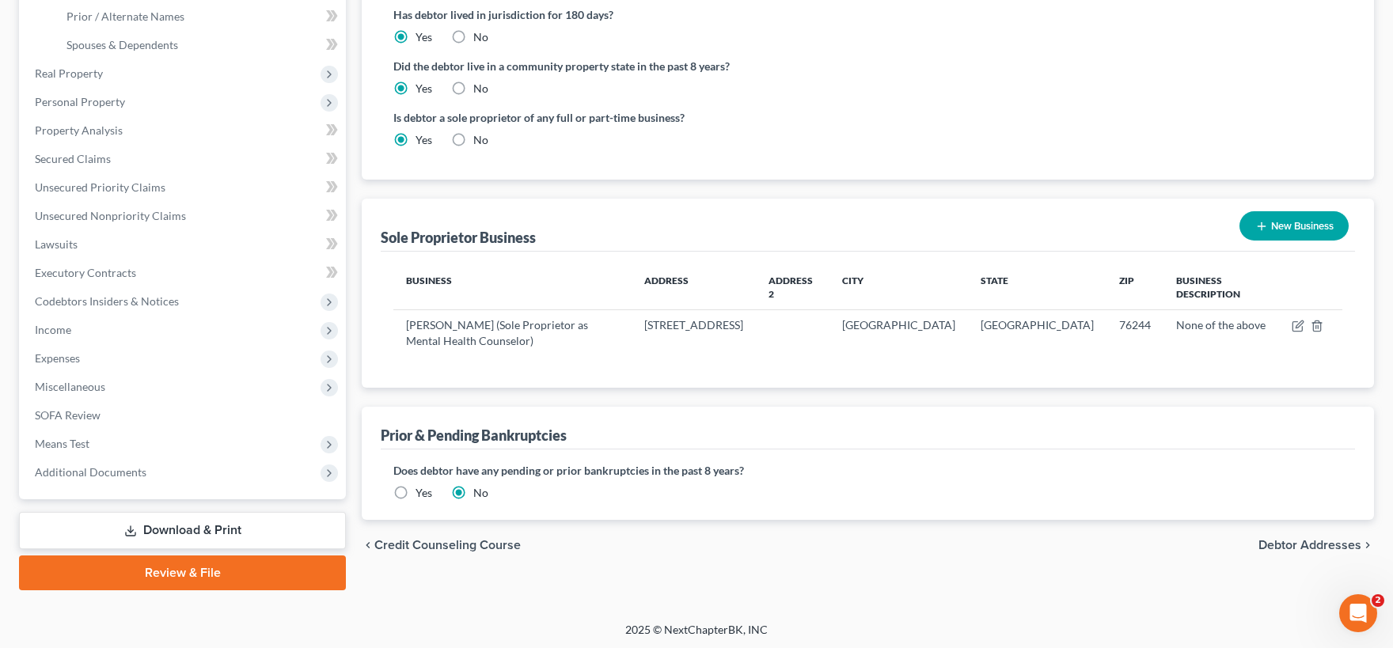
type input "A."
click at [1291, 539] on span "Debtor Addresses" at bounding box center [1309, 545] width 103 height 13
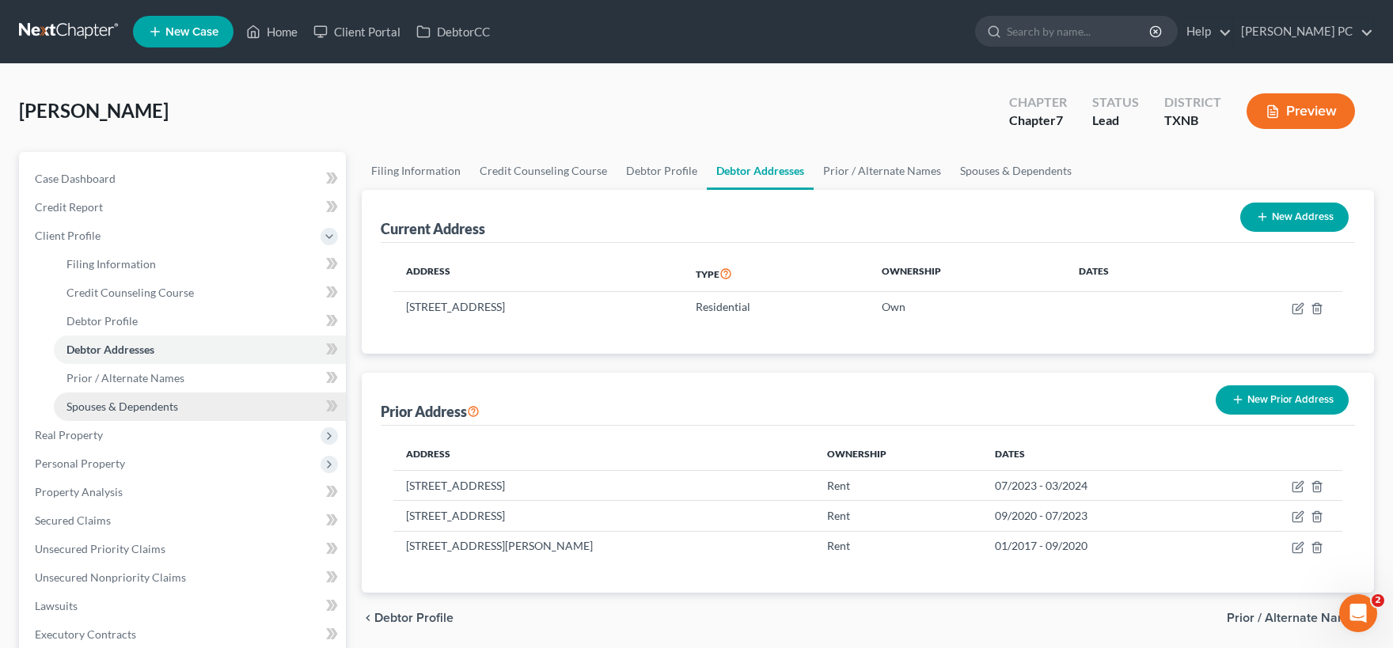
click at [121, 401] on span "Spouses & Dependents" at bounding box center [122, 406] width 112 height 13
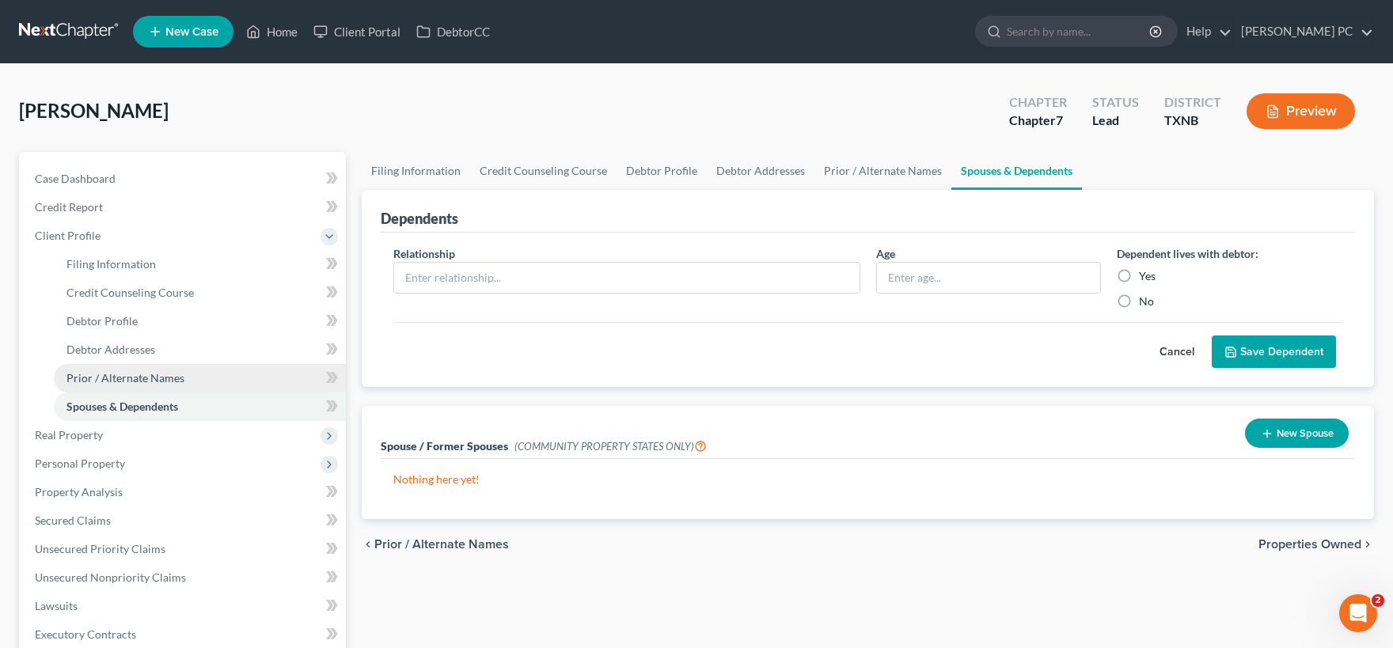
click at [161, 376] on span "Prior / Alternate Names" at bounding box center [125, 377] width 118 height 13
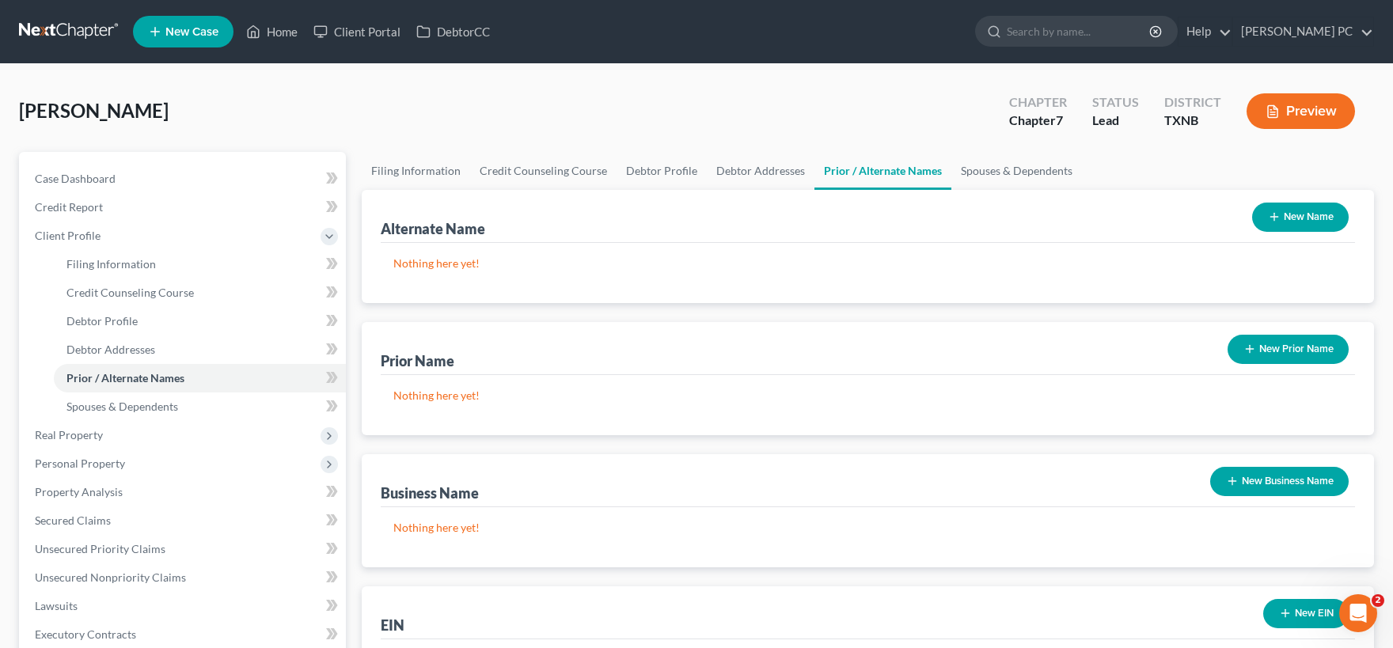
click at [1285, 212] on button "New Name" at bounding box center [1300, 217] width 97 height 29
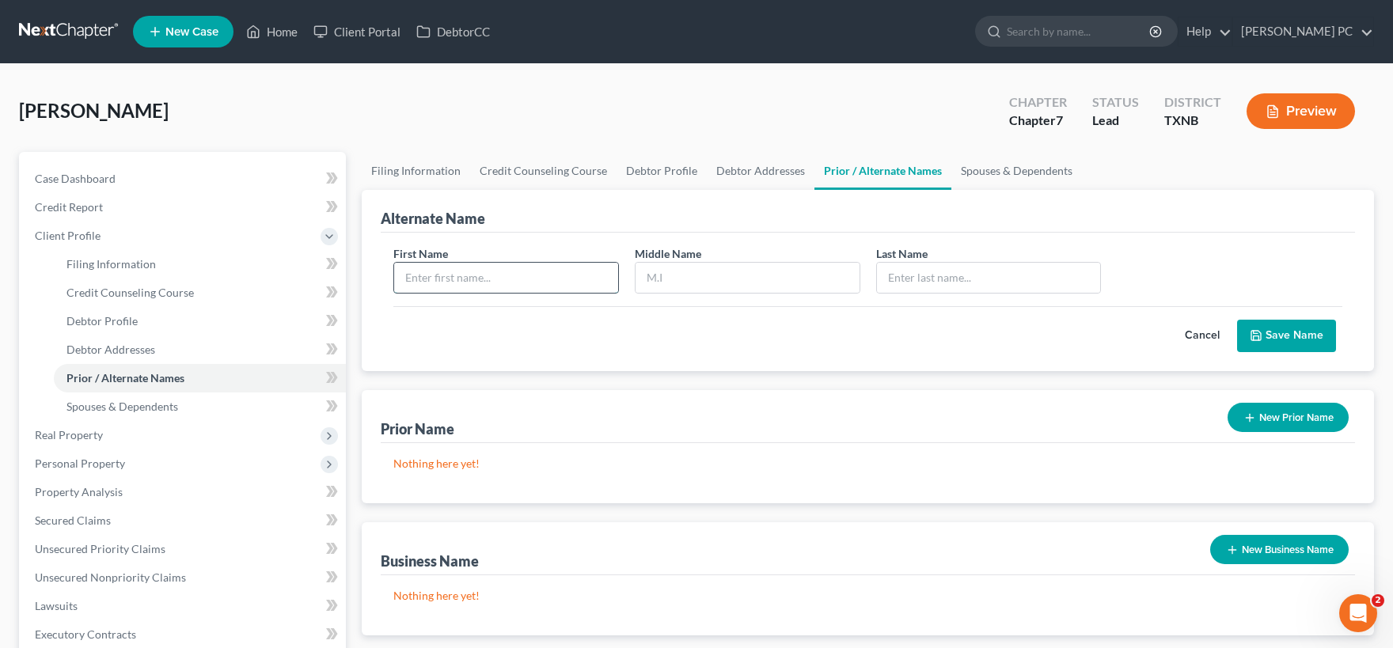
click at [557, 275] on input "text" at bounding box center [506, 278] width 224 height 30
type input "Patricia"
type input "Arias"
type input "Christie"
click at [1267, 339] on button "Save Name" at bounding box center [1286, 336] width 99 height 33
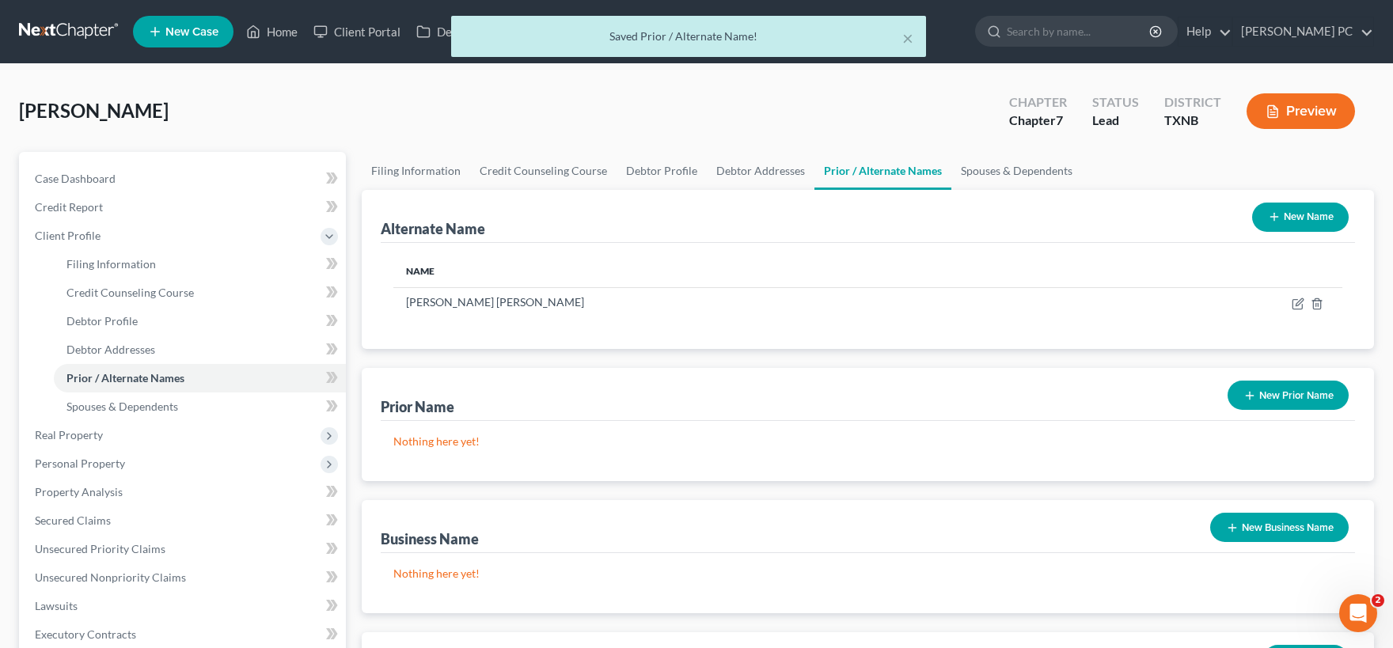
click at [1282, 397] on button "New Prior Name" at bounding box center [1287, 395] width 121 height 29
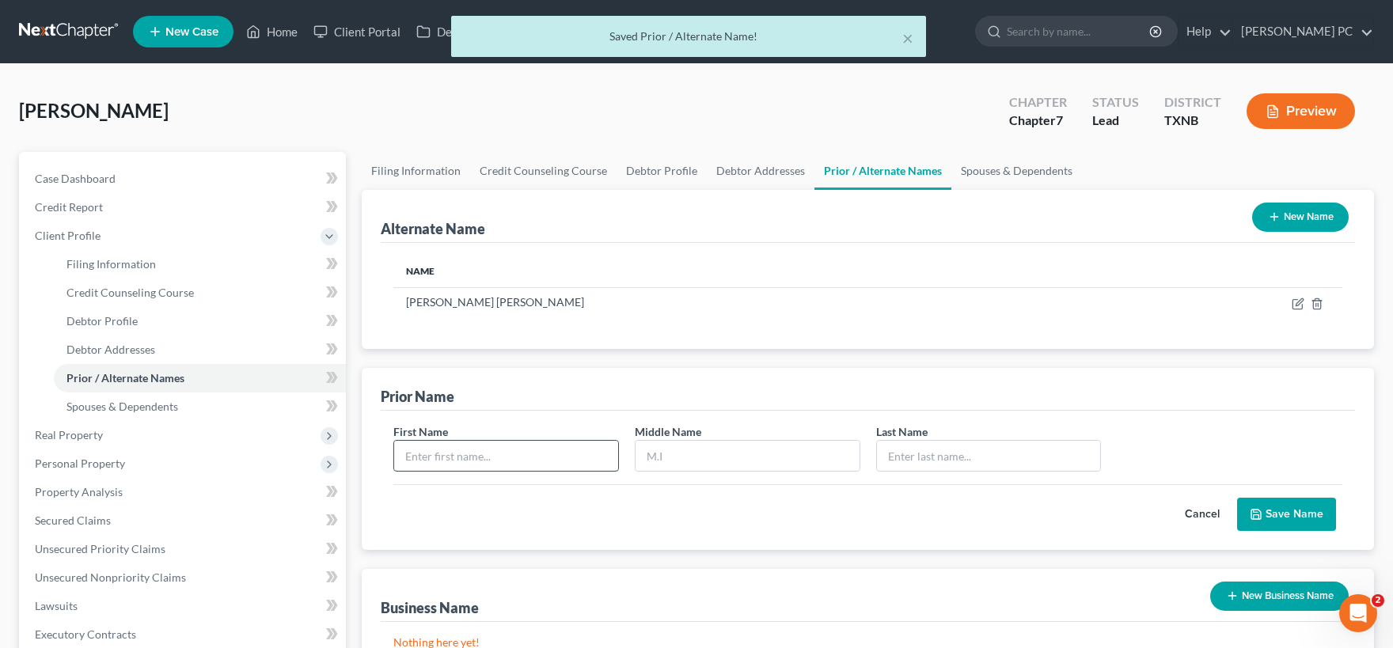
click at [469, 456] on input "text" at bounding box center [506, 456] width 224 height 30
type input "Patricia"
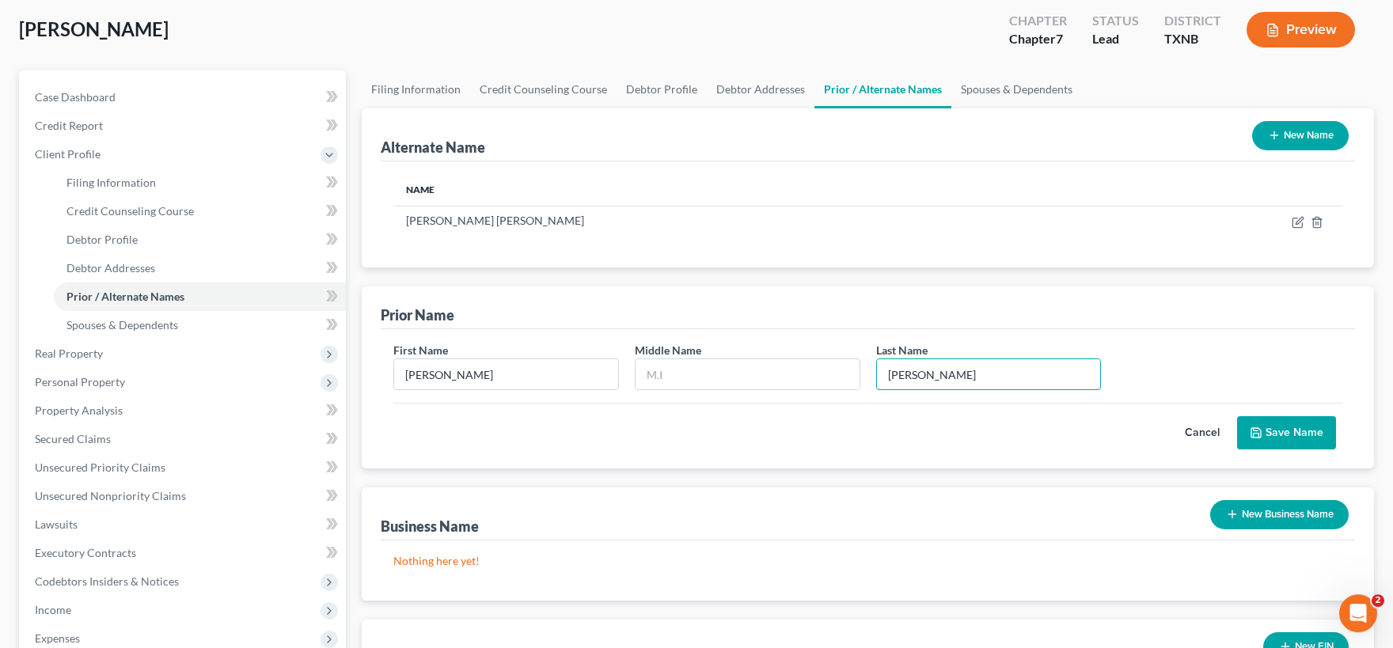
scroll to position [87, 0]
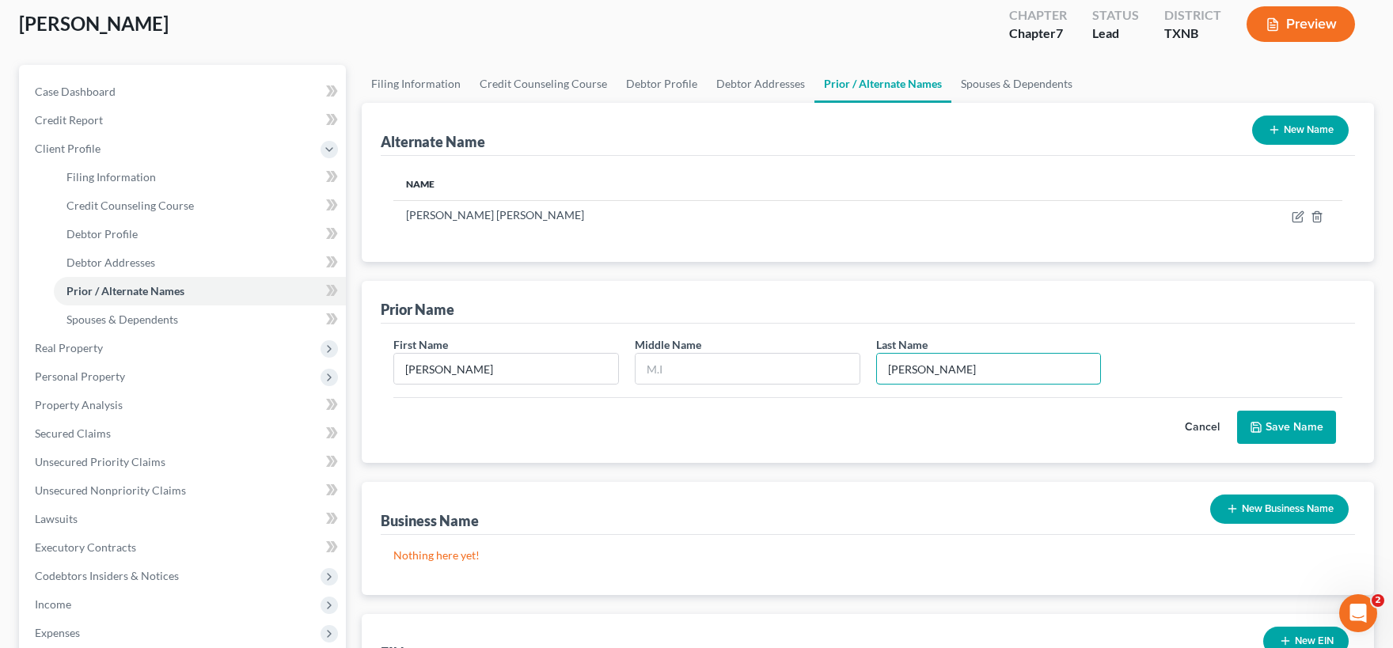
type input "Arias"
click at [1277, 428] on button "Save Name" at bounding box center [1286, 427] width 99 height 33
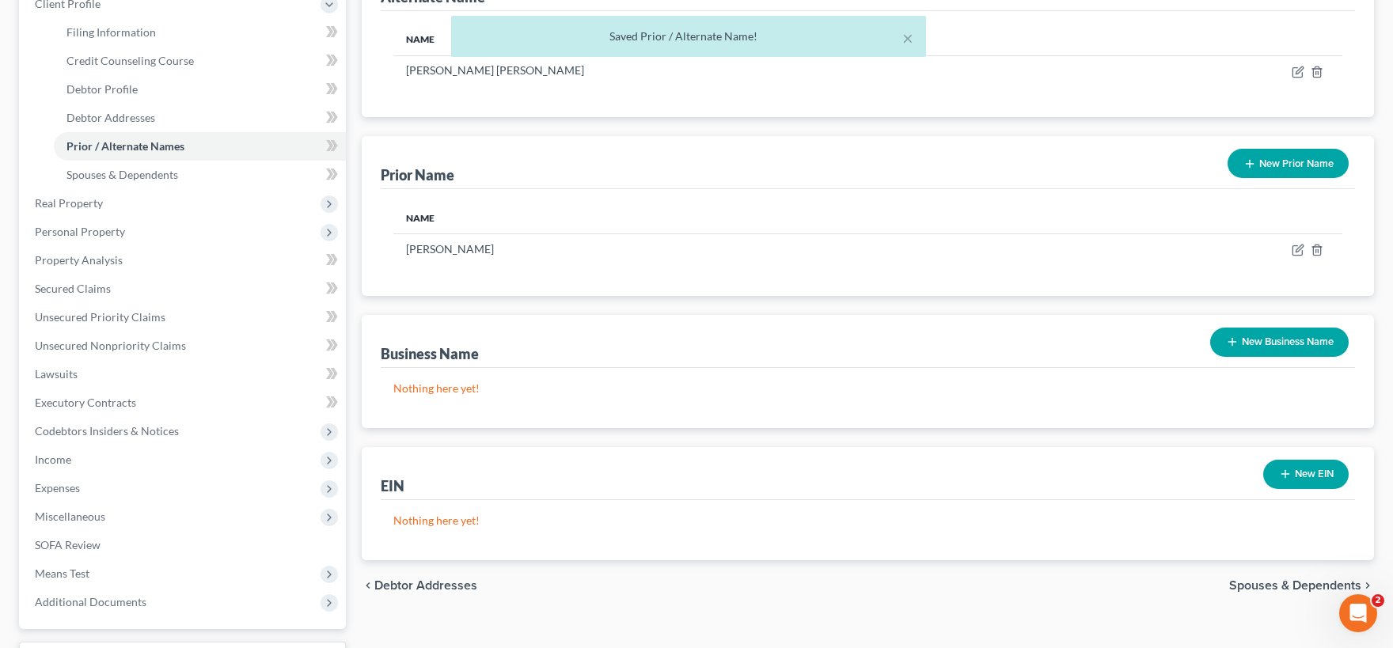
scroll to position [348, 0]
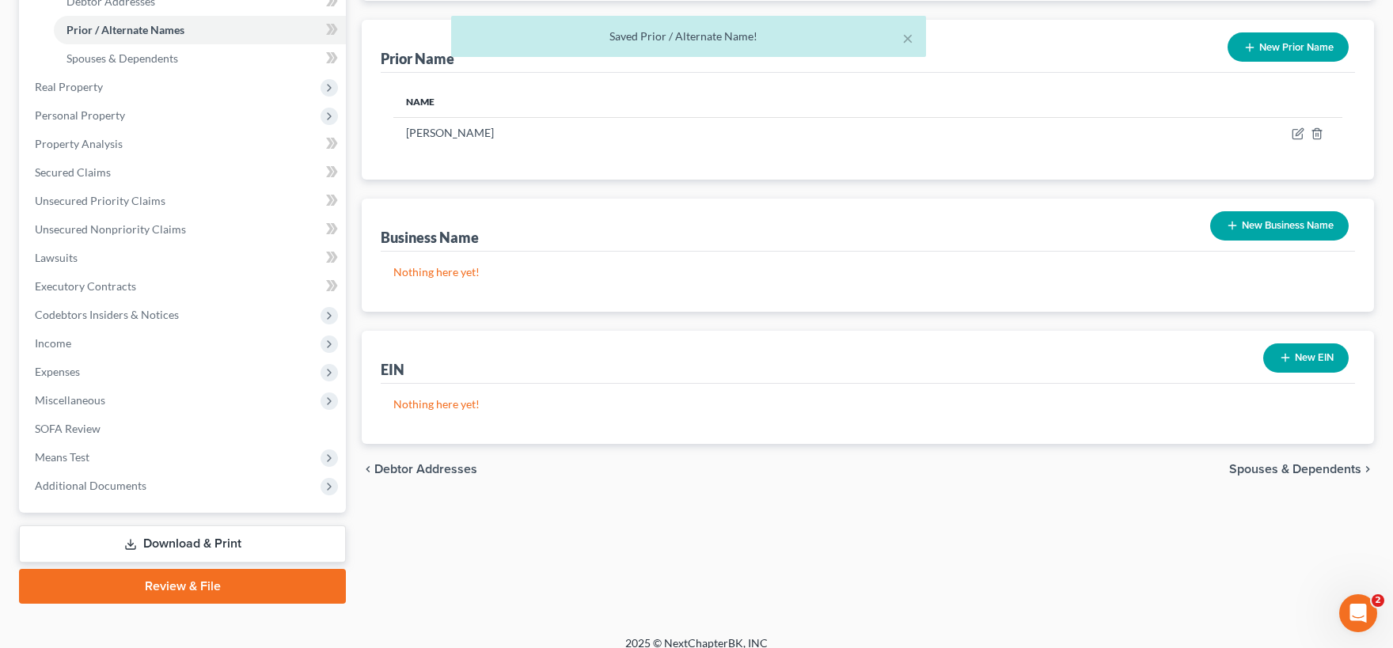
click at [1244, 226] on button "New Business Name" at bounding box center [1279, 225] width 138 height 29
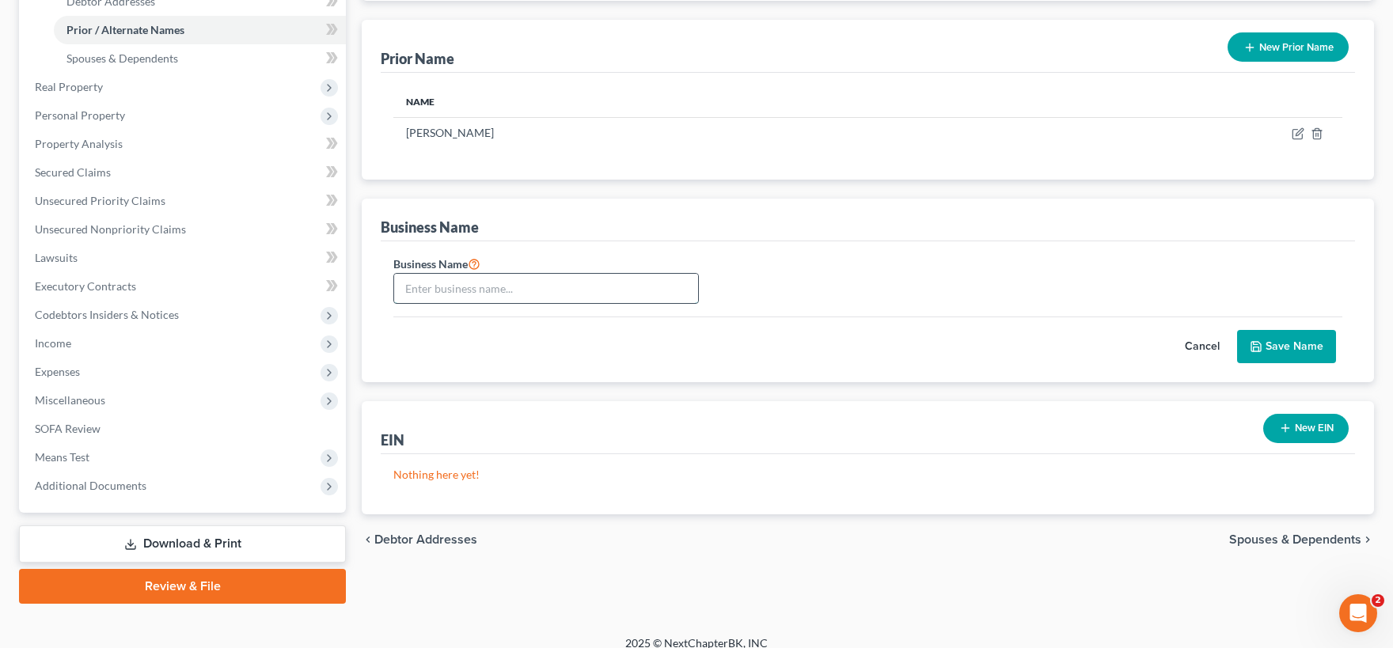
click at [457, 292] on input "text" at bounding box center [546, 289] width 304 height 30
drag, startPoint x: 533, startPoint y: 289, endPoint x: 555, endPoint y: 309, distance: 29.7
click at [534, 292] on input "Patricia Christie (Sole Propietor" at bounding box center [546, 289] width 304 height 30
click at [571, 283] on input "Patricia Christie (Sole Proprietor" at bounding box center [546, 289] width 304 height 30
type input "Patricia Christie (Sole Proprietor - LPC Associate)"
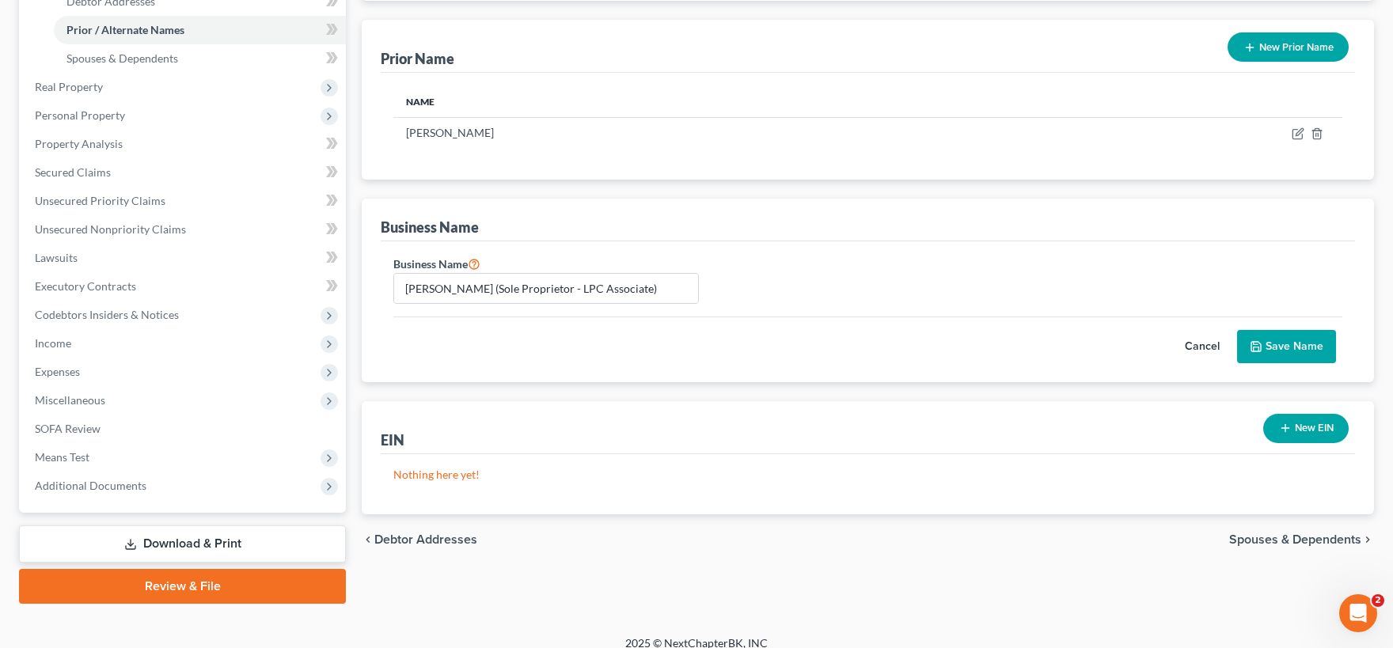
click at [1272, 347] on button "Save Name" at bounding box center [1286, 346] width 99 height 33
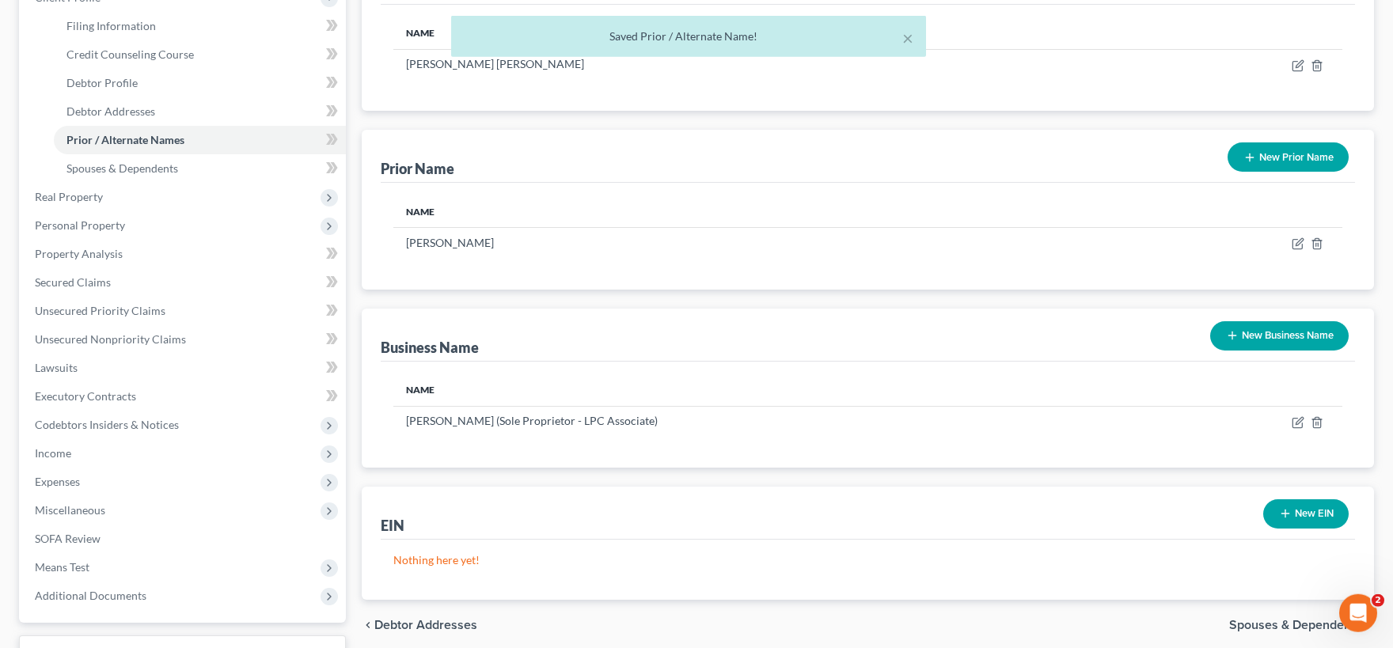
scroll to position [0, 0]
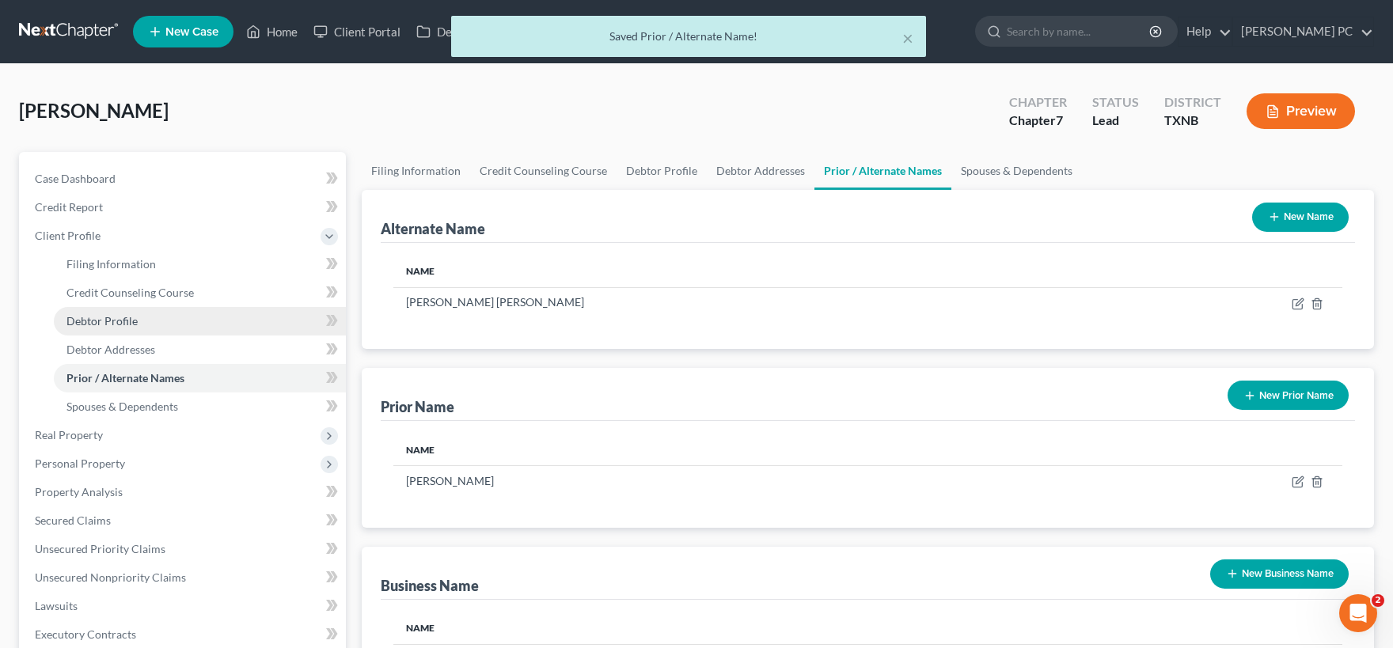
click at [118, 317] on span "Debtor Profile" at bounding box center [101, 320] width 71 height 13
select select "0"
select select "2"
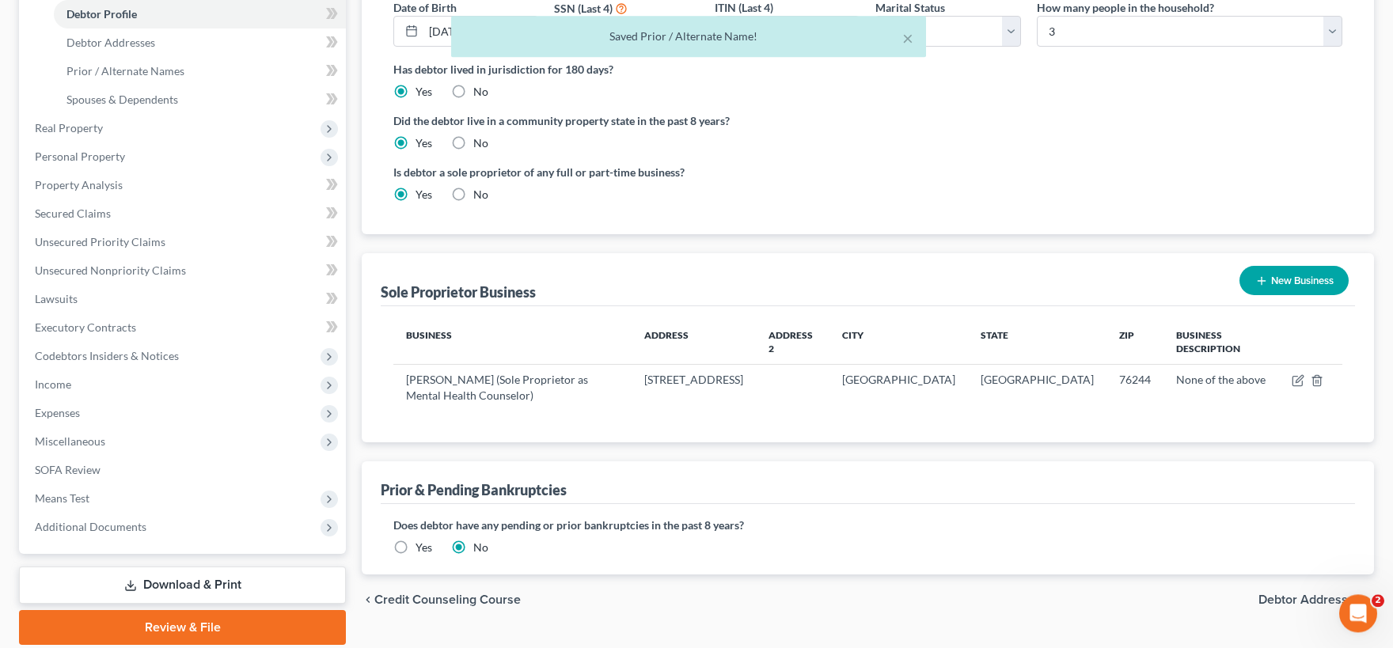
scroll to position [362, 0]
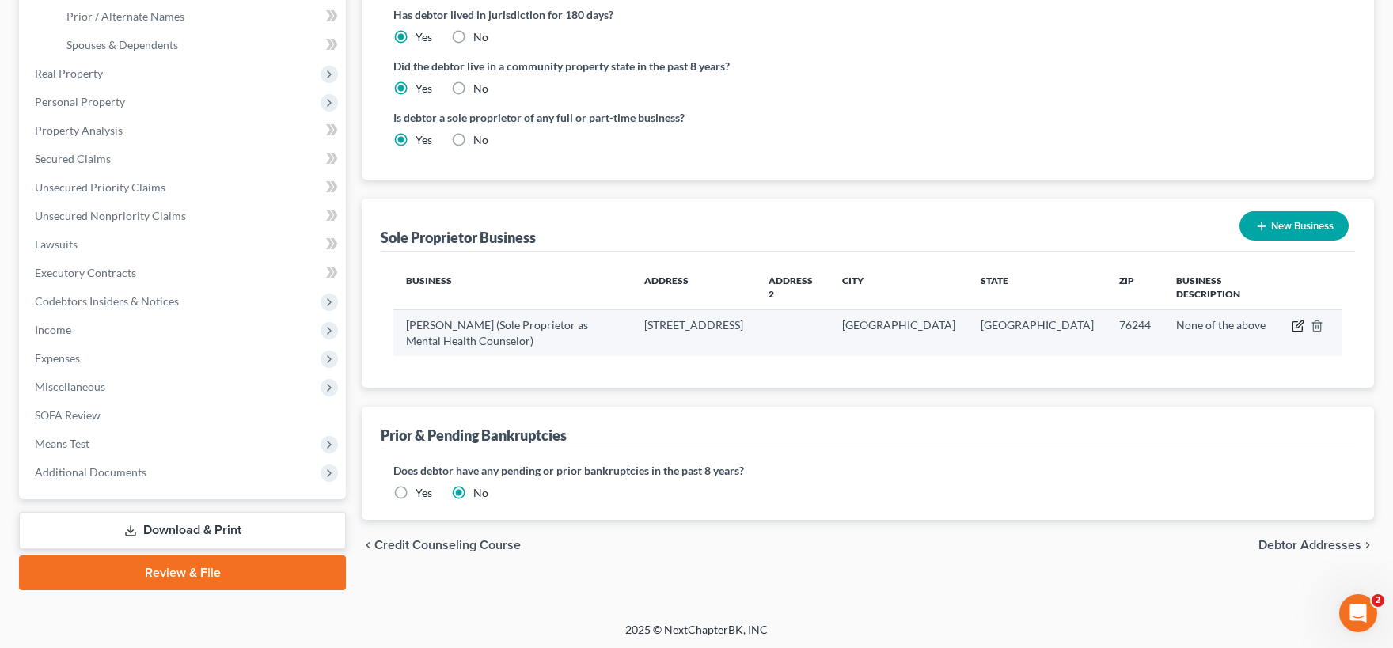
click at [1294, 320] on icon "button" at bounding box center [1297, 326] width 13 height 13
select select "45"
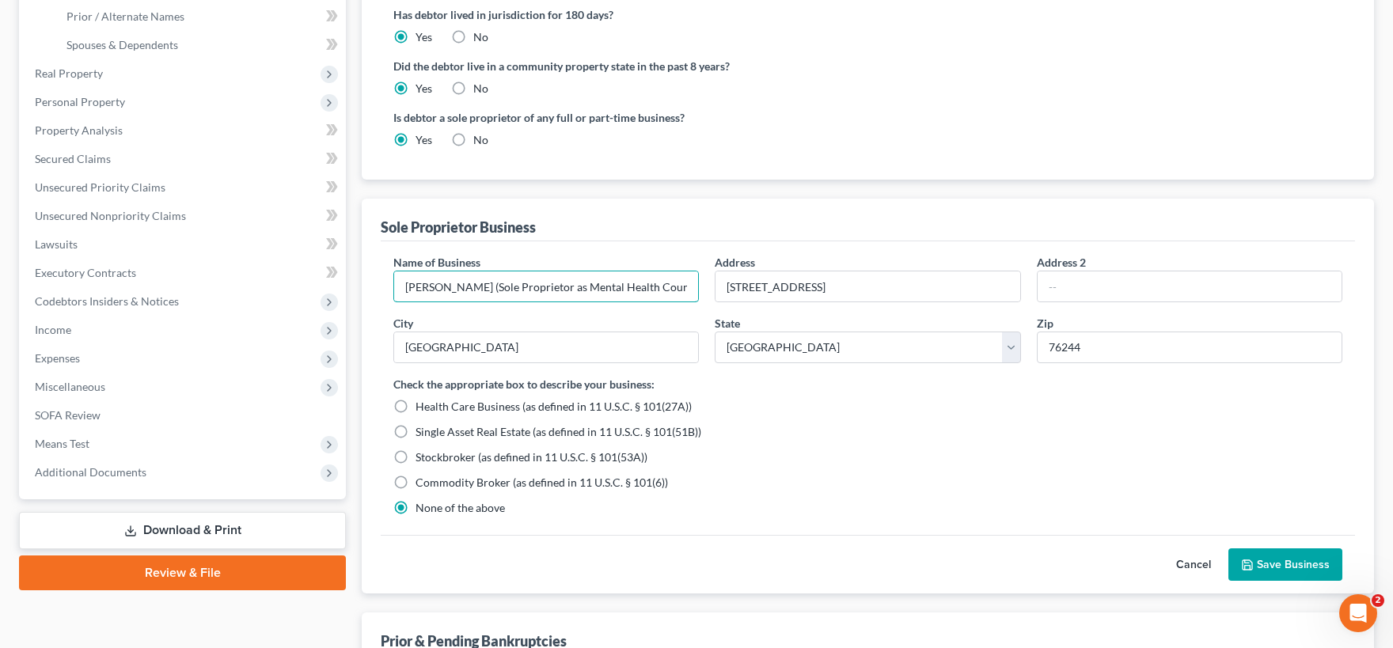
drag, startPoint x: 577, startPoint y: 285, endPoint x: 581, endPoint y: 312, distance: 27.2
click at [577, 292] on input "Patricia Christie (Sole Proprietor as Mental Health Counselor)" at bounding box center [546, 286] width 304 height 30
type input "Patricia Christie (Sole Proprietor, LPC Associate - Mental Health Counselor)"
click at [1293, 565] on button "Save Business" at bounding box center [1285, 564] width 114 height 33
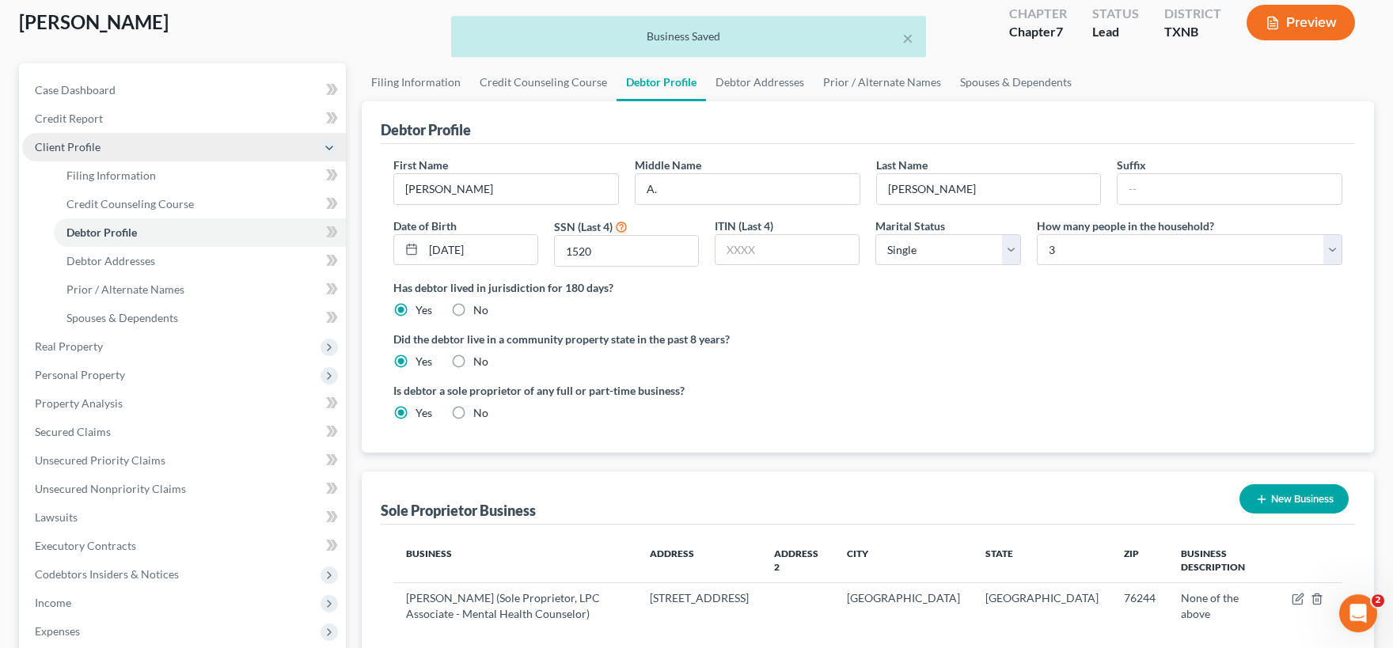
scroll to position [13, 0]
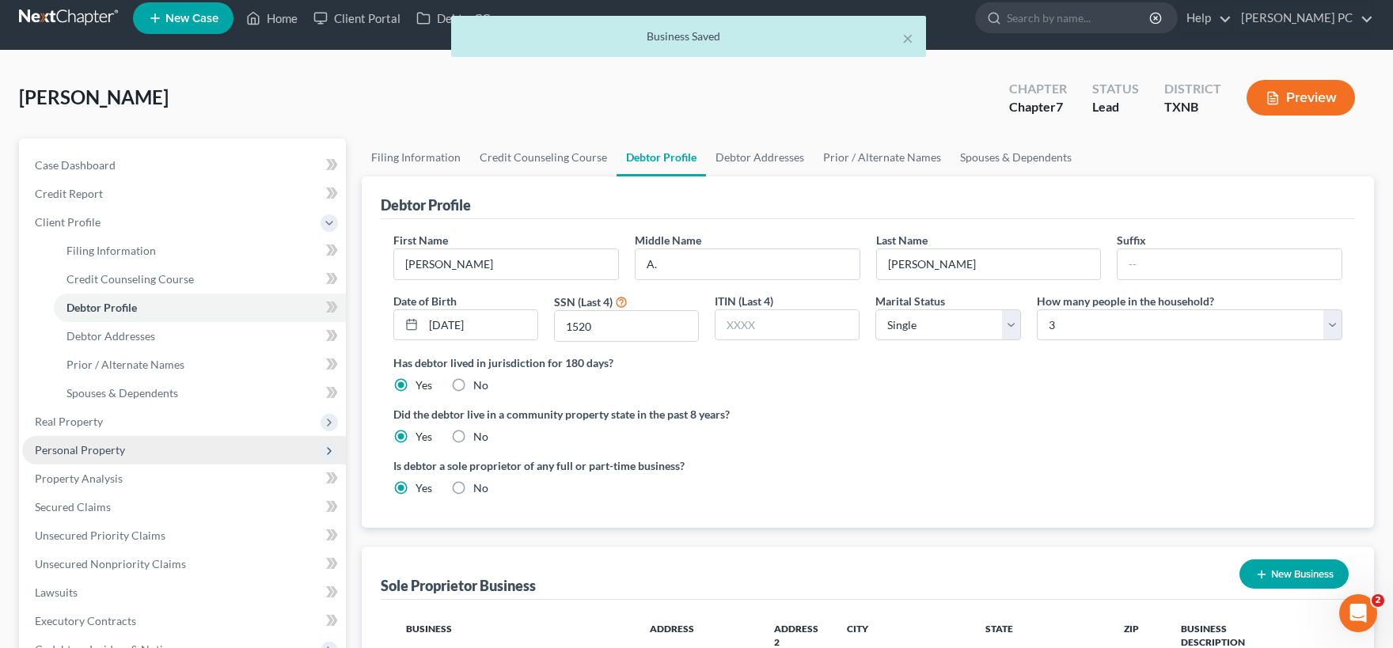
click at [102, 449] on span "Personal Property" at bounding box center [80, 449] width 90 height 13
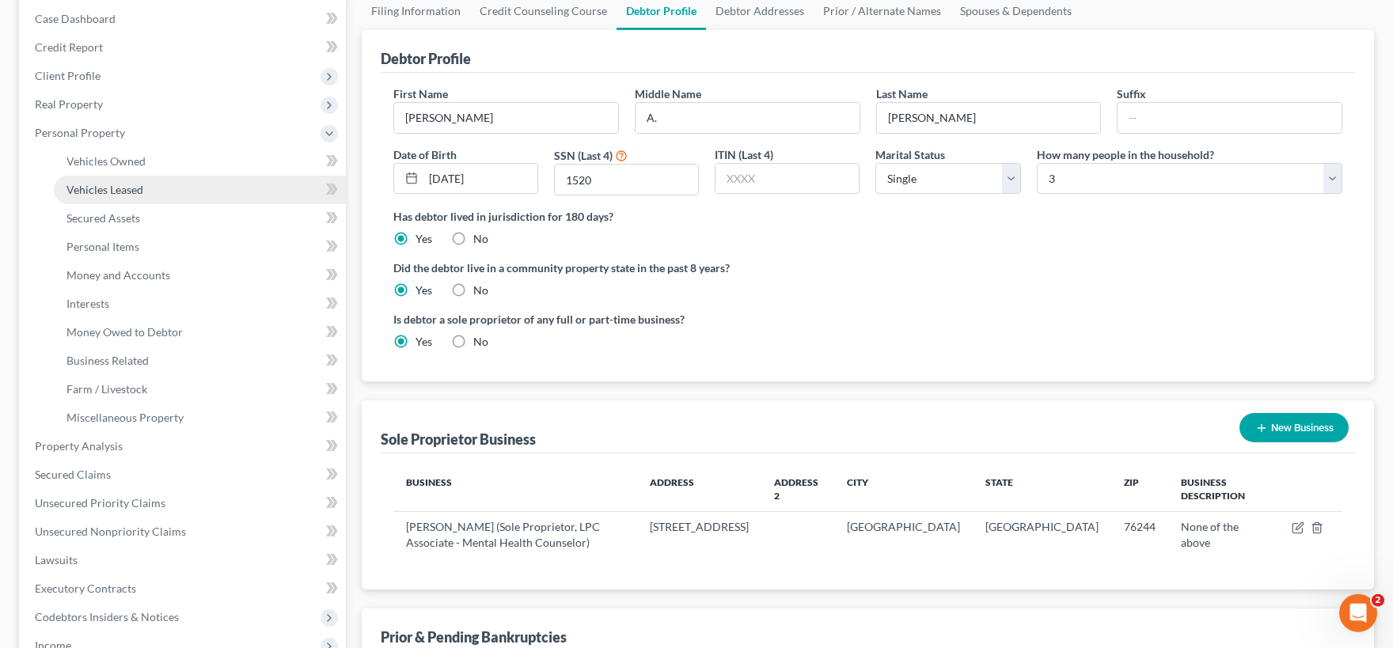
scroll to position [188, 0]
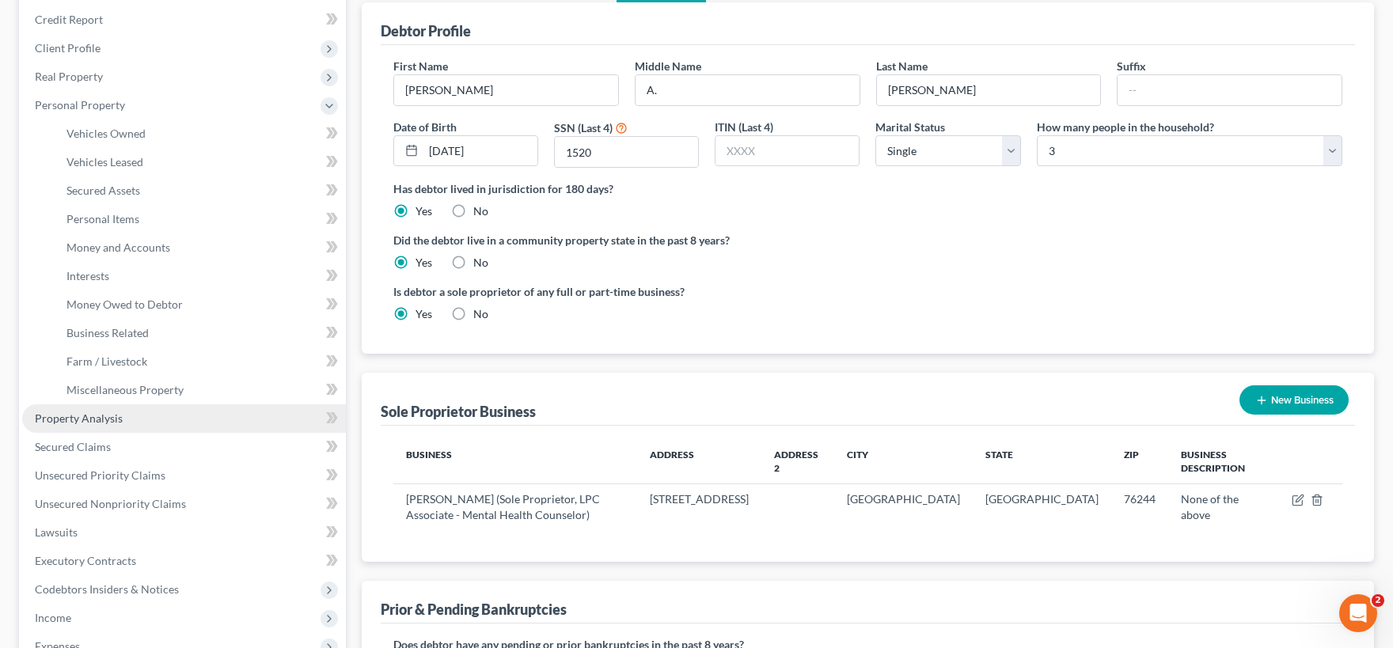
click at [116, 418] on span "Property Analysis" at bounding box center [79, 417] width 88 height 13
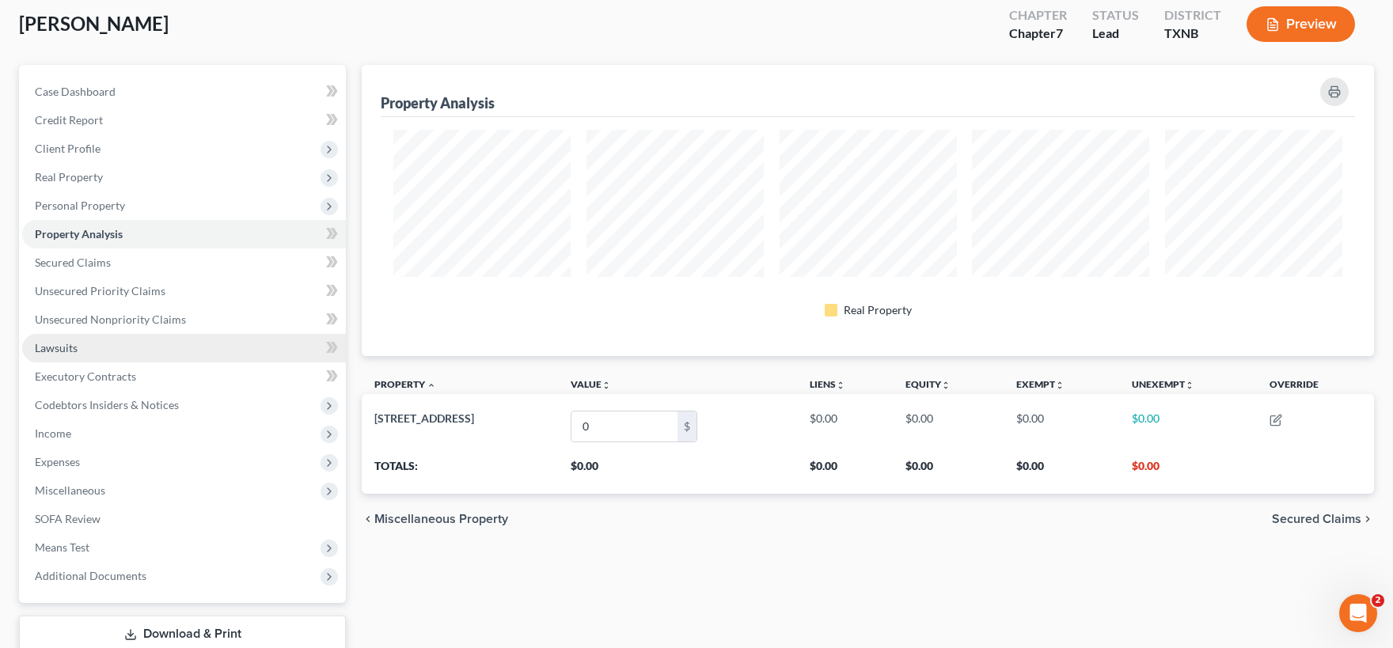
click at [72, 351] on span "Lawsuits" at bounding box center [56, 347] width 43 height 13
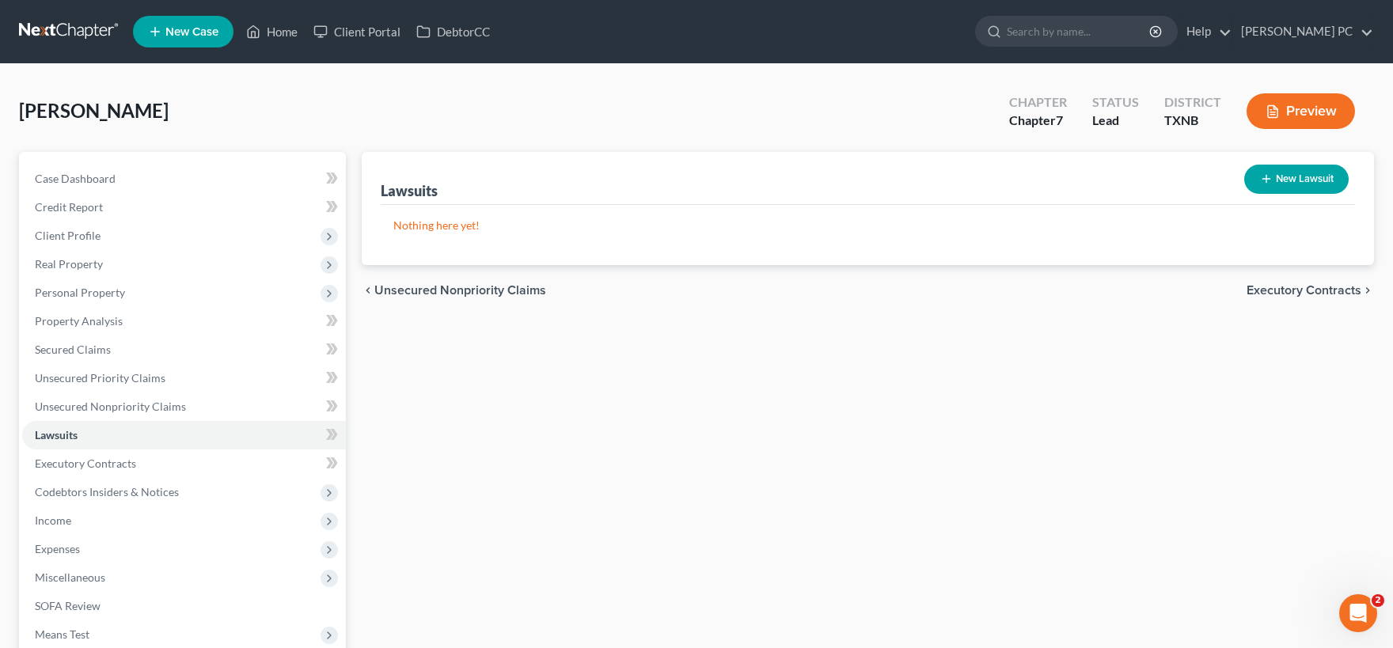
click at [1300, 176] on button "New Lawsuit" at bounding box center [1296, 179] width 104 height 29
select select "0"
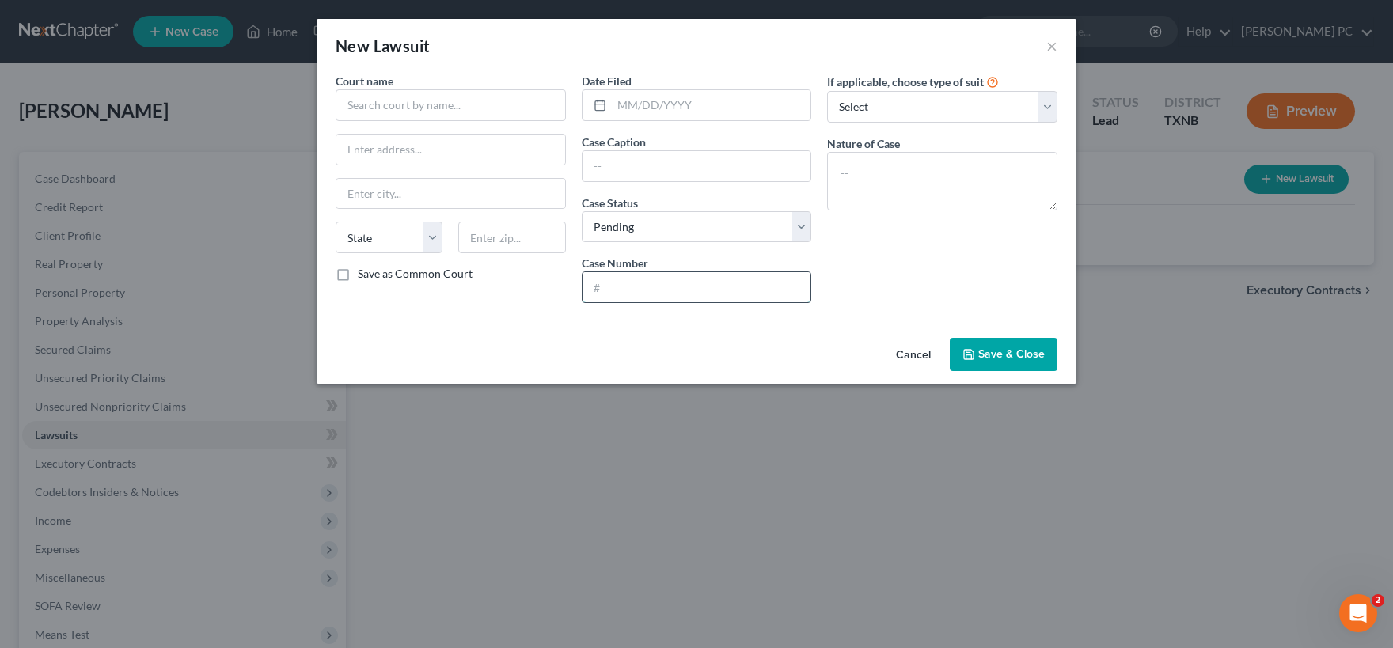
click at [623, 284] on input "text" at bounding box center [696, 287] width 229 height 30
paste input "JP03-25-DC00028244"
type input "JP03-25-DC00028244"
click at [681, 165] on input "text" at bounding box center [696, 166] width 229 height 30
paste input "AMERICAN EXPRESS NATIONAL BANK vs. PATRICIA CHRISTIE A/K/A PATRICIA A CHRISTIE;"
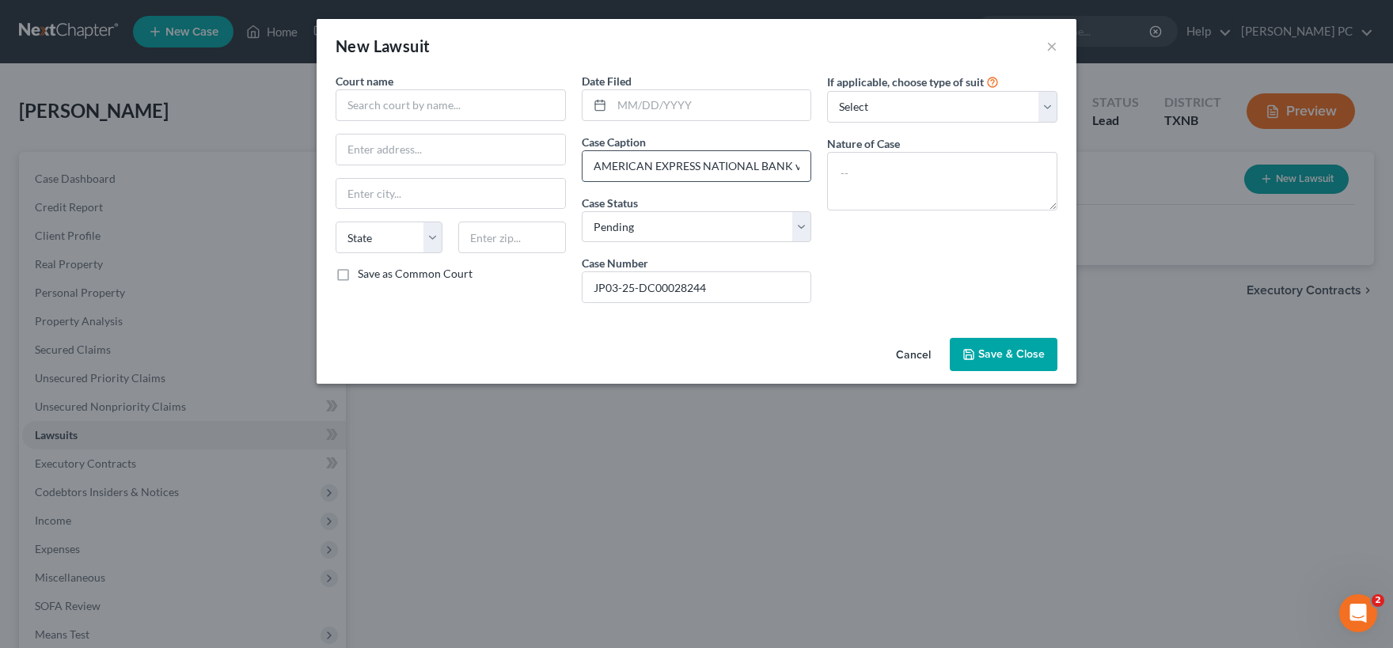
scroll to position [0, 252]
type input "AMERICAN EXPRESS NATIONAL BANK vs. PATRICIA CHRISTIE A/K/A PATRICIA A CHRISTIE;"
click at [701, 110] on input "text" at bounding box center [711, 105] width 199 height 30
type input "08/05/2025"
click at [378, 114] on input "text" at bounding box center [450, 105] width 230 height 32
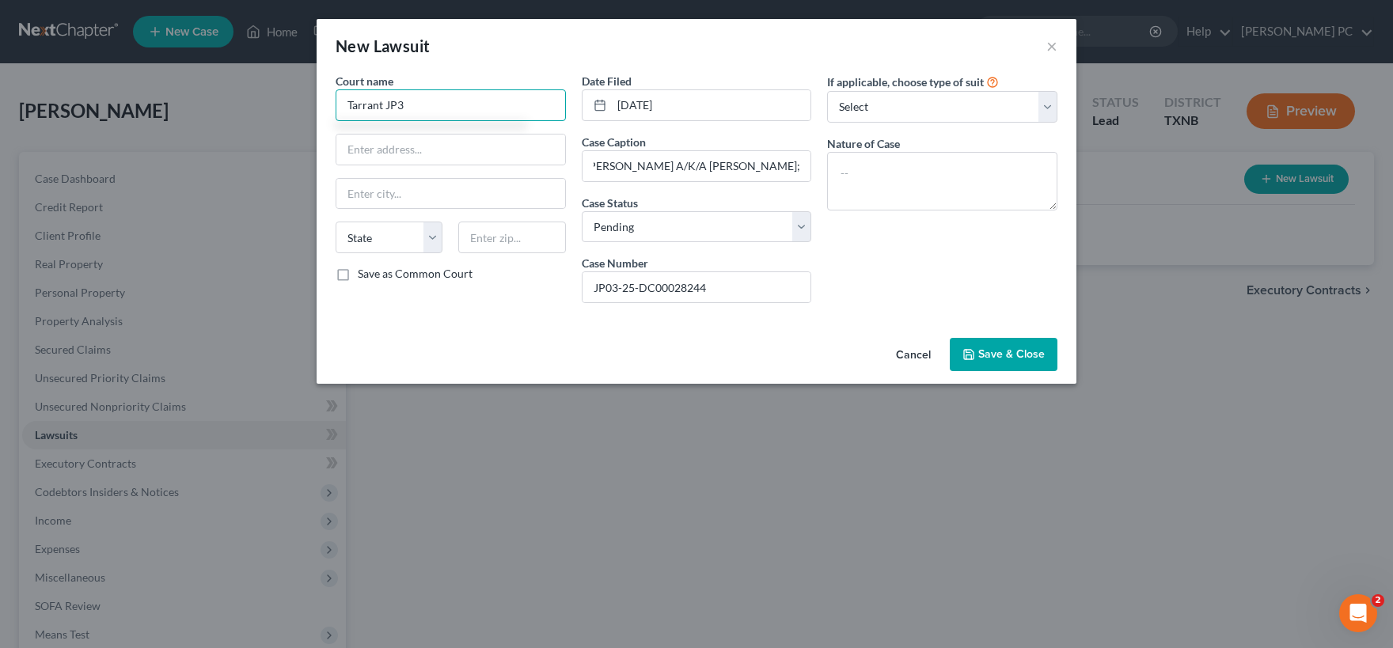
drag, startPoint x: 421, startPoint y: 105, endPoint x: 298, endPoint y: 92, distance: 123.4
click at [335, 90] on input "Tarrant JP3" at bounding box center [450, 105] width 230 height 32
type input "Tarrant JP3"
drag, startPoint x: 722, startPoint y: 286, endPoint x: 542, endPoint y: 283, distance: 180.4
click at [582, 283] on input "JP03-25-DC00028244" at bounding box center [696, 287] width 229 height 30
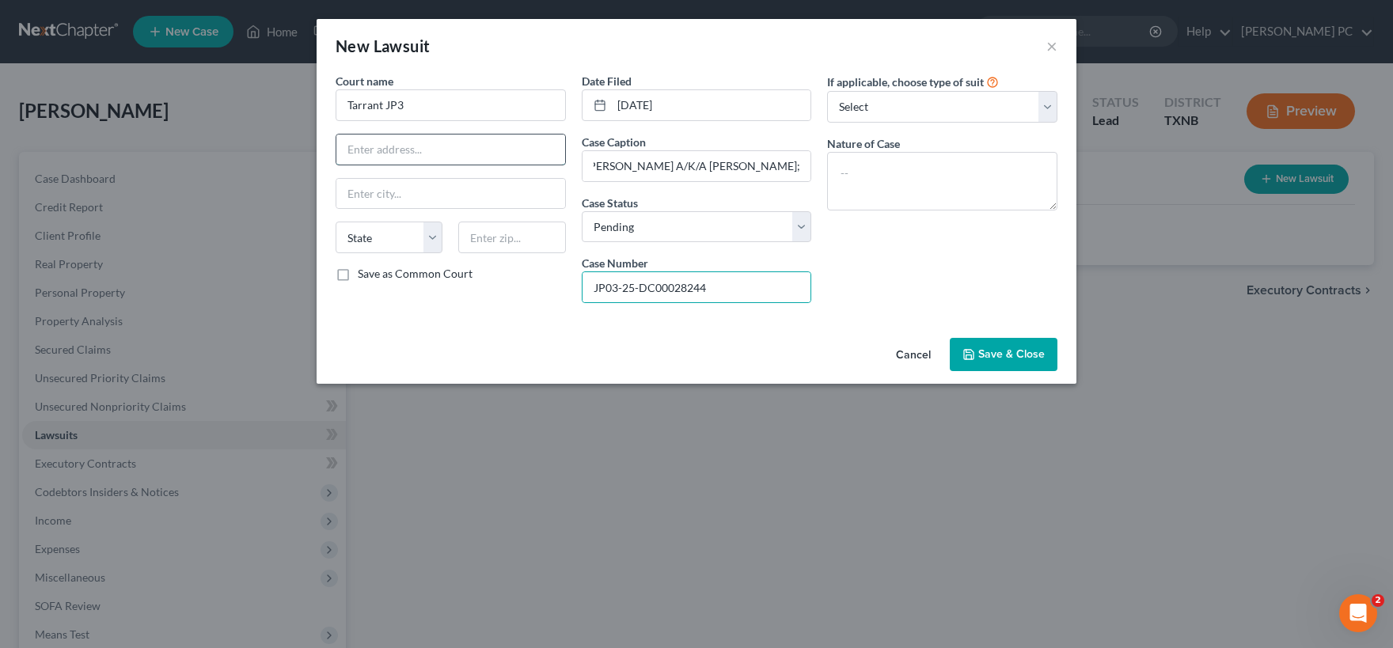
click at [387, 154] on input "text" at bounding box center [450, 150] width 229 height 30
type input "645 Grapevine Hwy, Ste 220"
type input "Hurst"
select select "45"
type input "76054"
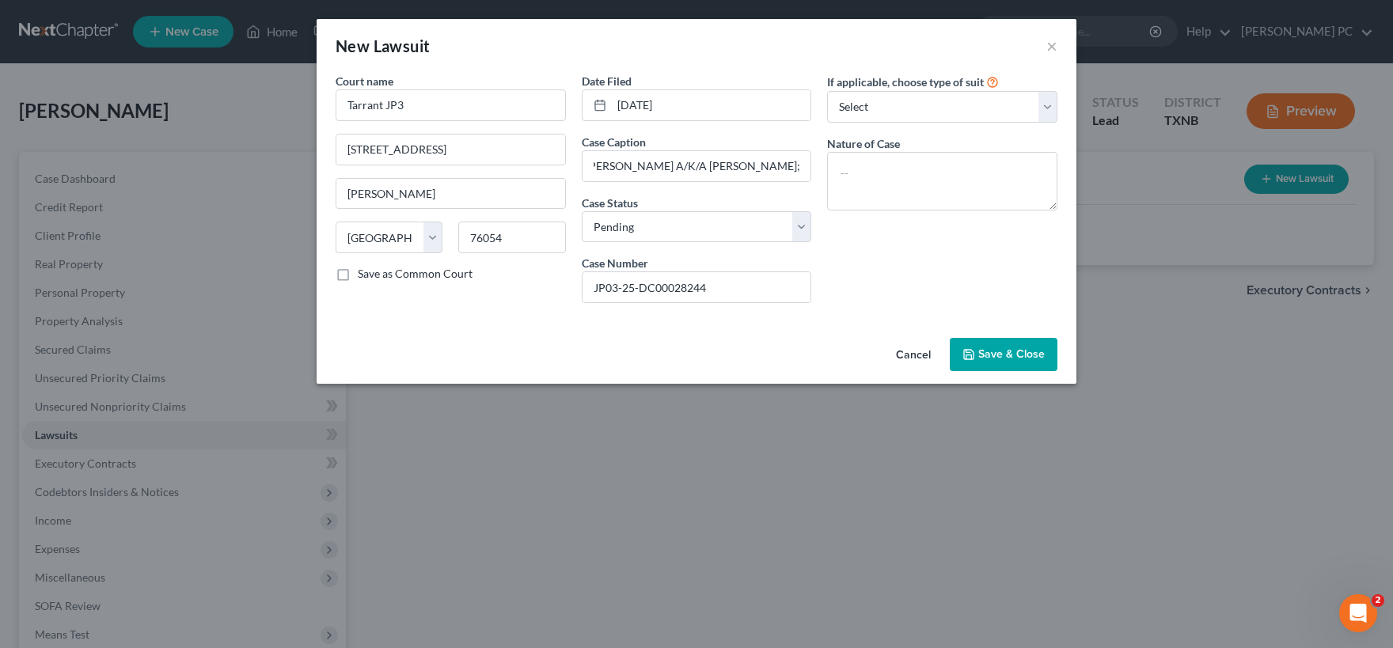
click at [358, 272] on label "Save as Common Court" at bounding box center [415, 274] width 115 height 16
click at [364, 272] on input "Save as Common Court" at bounding box center [369, 271] width 10 height 10
checkbox input "true"
click at [904, 169] on textarea at bounding box center [942, 181] width 230 height 59
type textarea "Debt Claim"
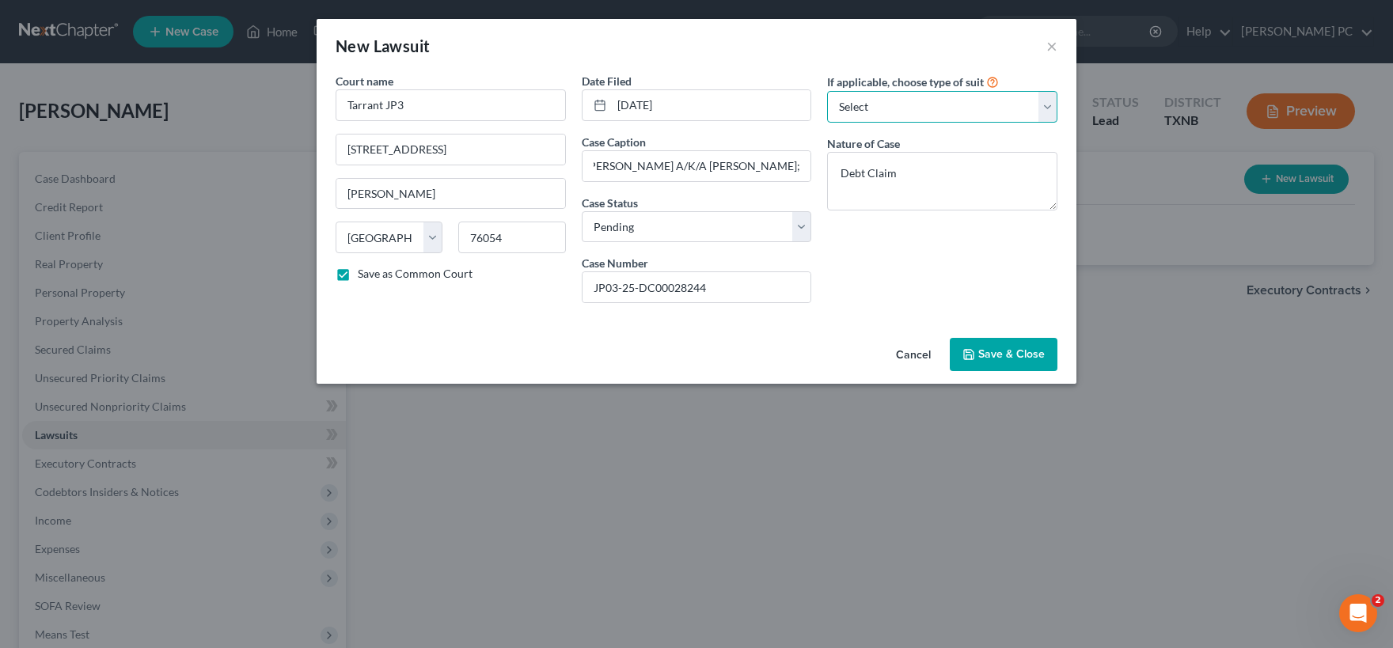
click at [827, 91] on select "Select Repossession Garnishment Foreclosure Attached, Seized, Or Levied Other" at bounding box center [942, 107] width 230 height 32
select select "4"
click option "Other" at bounding box center [0, 0] width 0 height 0
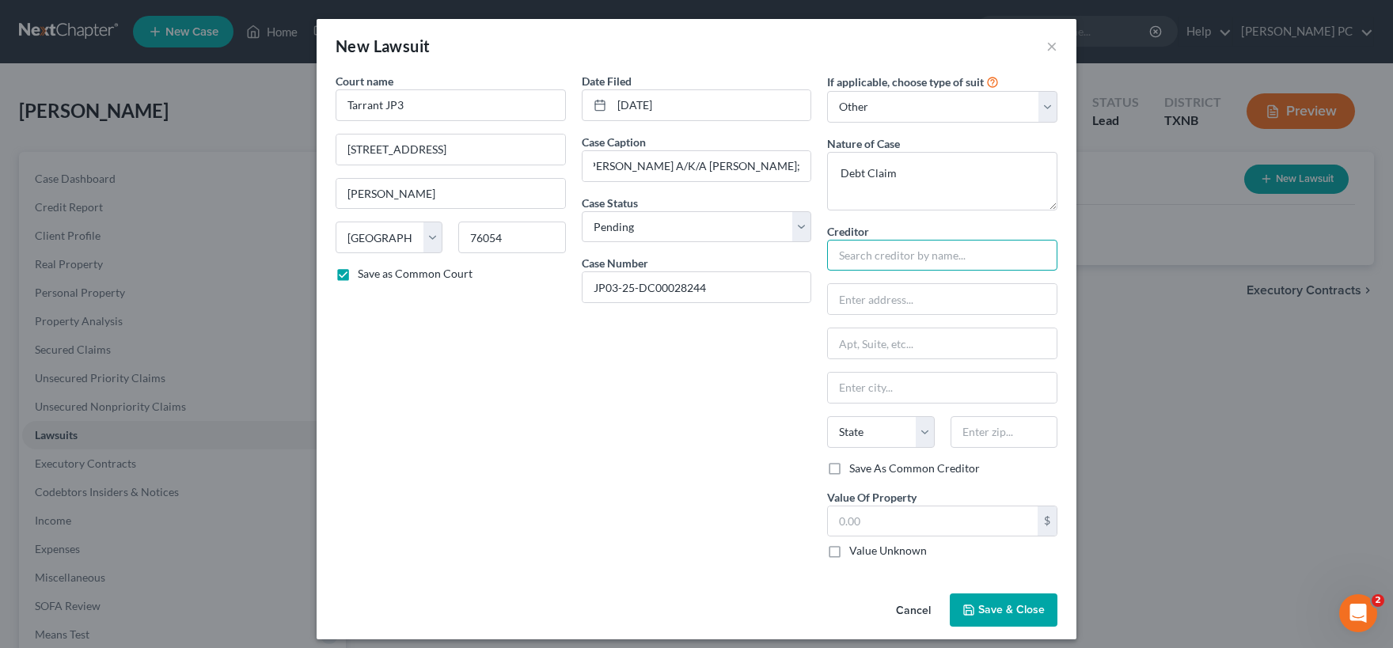
click at [902, 253] on input "text" at bounding box center [942, 256] width 230 height 32
click at [756, 157] on input "AMERICAN EXPRESS NATIONAL BANK vs. PATRICIA CHRISTIE A/K/A PATRICIA A CHRISTIE;" at bounding box center [696, 166] width 229 height 30
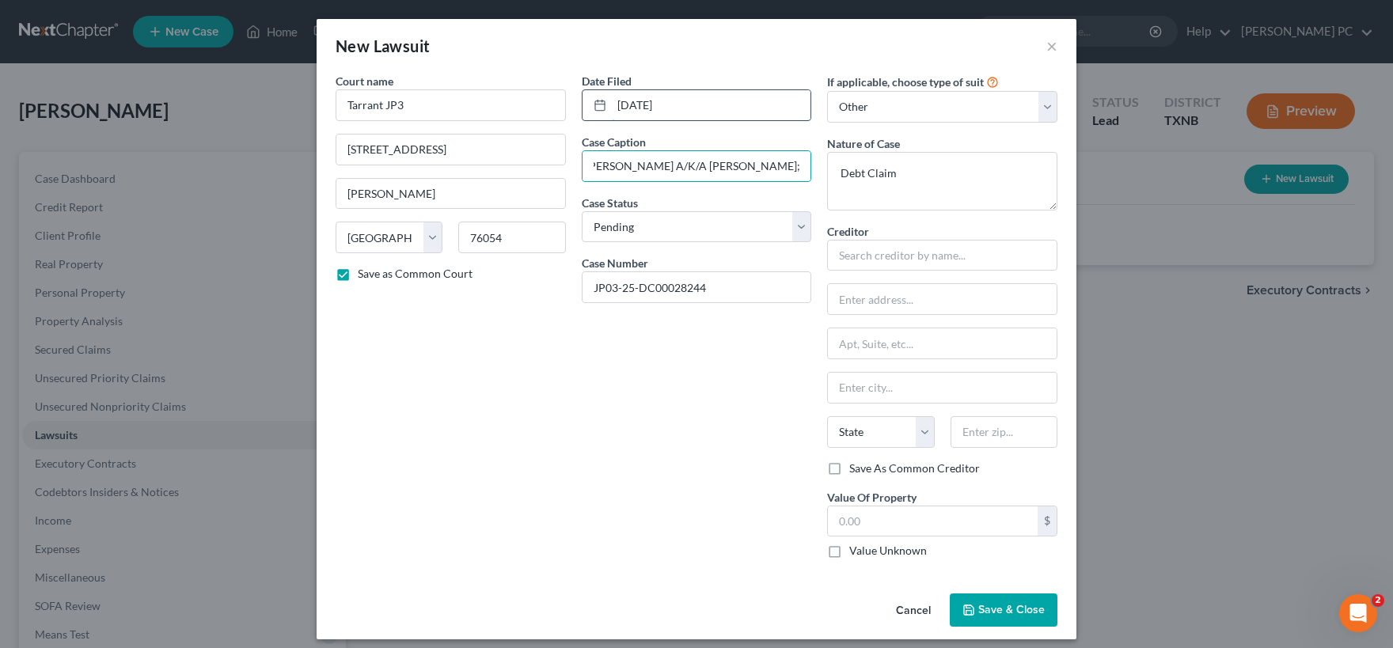
click at [735, 105] on input "08/05/2025" at bounding box center [711, 105] width 199 height 30
click at [787, 169] on input "AMERICAN EXPRESS NATIONAL BANK vs. PATRICIA CHRISTIE A/K/A PATRICIA A CHRISTIE;" at bounding box center [696, 166] width 229 height 30
type input "AMERICAN EXPRESS NATIONAL BANK vs. PATRICIA CHRISTIE A/K/A PATRICIA A CHRISTIE"
click at [908, 258] on input "text" at bounding box center [942, 256] width 230 height 32
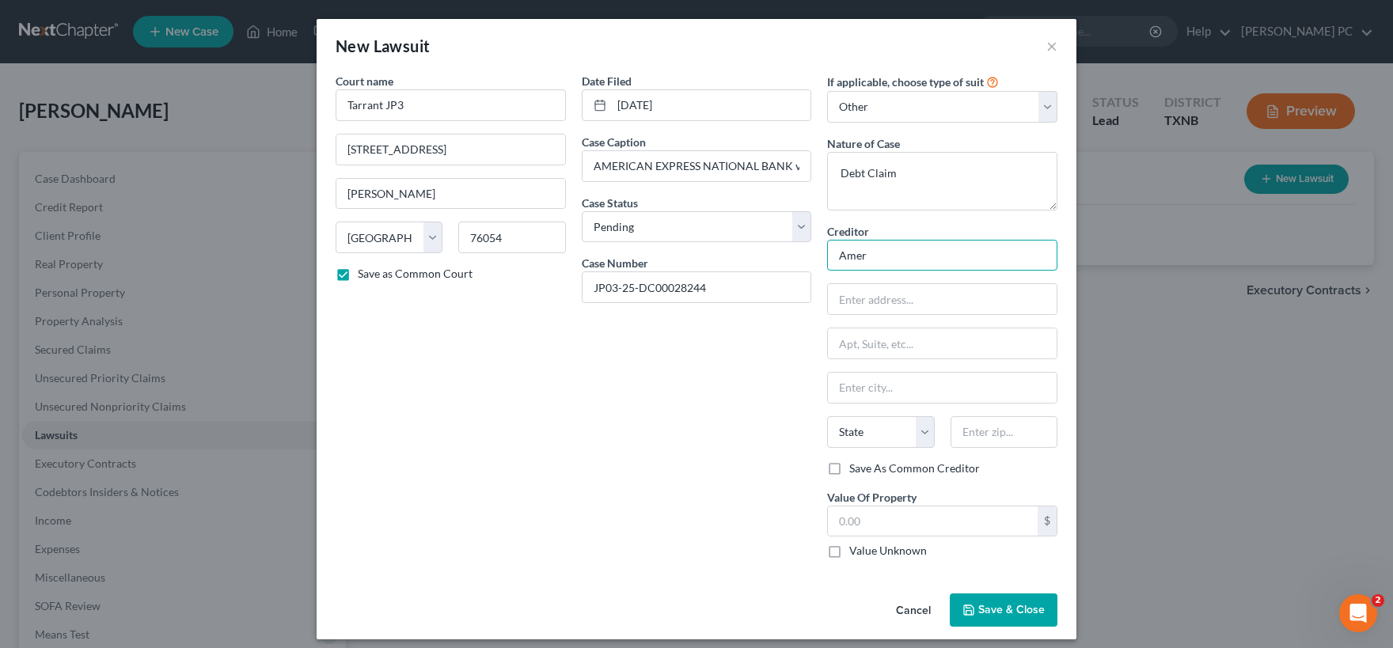
click at [903, 260] on input "Amer" at bounding box center [942, 256] width 230 height 32
type input "American Express National Bank"
type input "115 W. Towne Ridge Pkwy"
type input "Sandy"
select select "46"
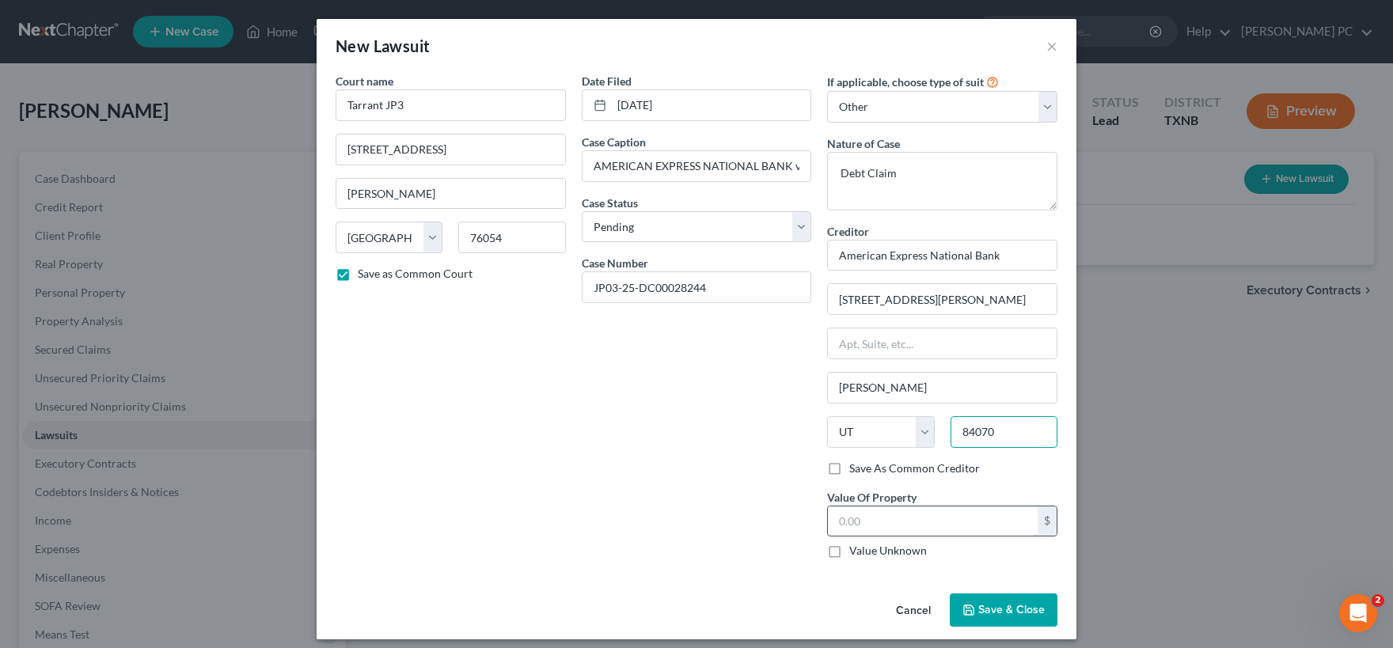
type input "84070"
click at [885, 515] on input "text" at bounding box center [933, 521] width 210 height 30
type input "10,688.65"
click at [1004, 608] on span "Save & Close" at bounding box center [1011, 609] width 66 height 13
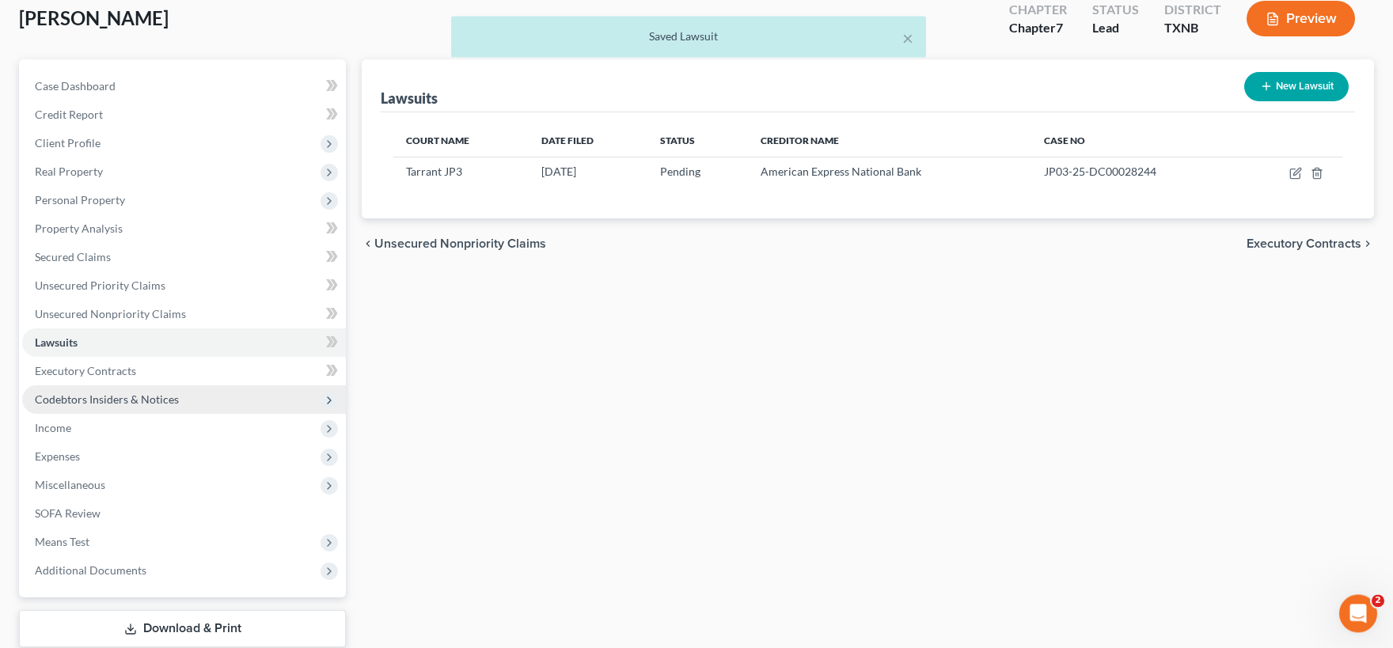
scroll to position [174, 0]
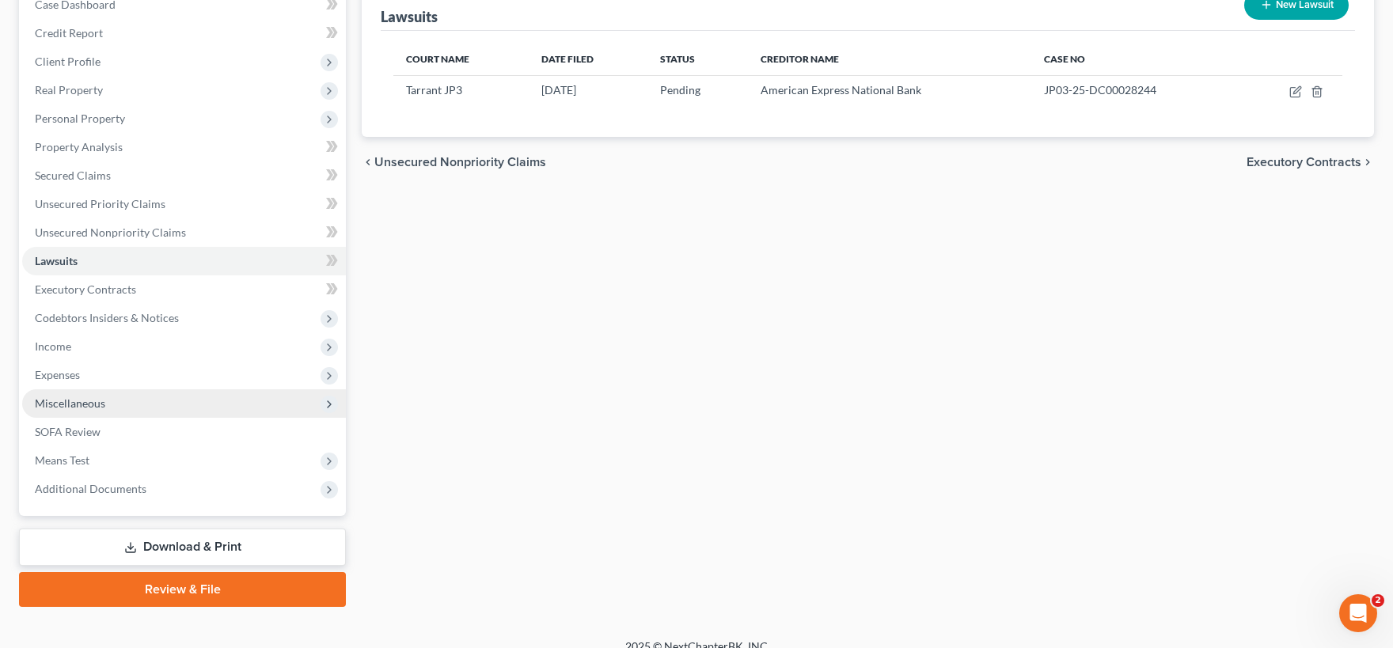
click at [115, 410] on span "Miscellaneous" at bounding box center [184, 403] width 324 height 28
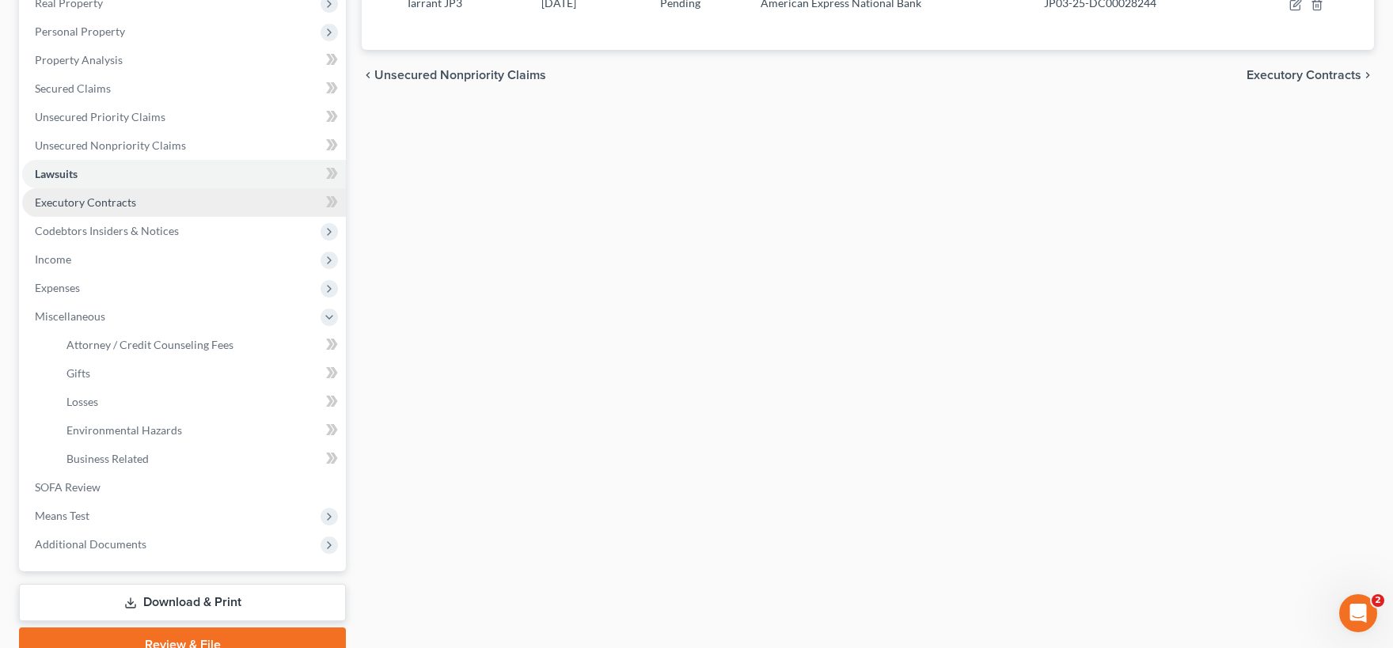
scroll to position [0, 0]
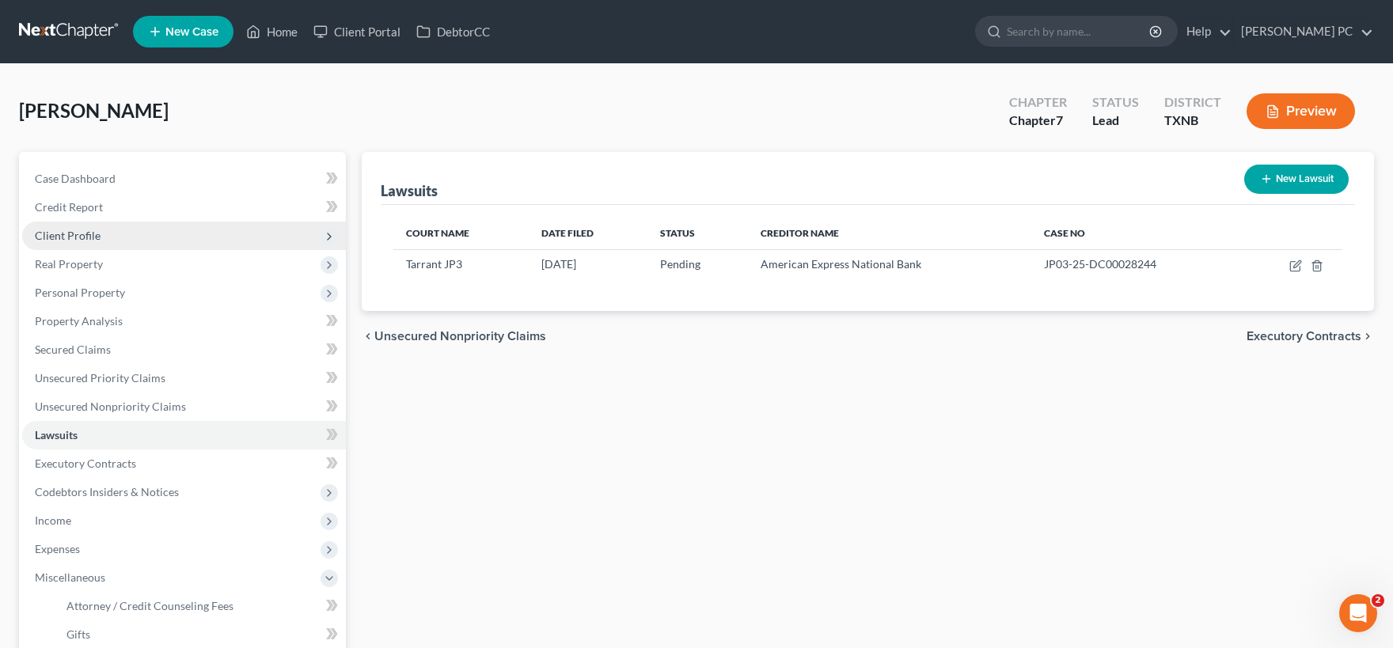
click at [89, 225] on span "Client Profile" at bounding box center [184, 236] width 324 height 28
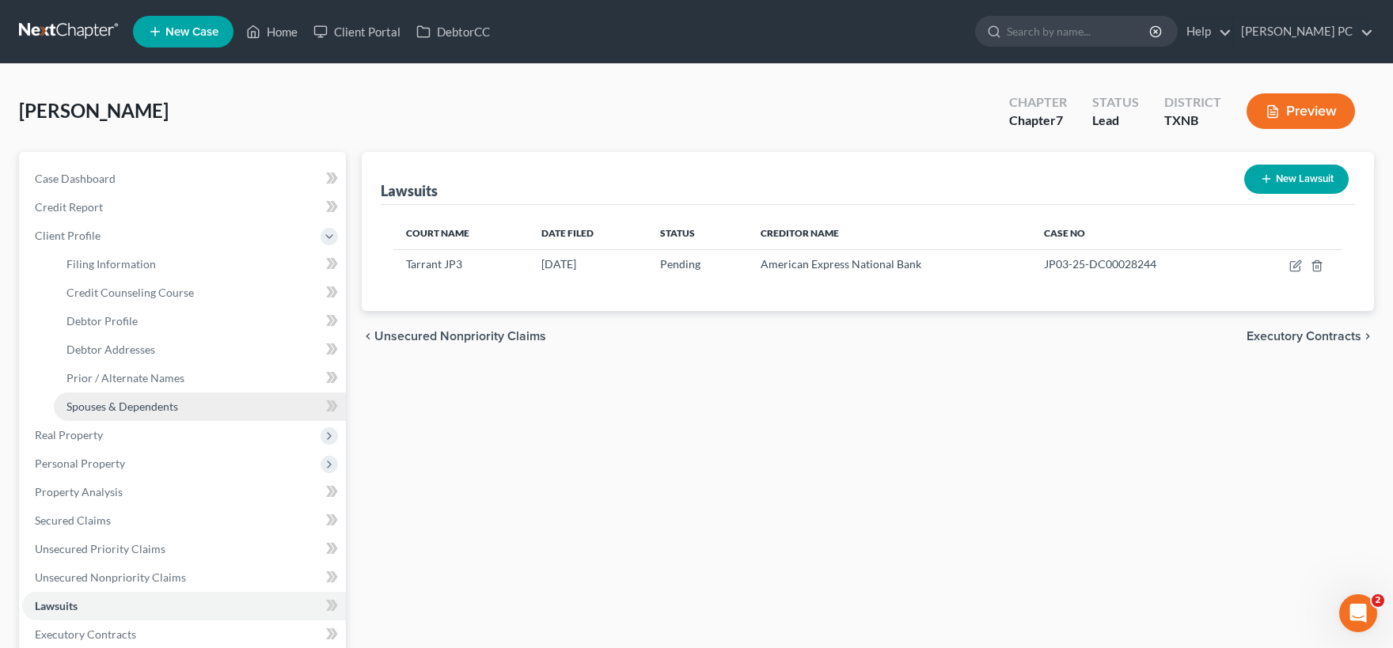
click at [135, 409] on span "Spouses & Dependents" at bounding box center [122, 406] width 112 height 13
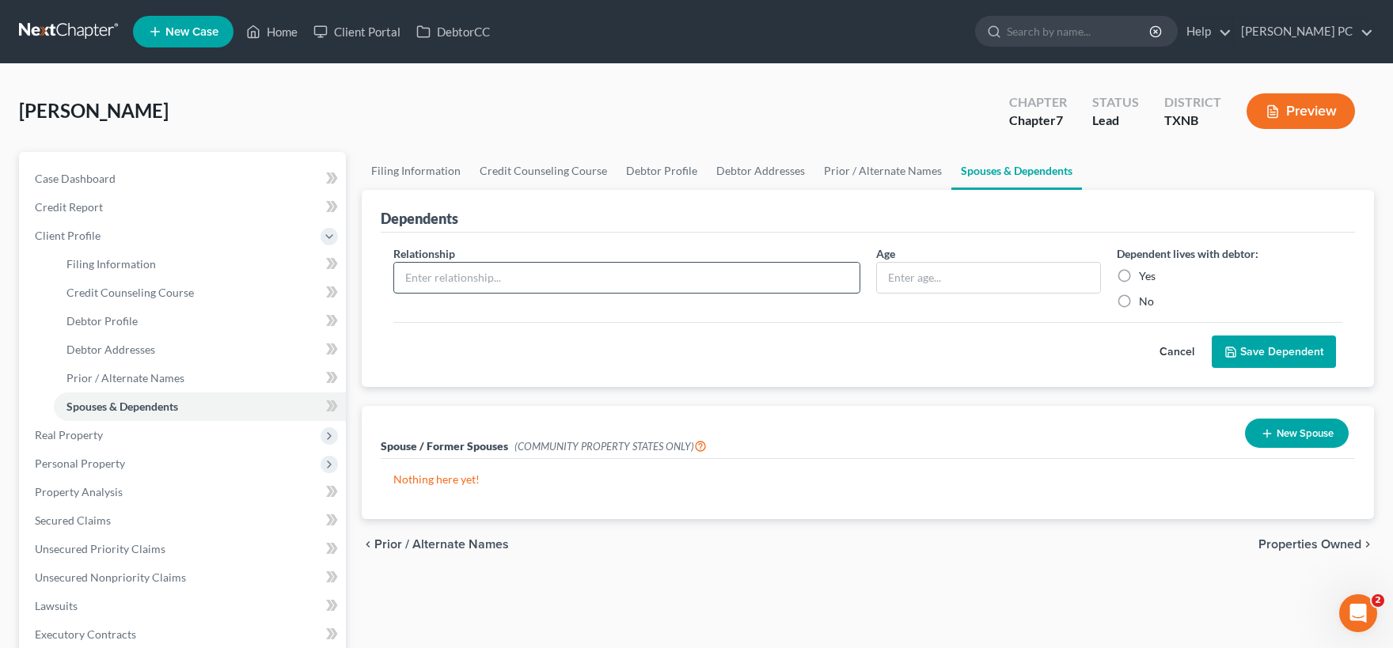
click at [779, 280] on input "text" at bounding box center [626, 278] width 465 height 30
click at [479, 282] on input "text" at bounding box center [626, 278] width 465 height 30
type input "Daughter"
type input "9"
click at [1139, 273] on label "Yes" at bounding box center [1147, 276] width 17 height 16
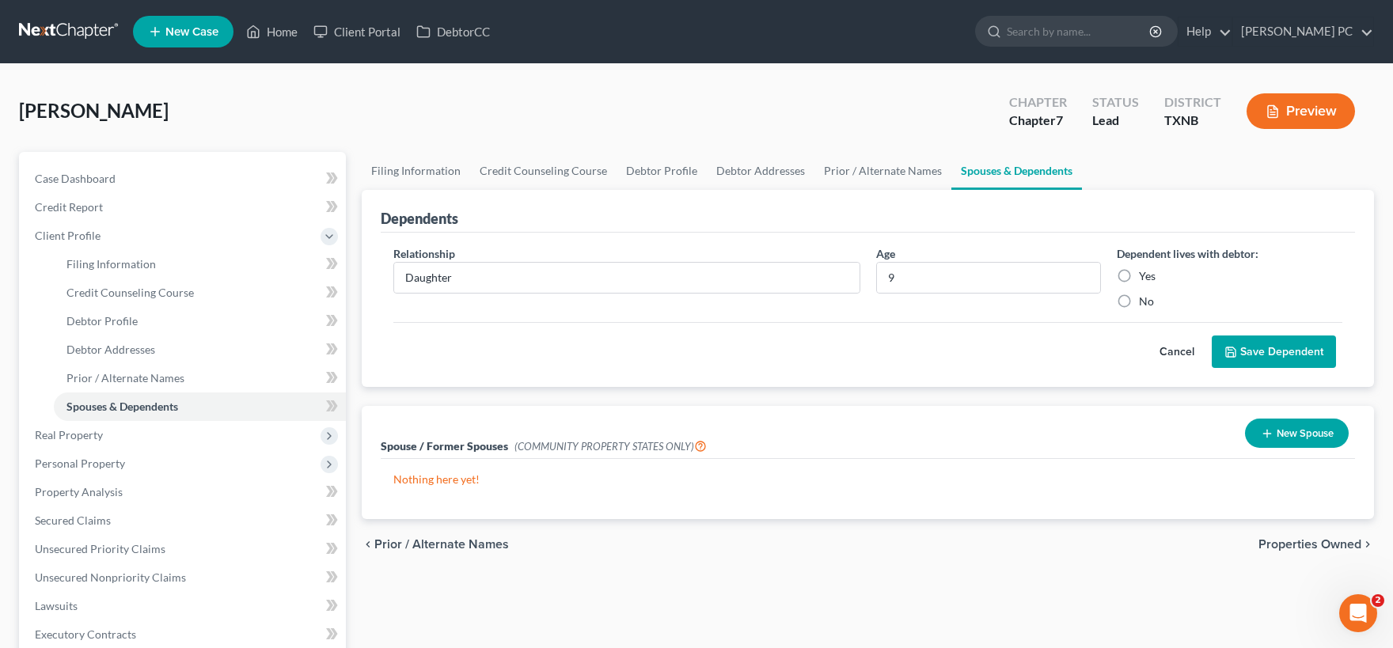
click at [1145, 273] on input "Yes" at bounding box center [1150, 273] width 10 height 10
radio input "true"
click at [1256, 347] on button "Save Dependent" at bounding box center [1273, 351] width 124 height 33
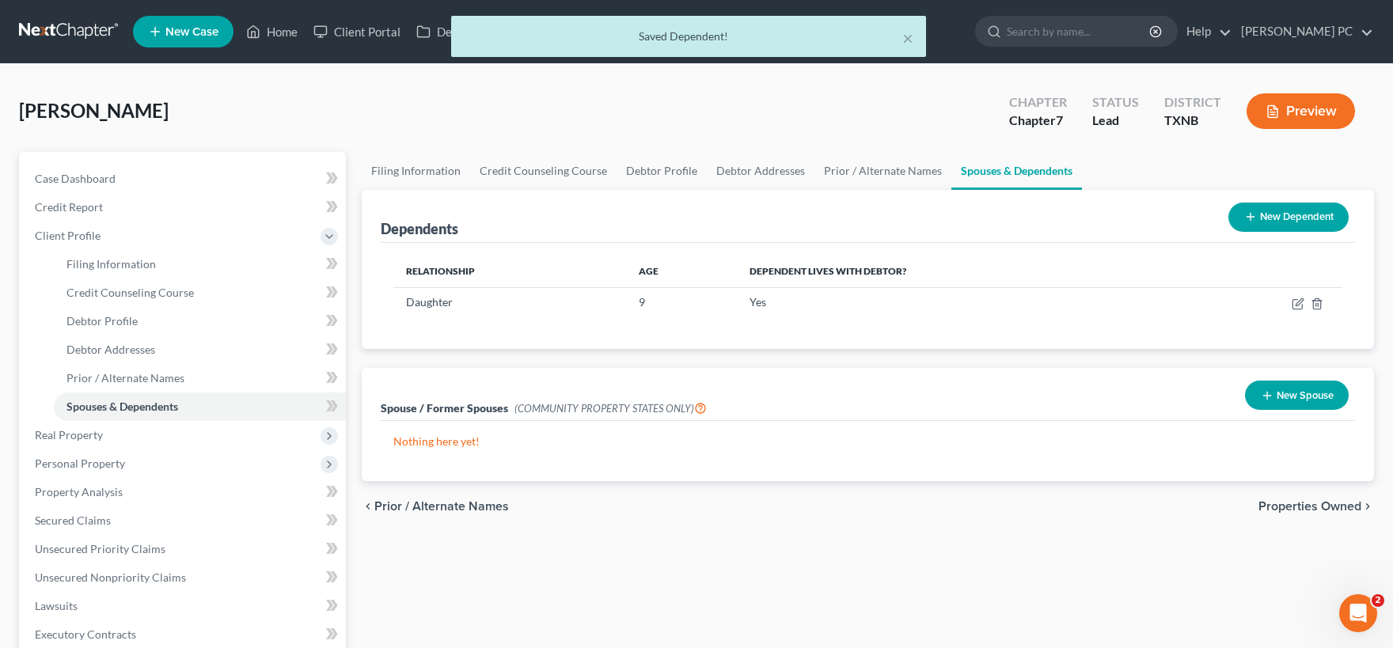
drag, startPoint x: 1270, startPoint y: 226, endPoint x: 1162, endPoint y: 243, distance: 109.0
click at [1267, 225] on button "New Dependent" at bounding box center [1288, 217] width 120 height 29
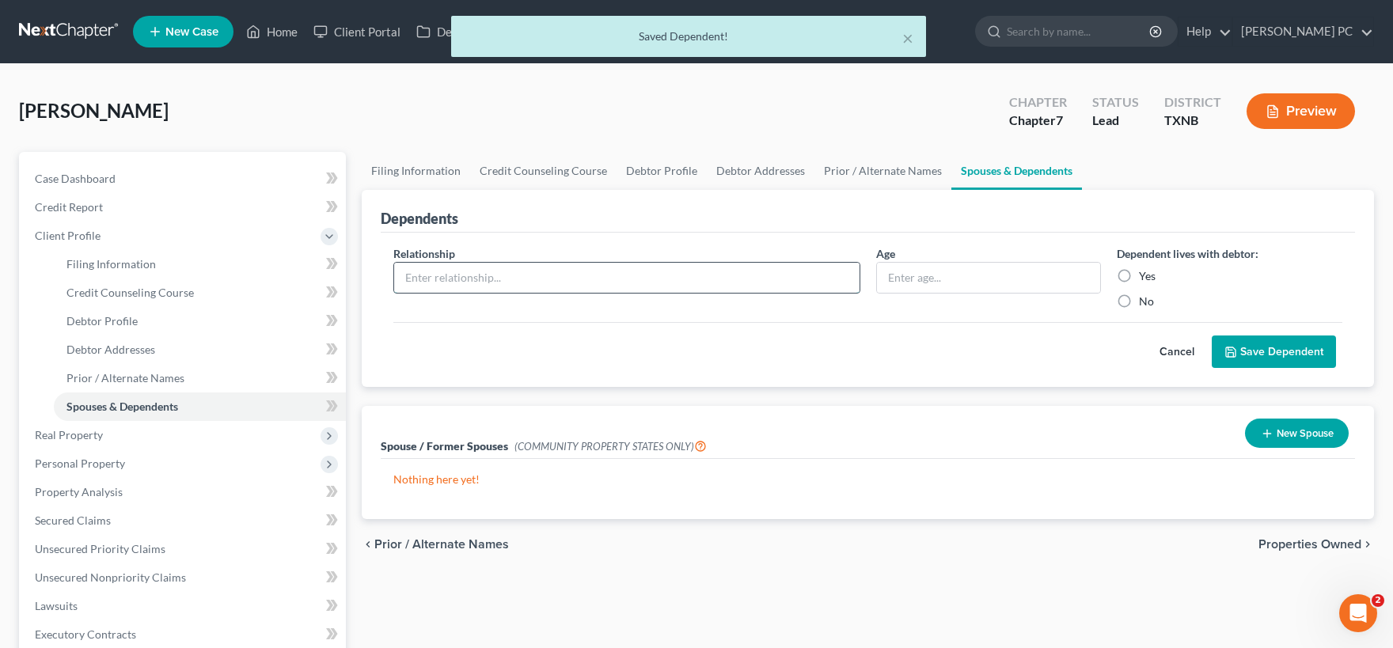
click at [570, 278] on input "text" at bounding box center [626, 278] width 465 height 30
type input "Daughter"
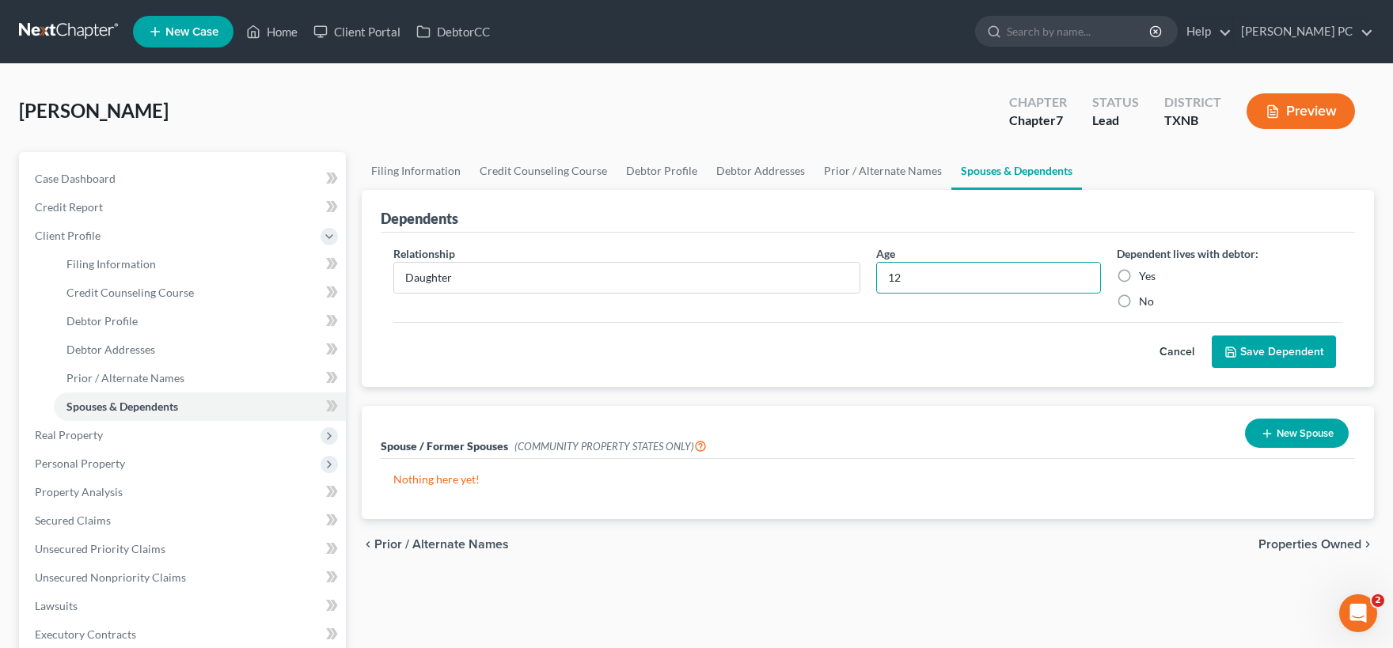
type input "12"
click at [1139, 275] on label "Yes" at bounding box center [1147, 276] width 17 height 16
click at [1145, 275] on input "Yes" at bounding box center [1150, 273] width 10 height 10
radio input "true"
click at [1245, 345] on button "Save Dependent" at bounding box center [1273, 351] width 124 height 33
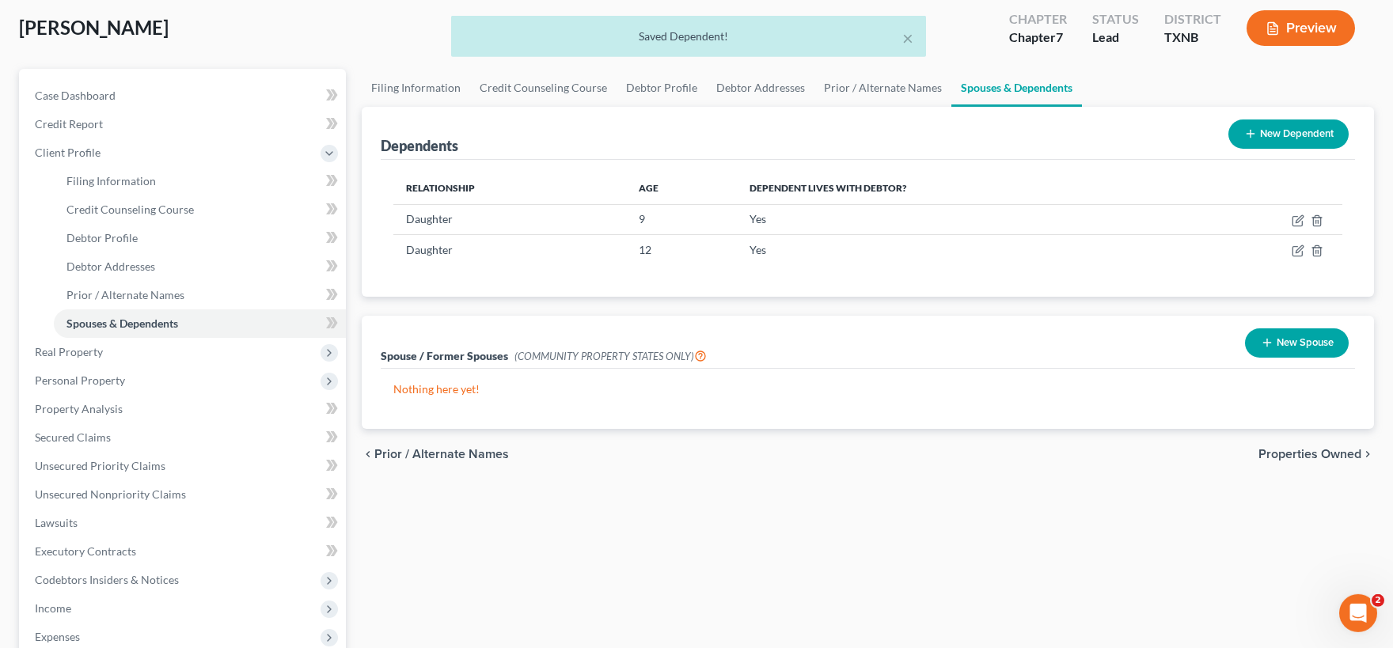
scroll to position [87, 0]
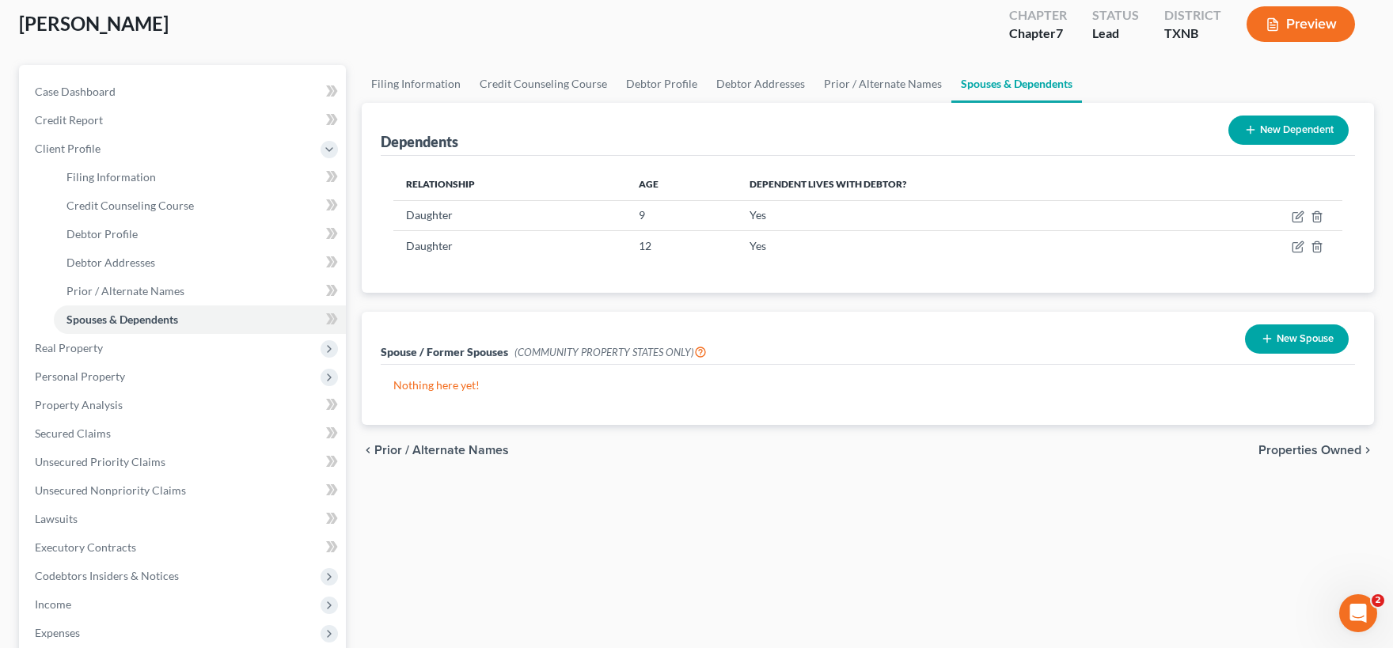
click at [1307, 449] on span "Properties Owned" at bounding box center [1309, 450] width 103 height 13
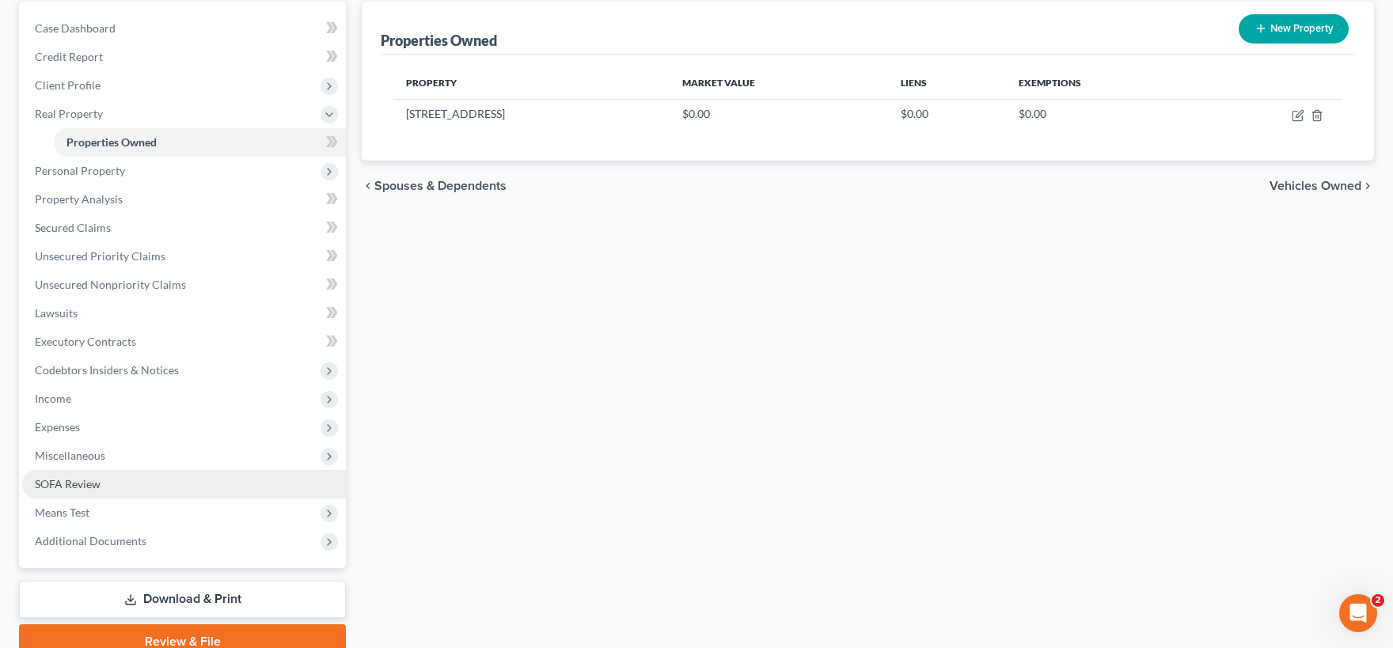
scroll to position [174, 0]
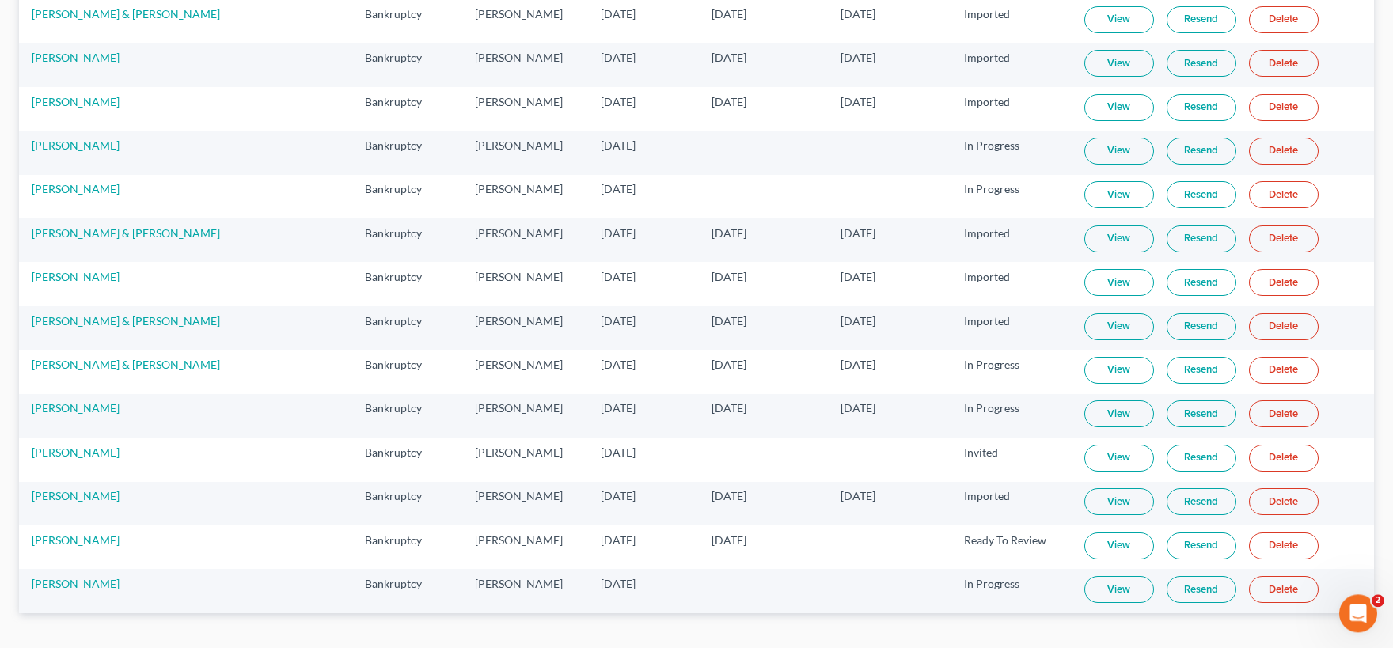
scroll to position [1863, 0]
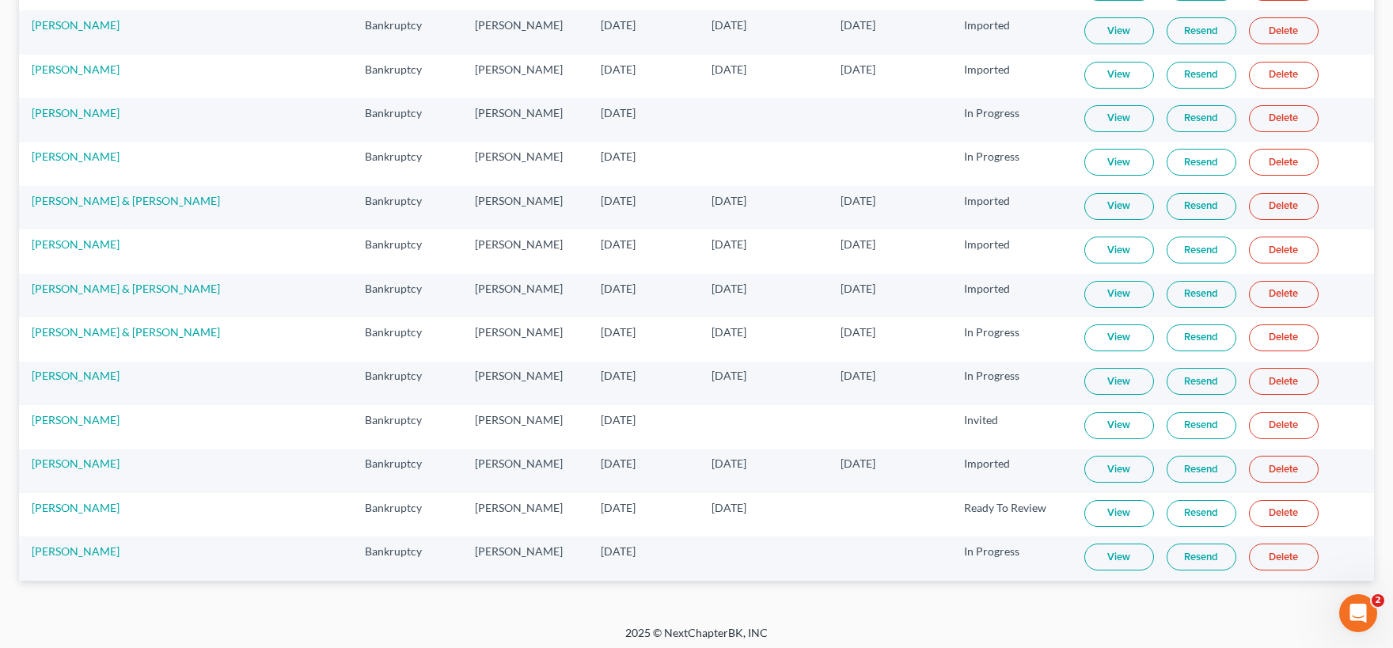
click at [1093, 553] on link "View" at bounding box center [1119, 557] width 70 height 27
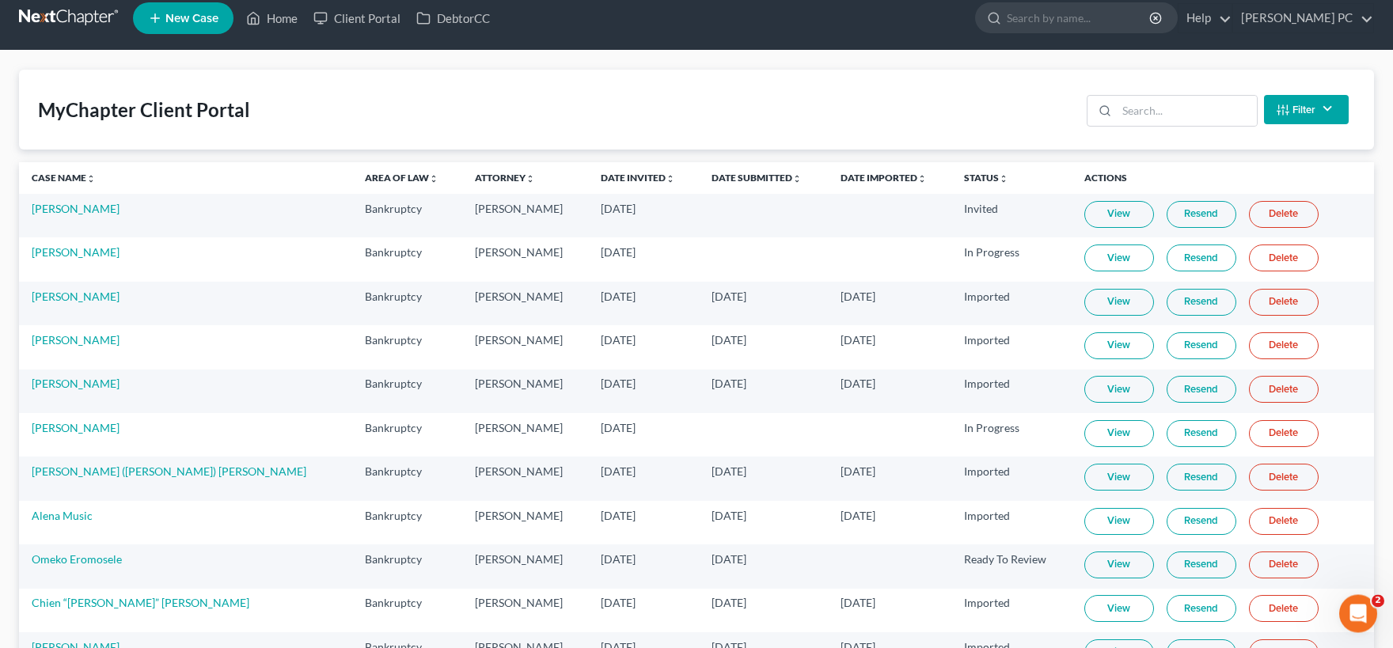
scroll to position [0, 0]
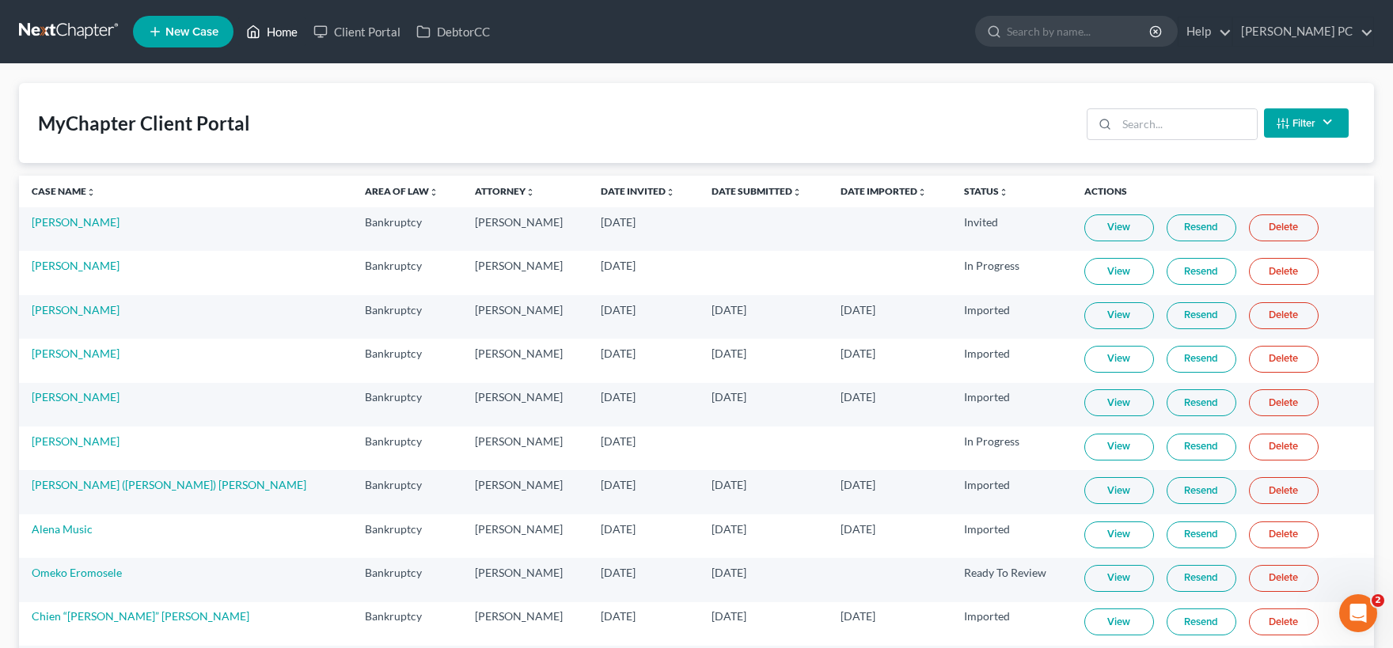
click at [279, 34] on link "Home" at bounding box center [271, 31] width 67 height 28
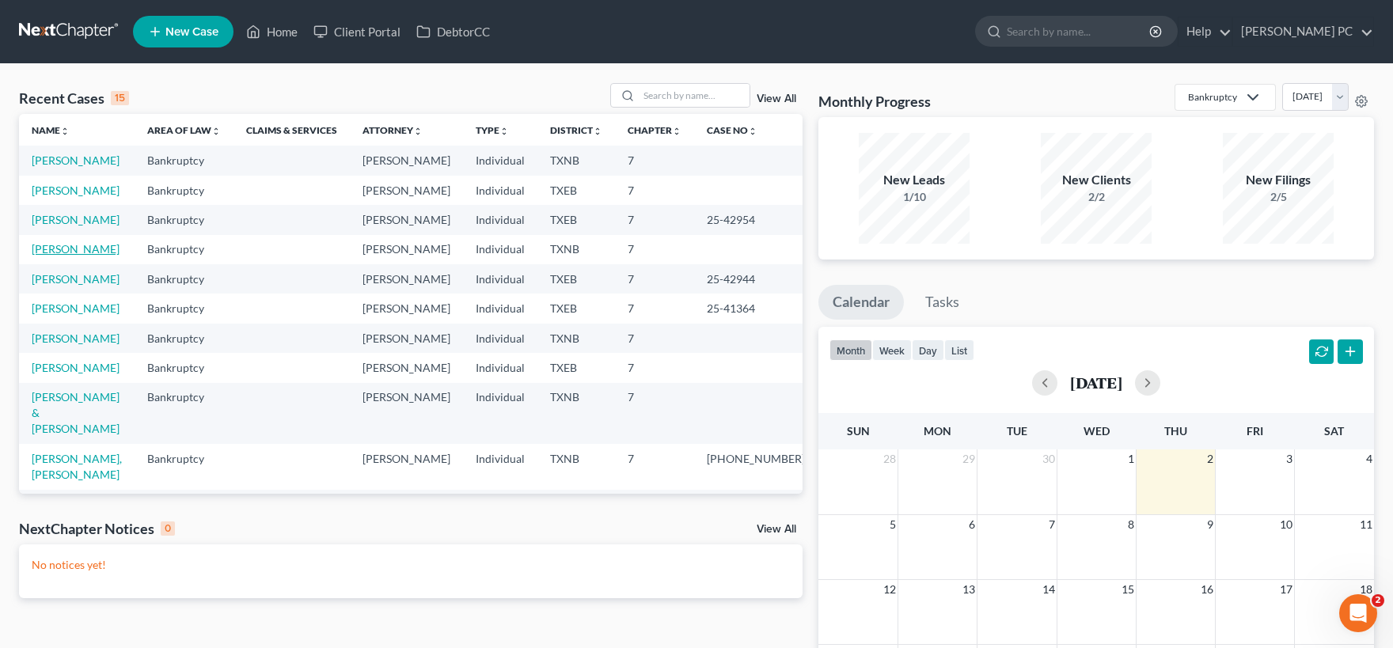
click at [79, 256] on link "Cook, Danyal" at bounding box center [76, 248] width 88 height 13
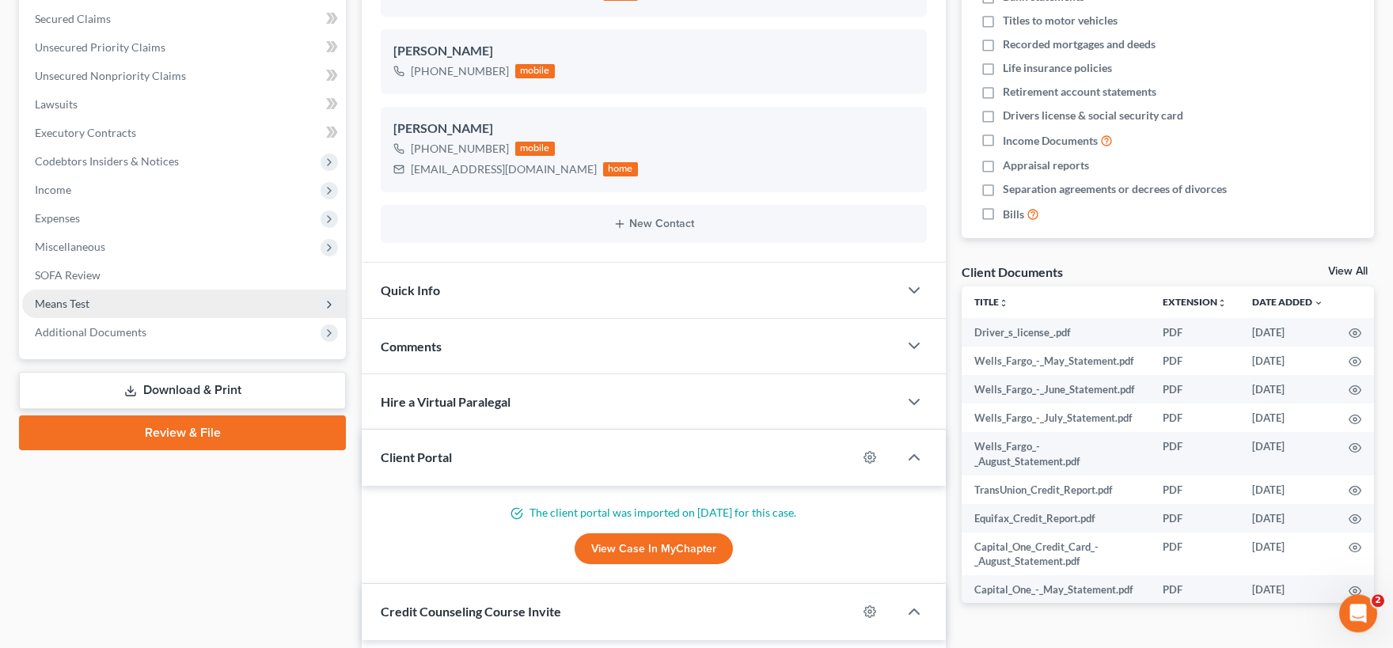
scroll to position [187, 0]
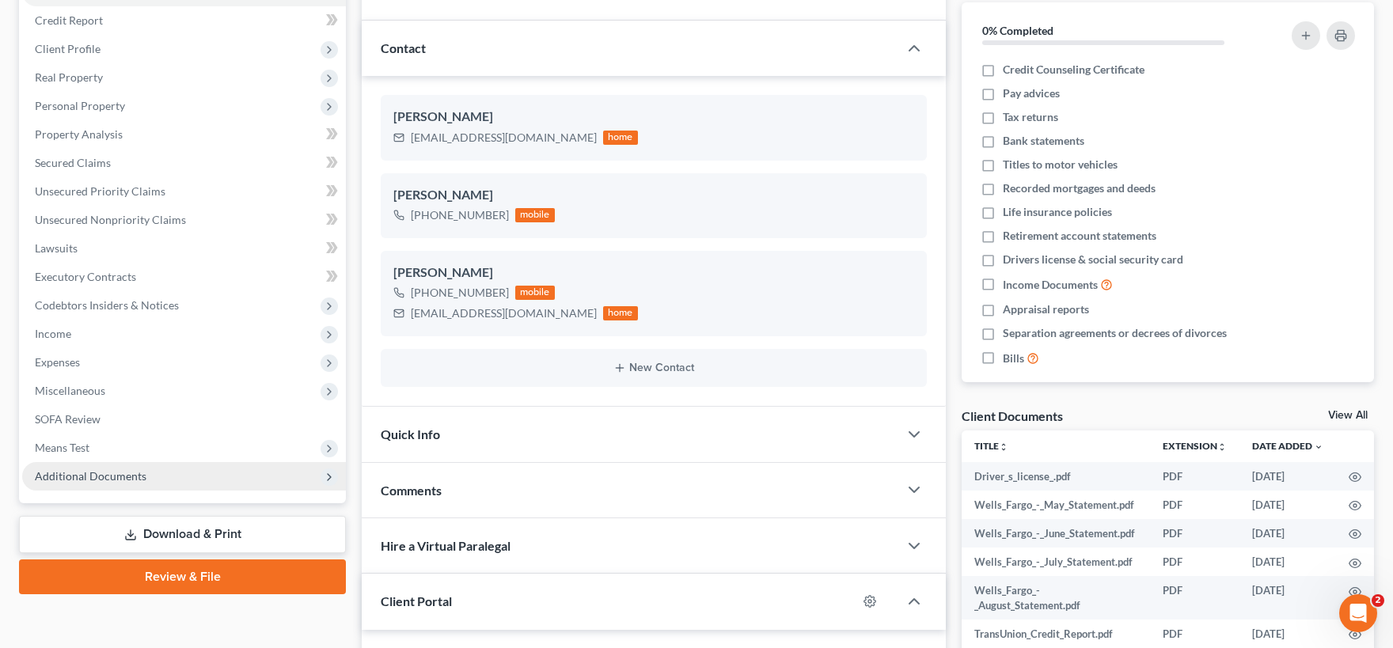
click at [133, 473] on span "Additional Documents" at bounding box center [91, 475] width 112 height 13
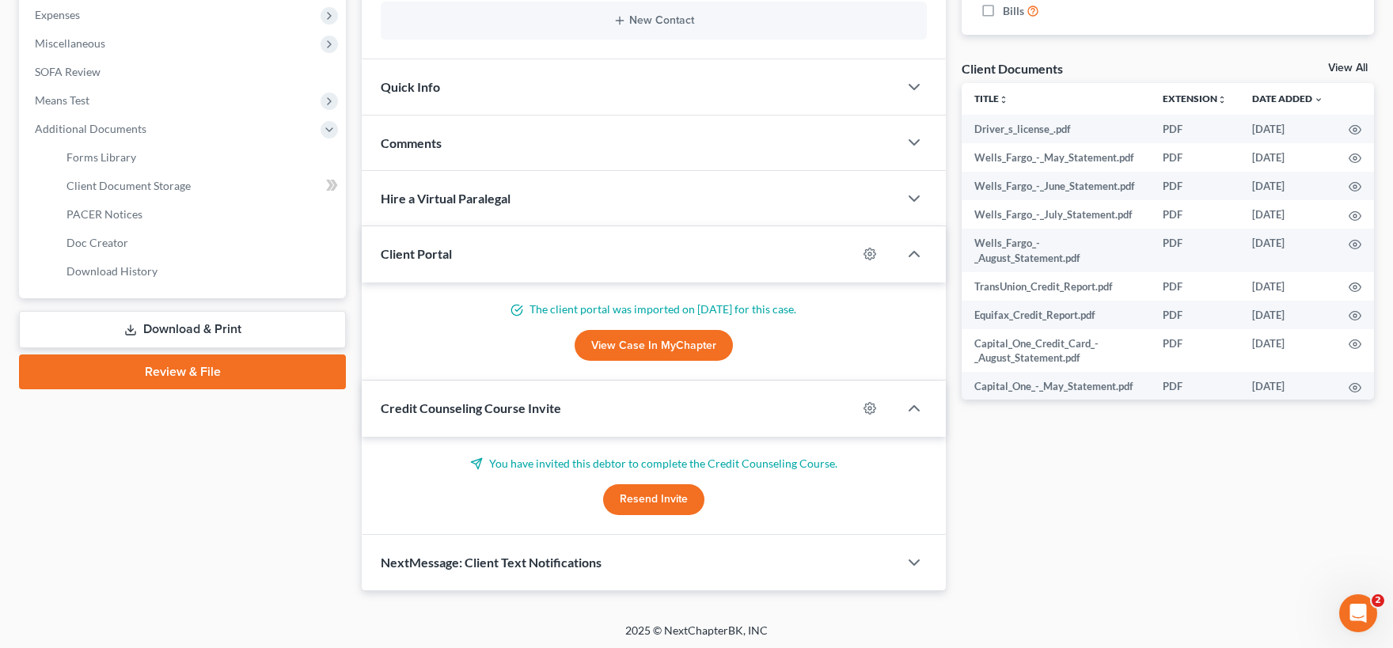
scroll to position [535, 0]
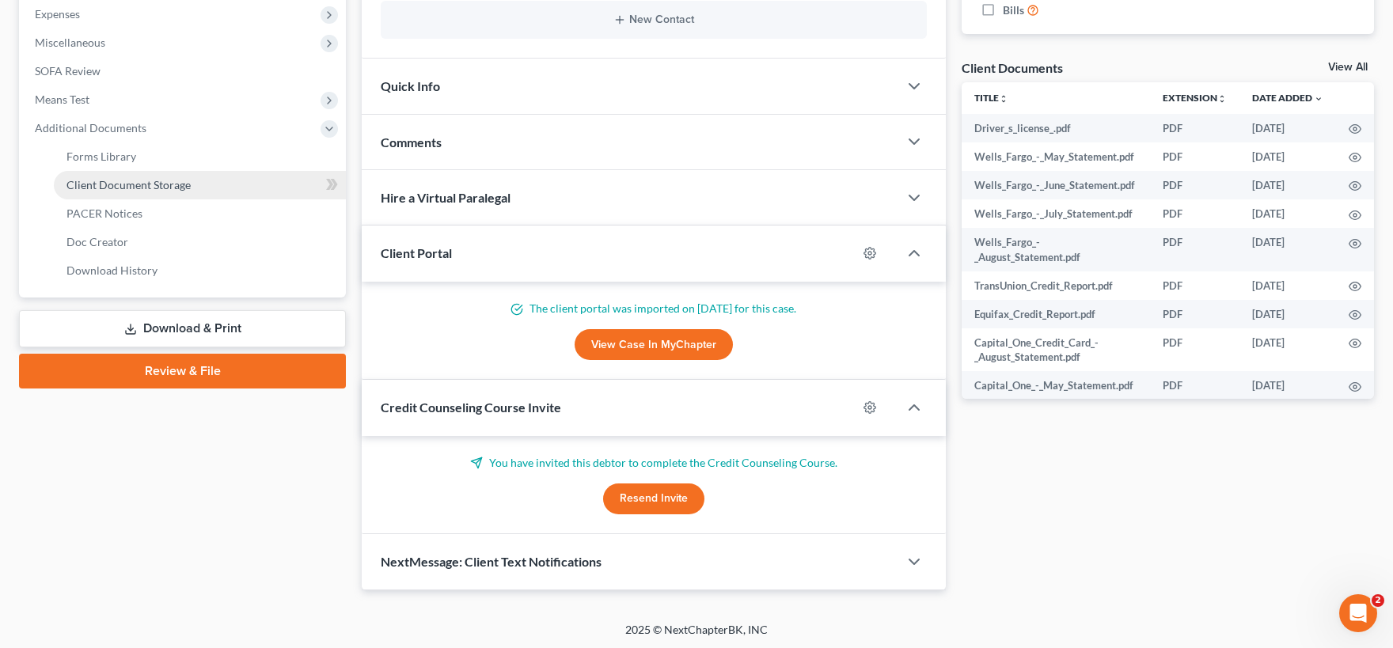
click at [134, 185] on span "Client Document Storage" at bounding box center [128, 184] width 124 height 13
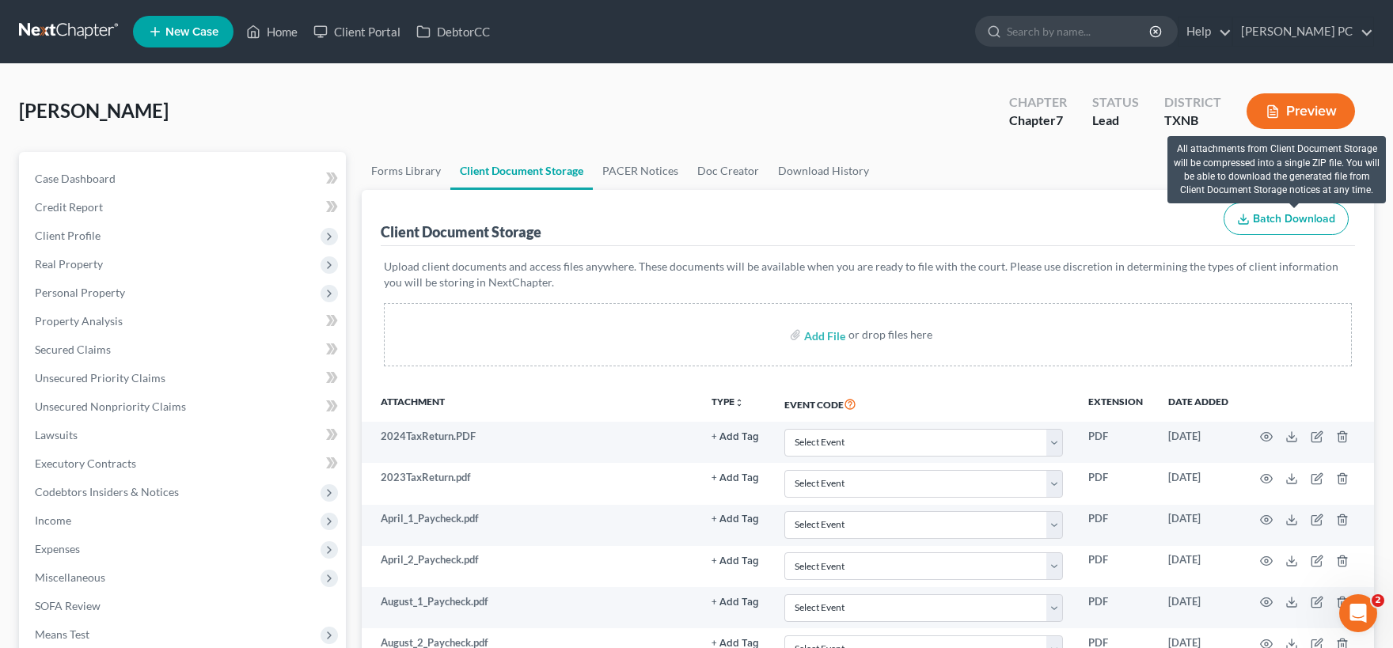
click at [1274, 217] on span "Batch Download" at bounding box center [1294, 218] width 82 height 13
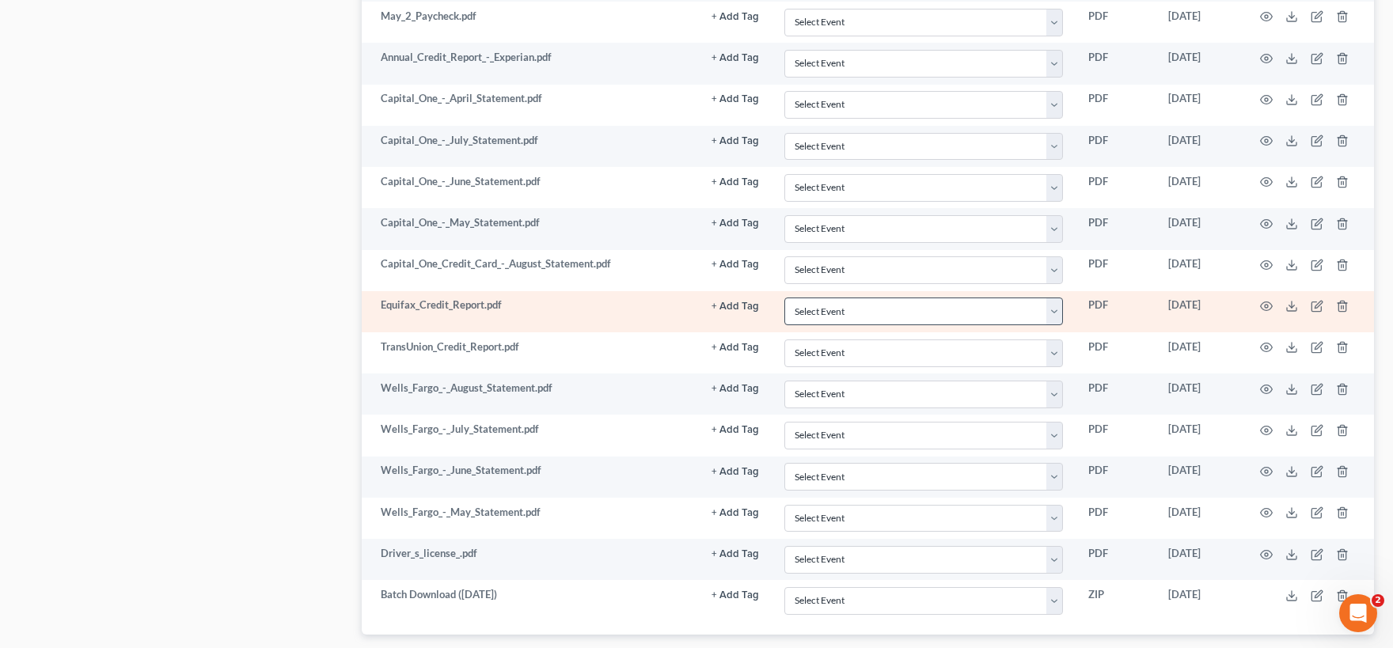
scroll to position [1051, 0]
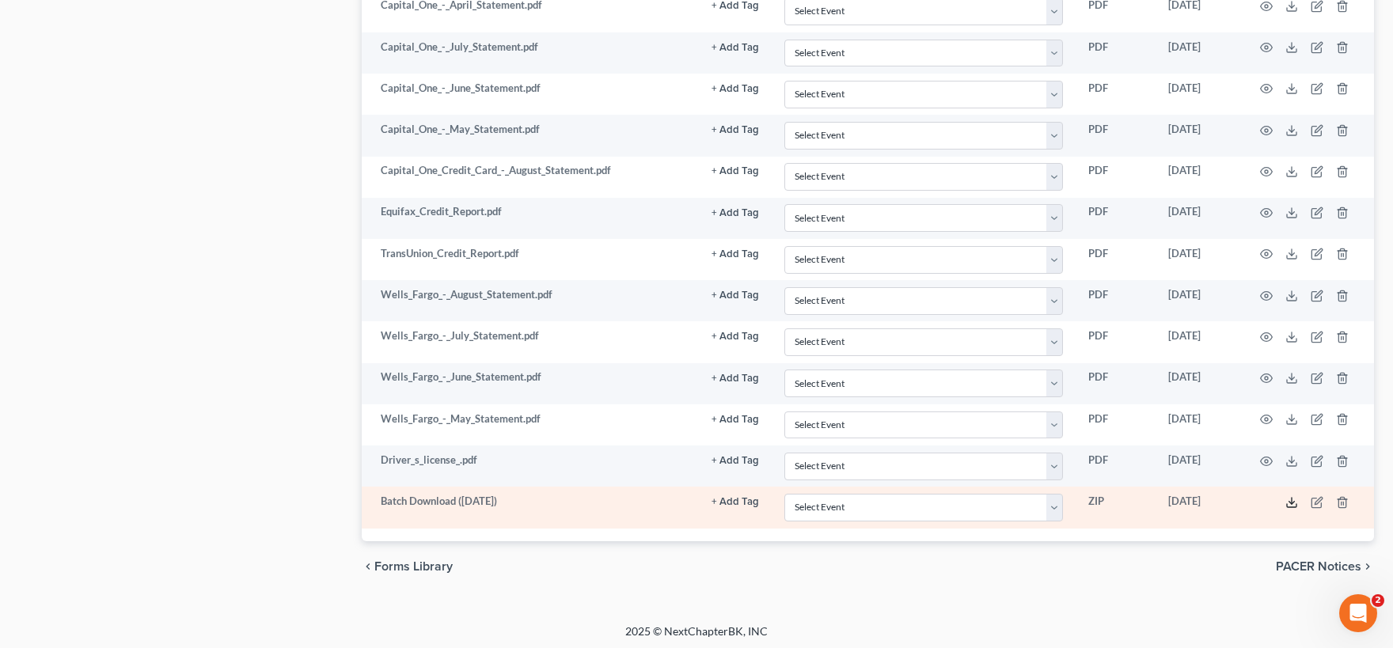
click at [1293, 501] on polyline at bounding box center [1292, 502] width 6 height 2
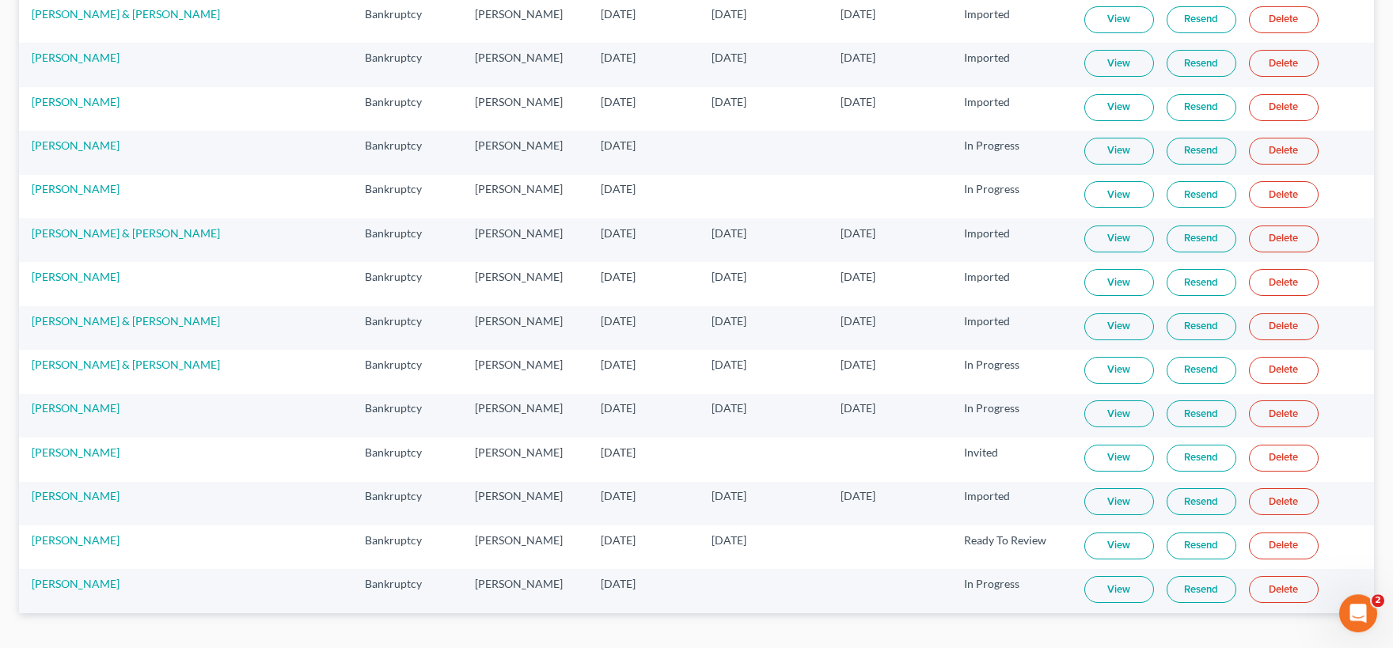
scroll to position [1863, 0]
